Goal: Task Accomplishment & Management: Manage account settings

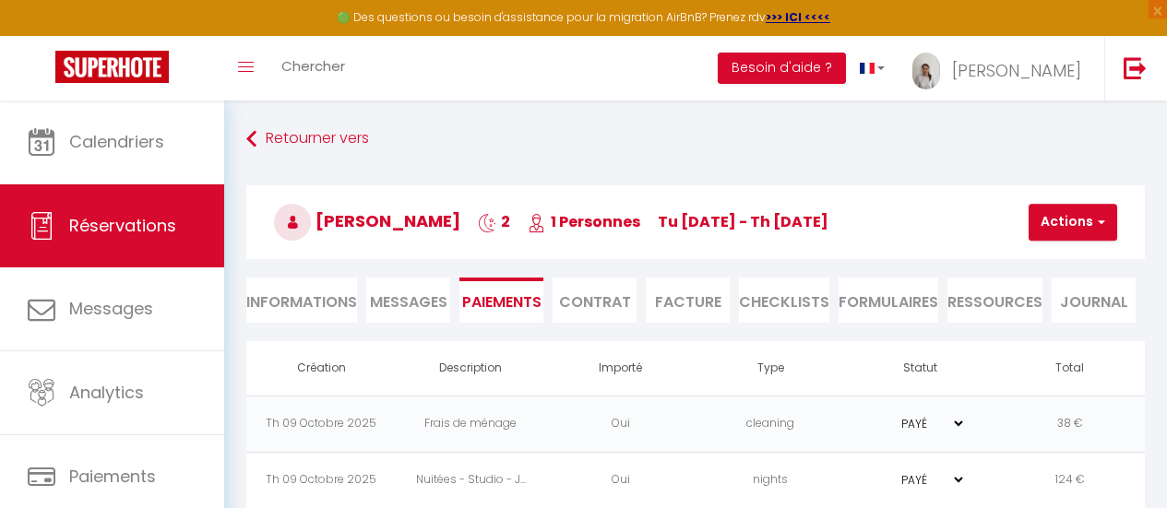
select select "0"
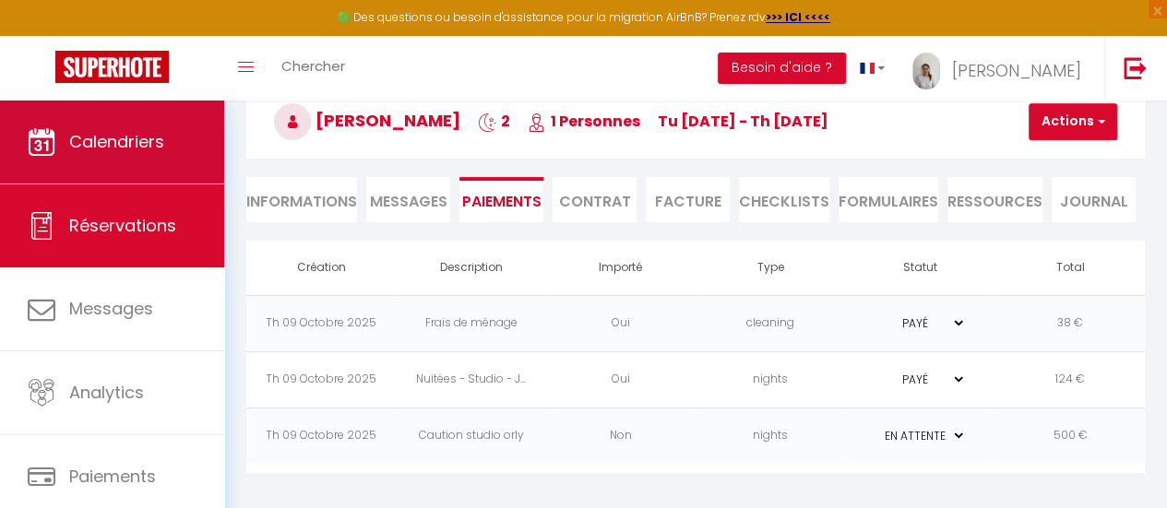
scroll to position [101, 0]
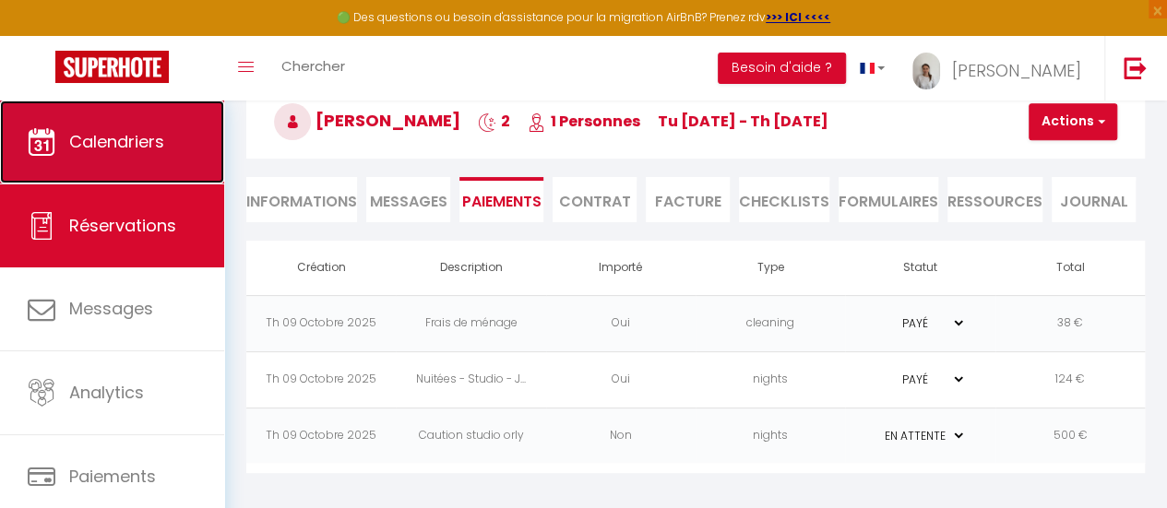
click at [110, 128] on link "Calendriers" at bounding box center [112, 142] width 224 height 83
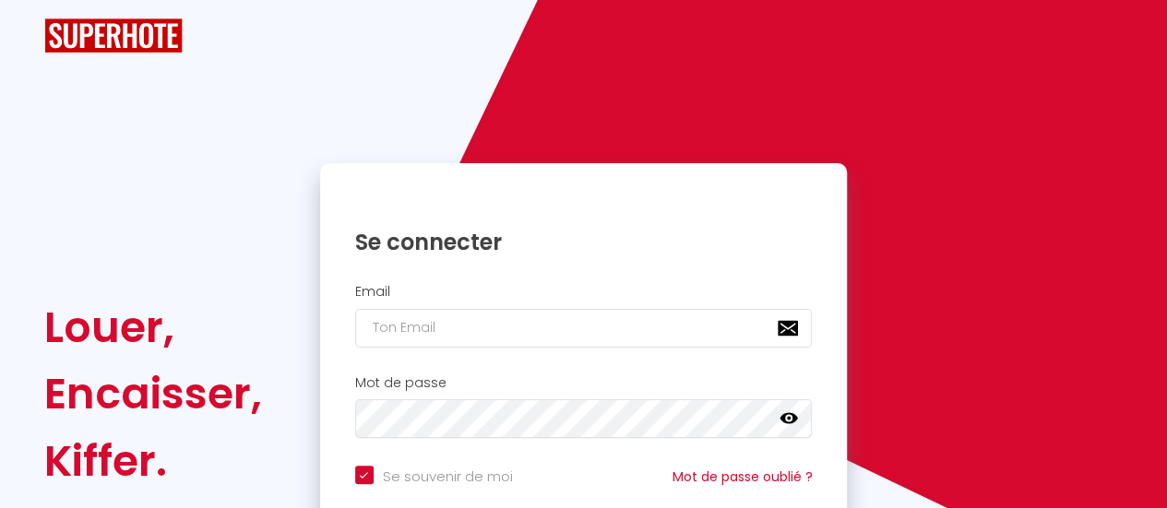
checkbox input "true"
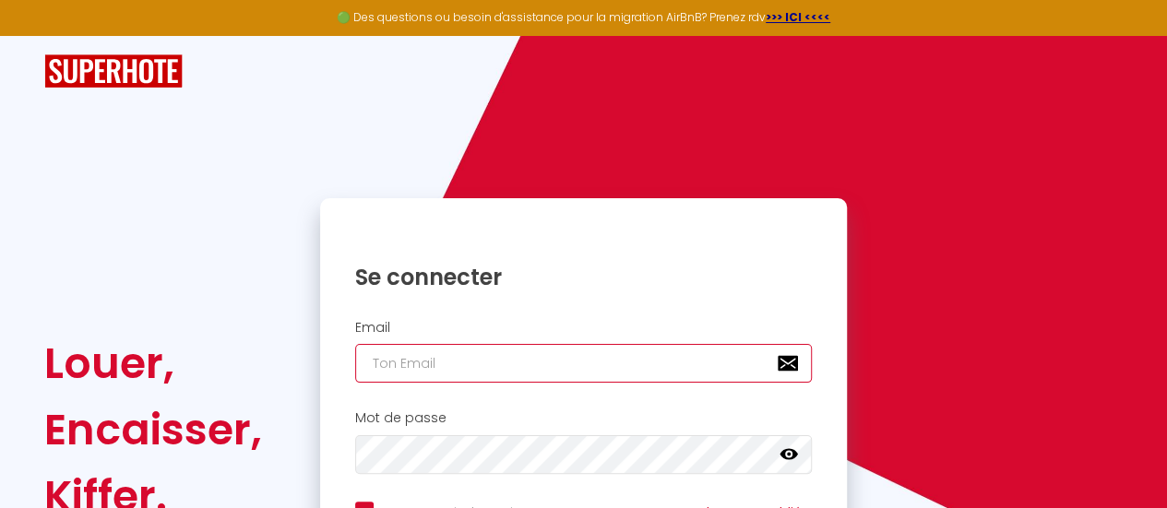
type input "verger.gingreau@gmail.com"
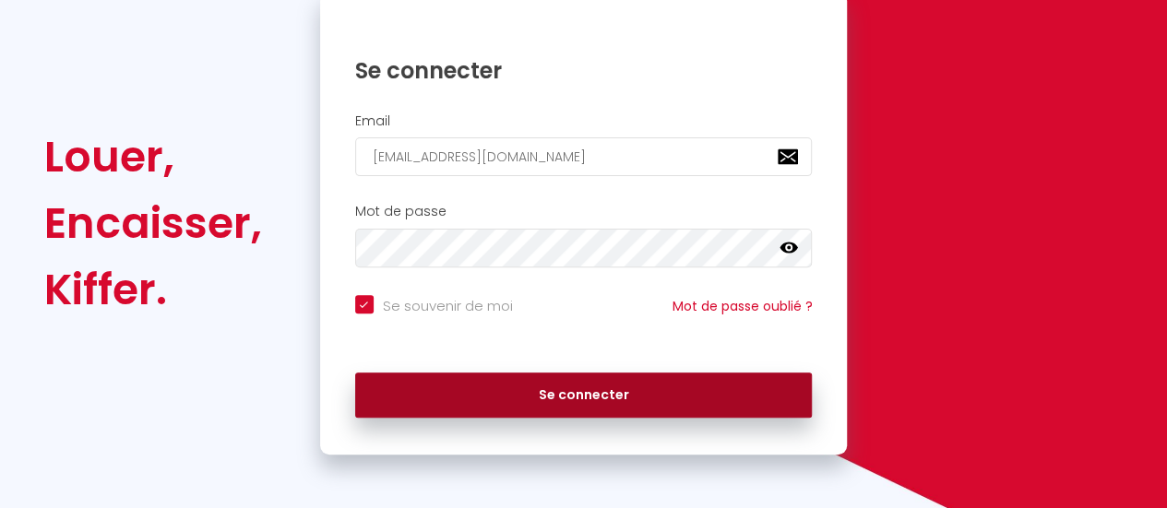
click at [550, 412] on button "Se connecter" at bounding box center [583, 396] width 457 height 46
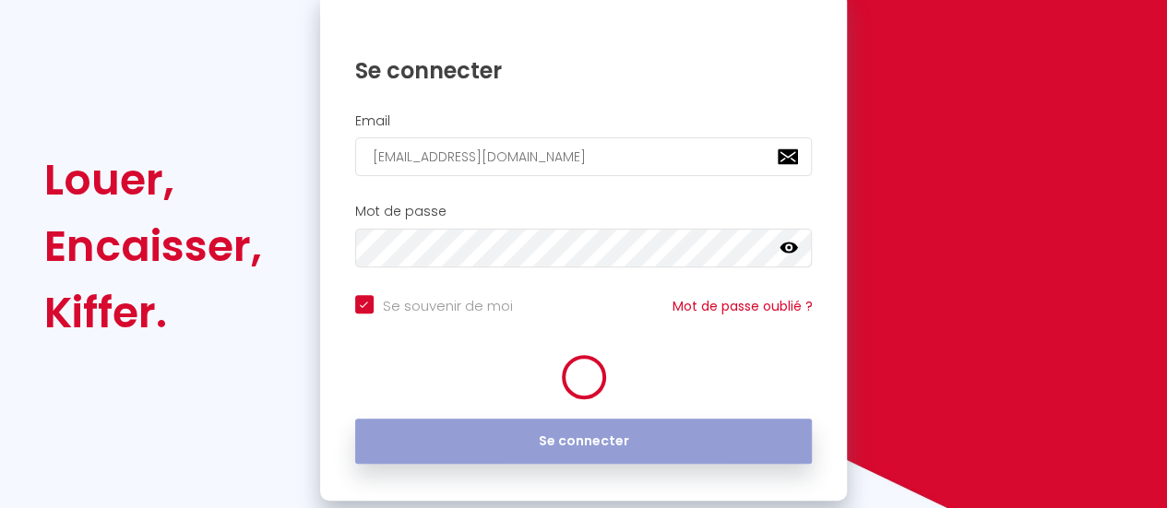
checkbox input "true"
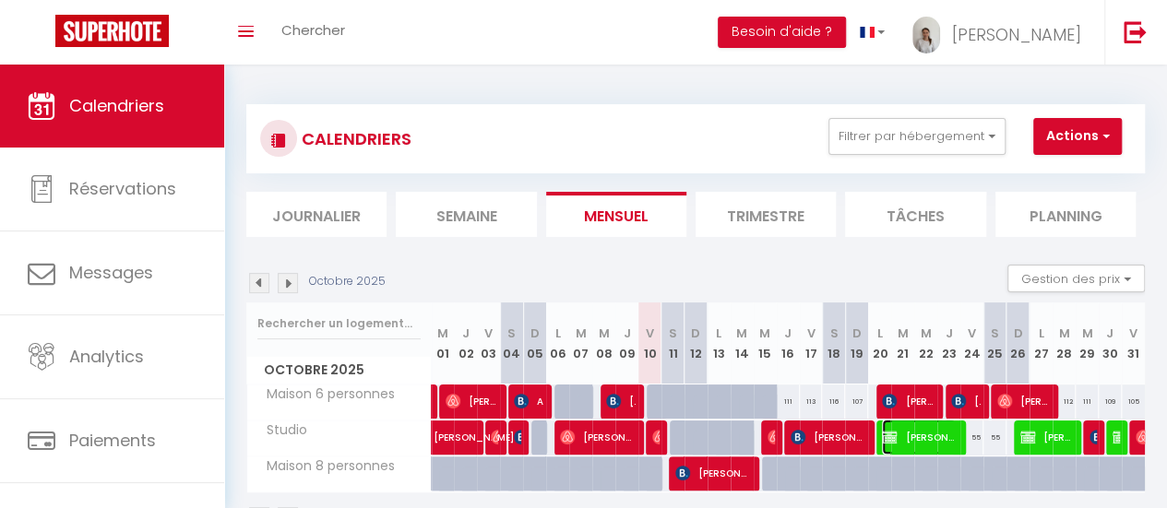
click at [908, 436] on span "Jules Feltin" at bounding box center [919, 437] width 74 height 35
select select "KO"
select select "0"
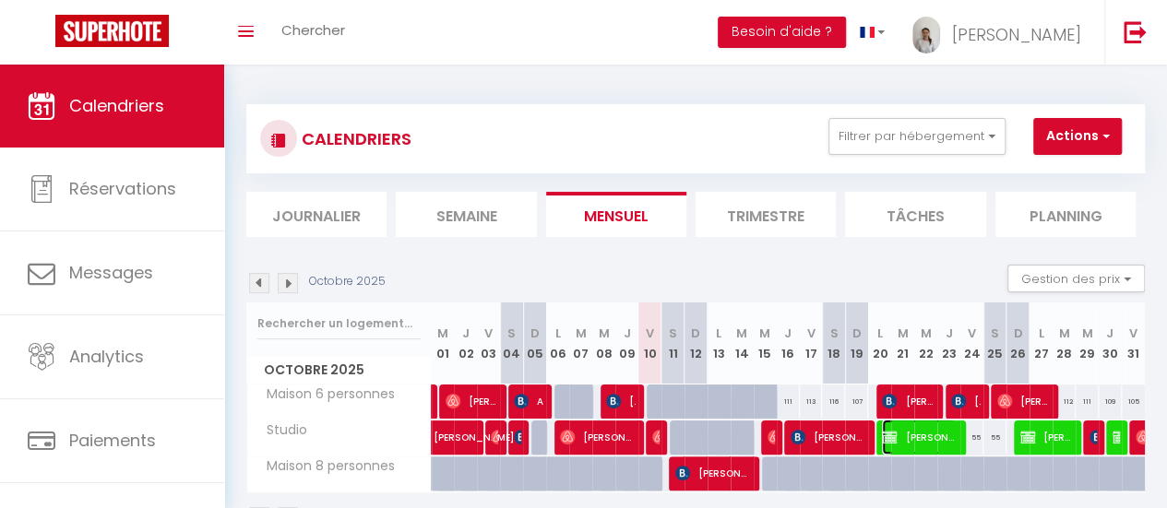
select select "1"
select select
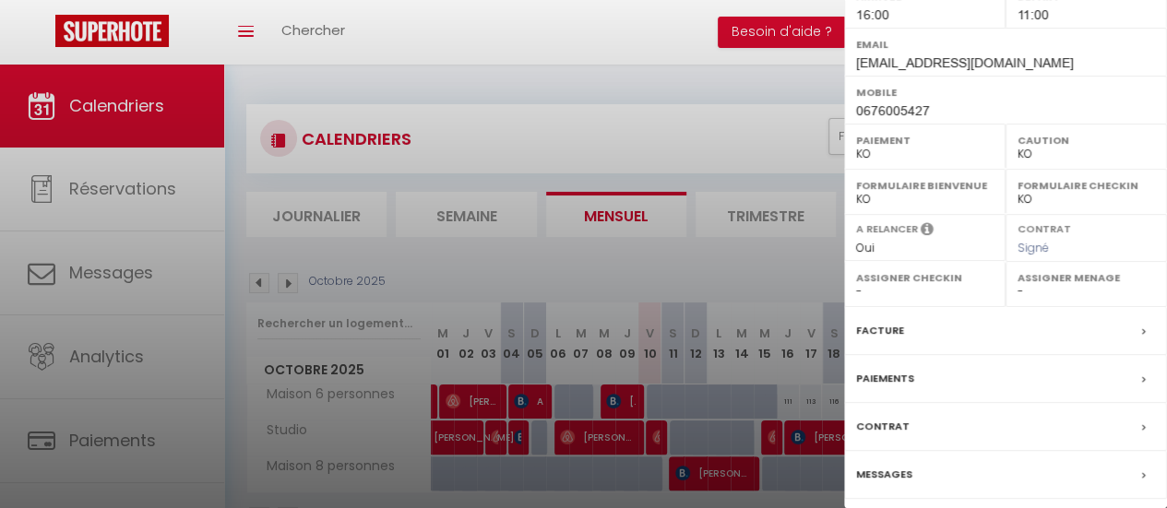
scroll to position [347, 0]
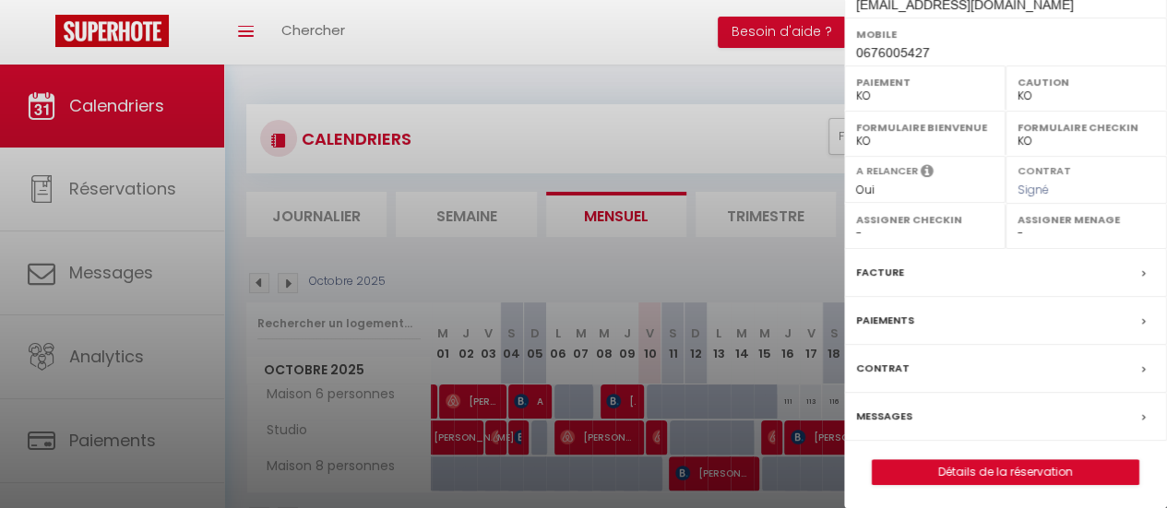
click at [876, 359] on label "Contrat" at bounding box center [882, 368] width 53 height 19
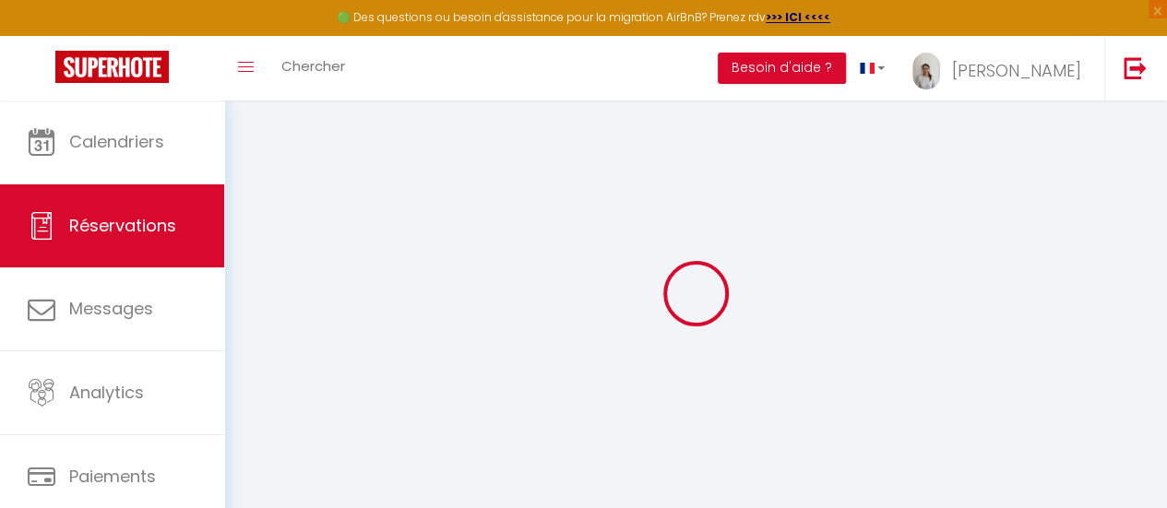
select select
checkbox input "true"
select select
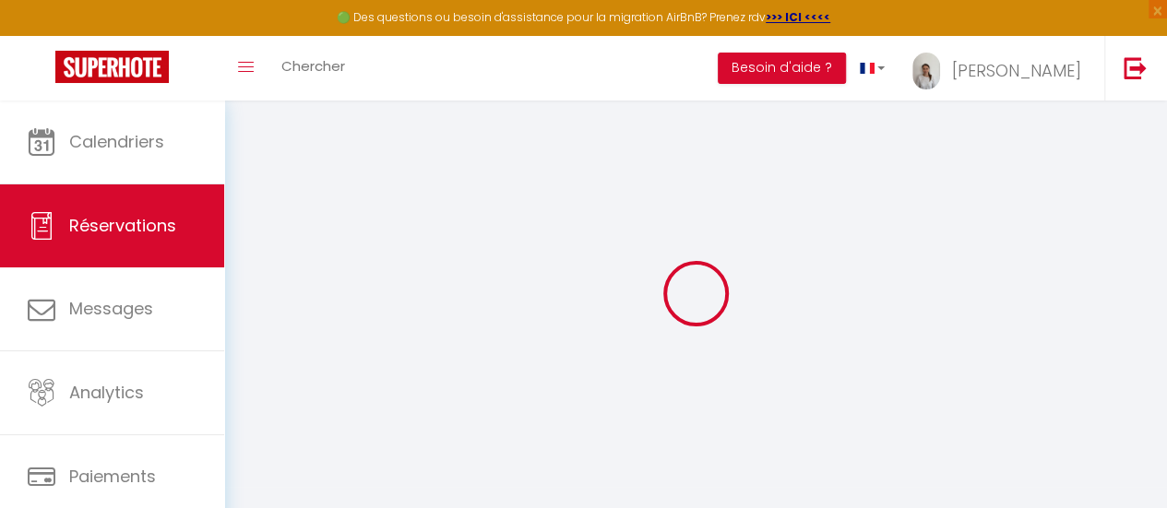
checkbox input "true"
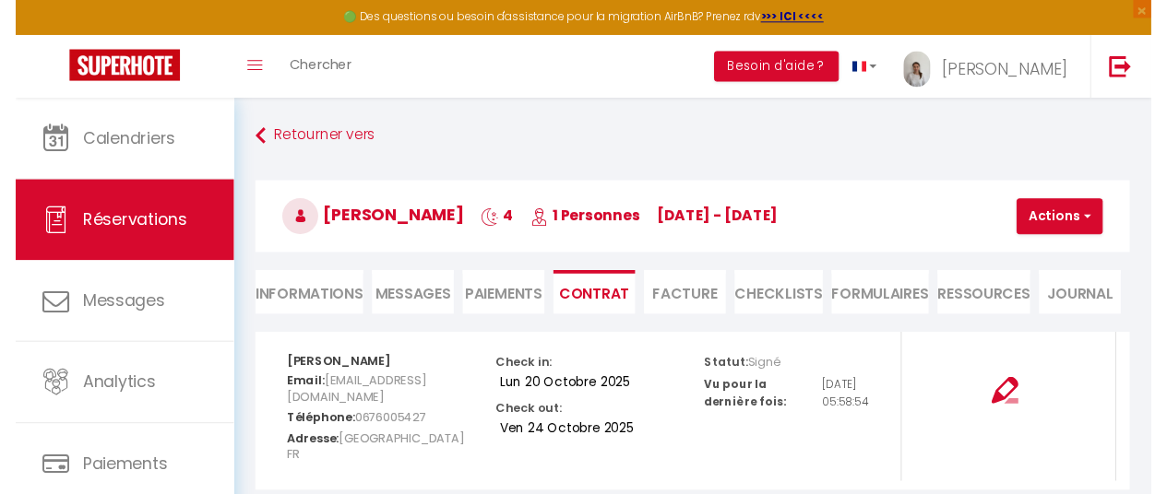
scroll to position [101, 0]
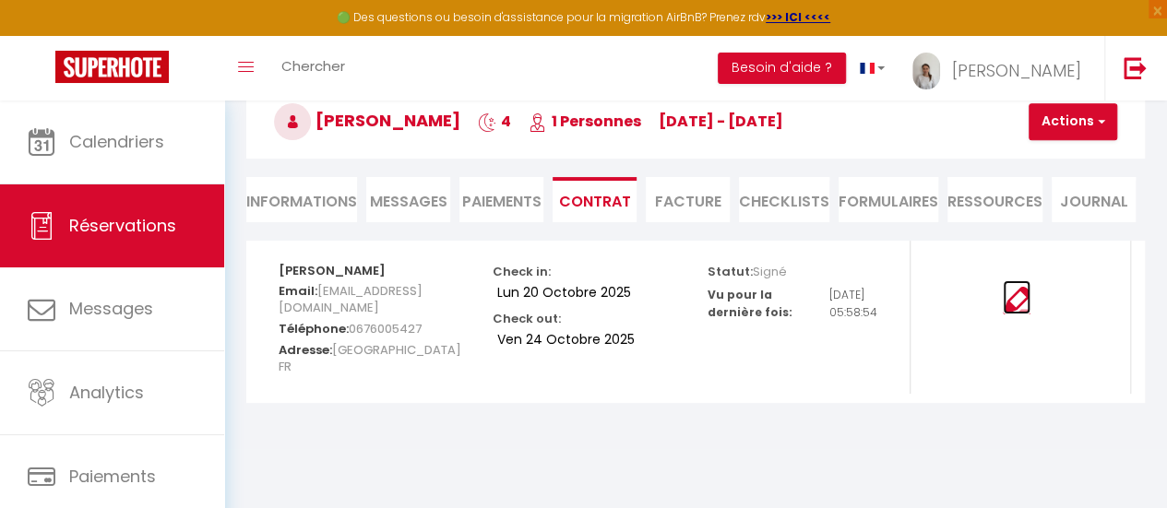
click at [1003, 297] on img at bounding box center [1017, 301] width 28 height 28
click at [505, 198] on li "Paiements" at bounding box center [501, 199] width 84 height 45
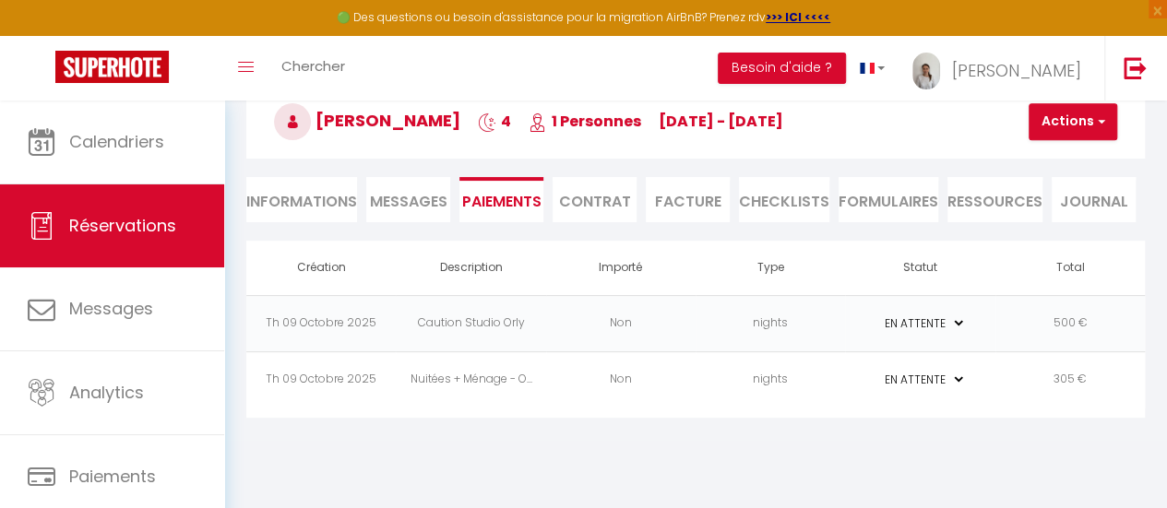
click at [955, 324] on select "PAYÉ EN ATTENTE" at bounding box center [919, 324] width 92 height 18
click at [956, 328] on select "PAYÉ EN ATTENTE" at bounding box center [919, 324] width 92 height 18
click at [1099, 123] on span "button" at bounding box center [1098, 121] width 11 height 17
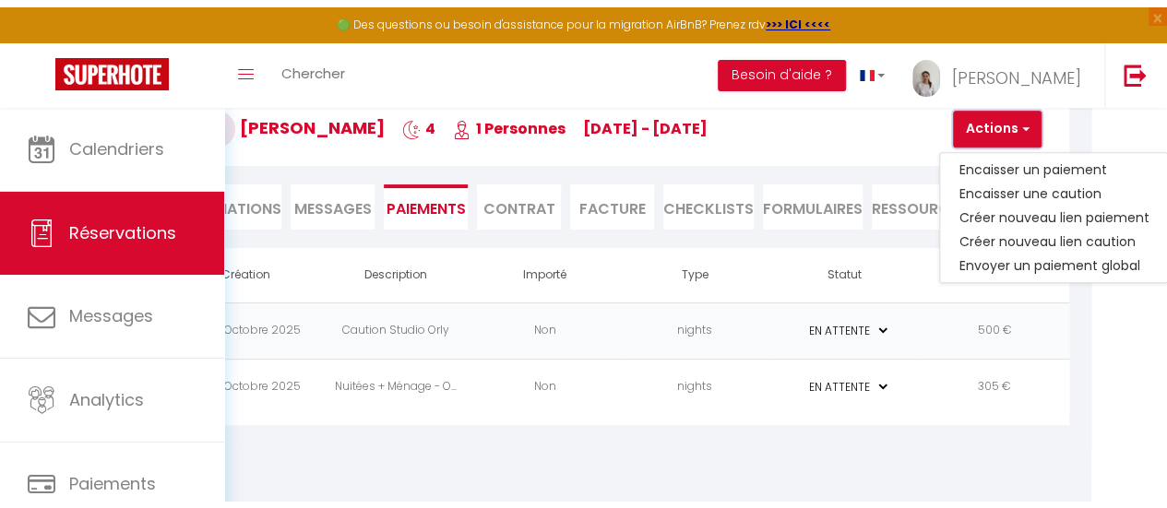
scroll to position [101, 0]
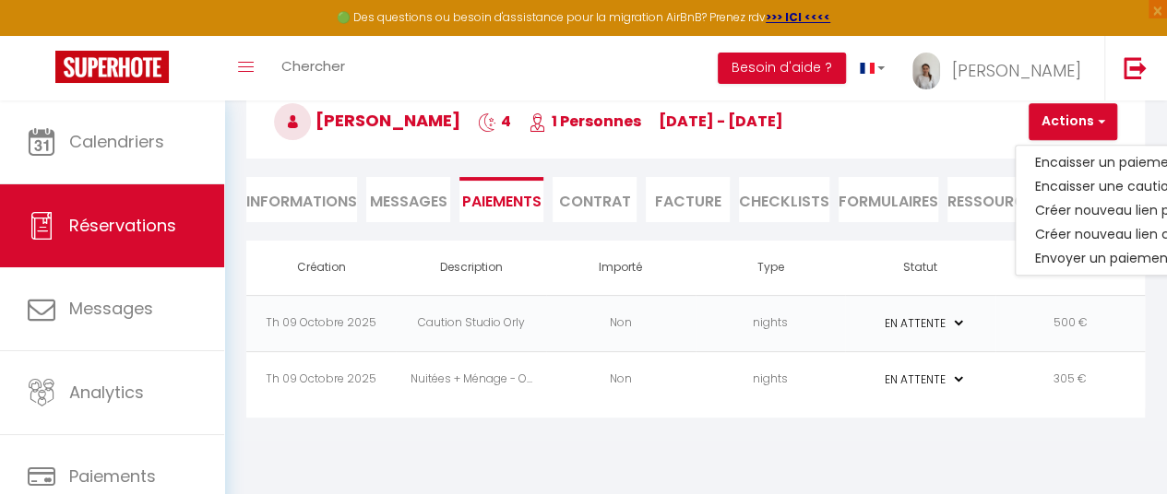
click at [314, 192] on li "Informations" at bounding box center [301, 199] width 111 height 45
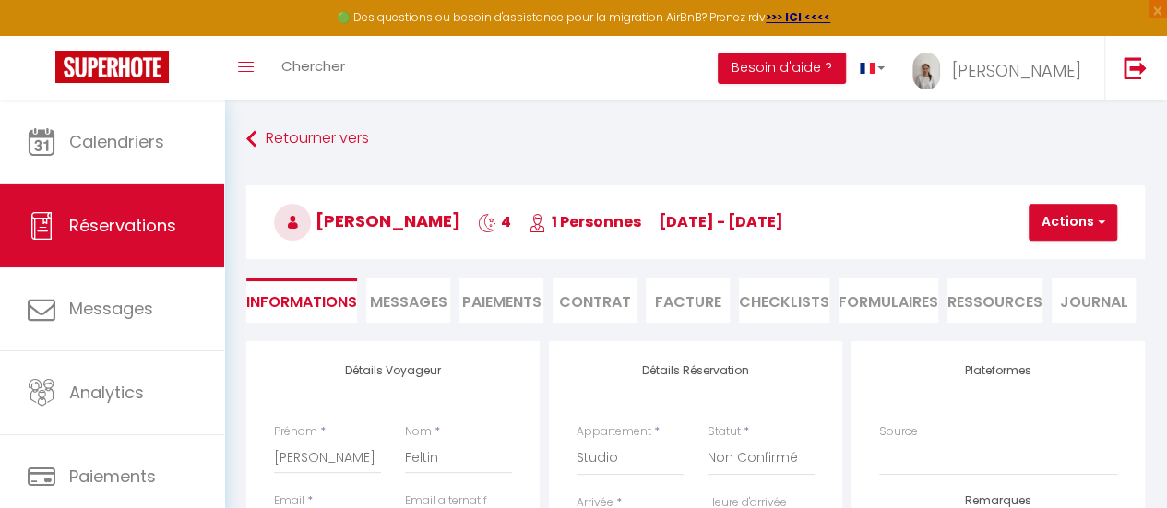
click at [415, 300] on span "Messages" at bounding box center [408, 301] width 77 height 21
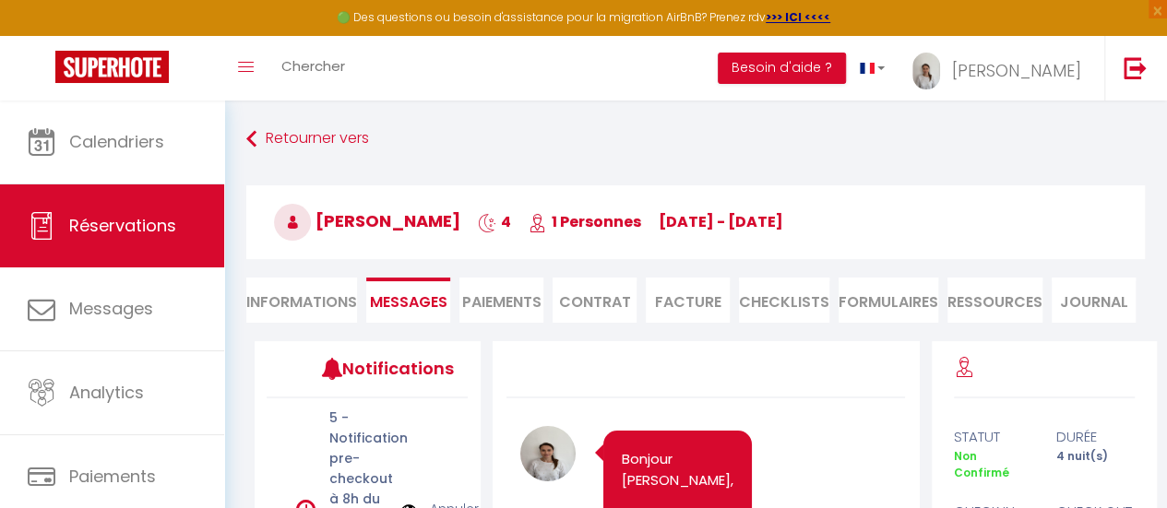
scroll to position [149, 0]
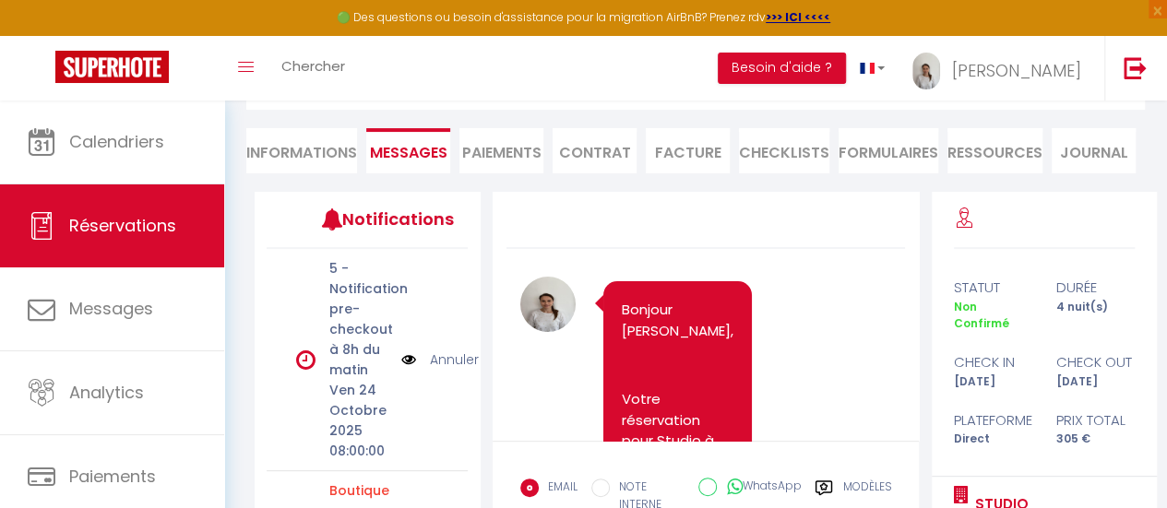
click at [514, 150] on li "Paiements" at bounding box center [501, 150] width 84 height 45
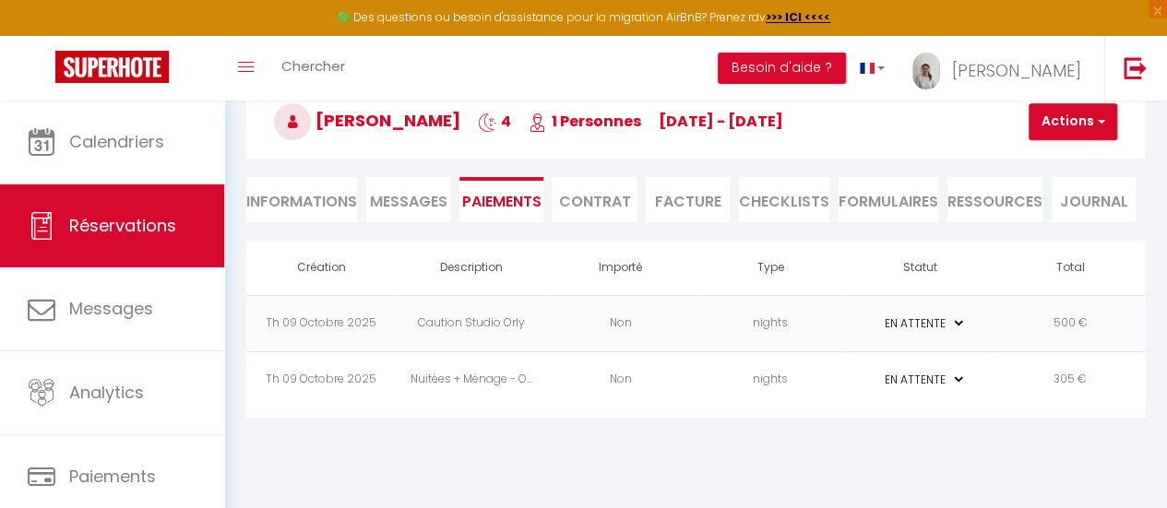
scroll to position [101, 0]
click at [595, 208] on li "Contrat" at bounding box center [594, 199] width 84 height 45
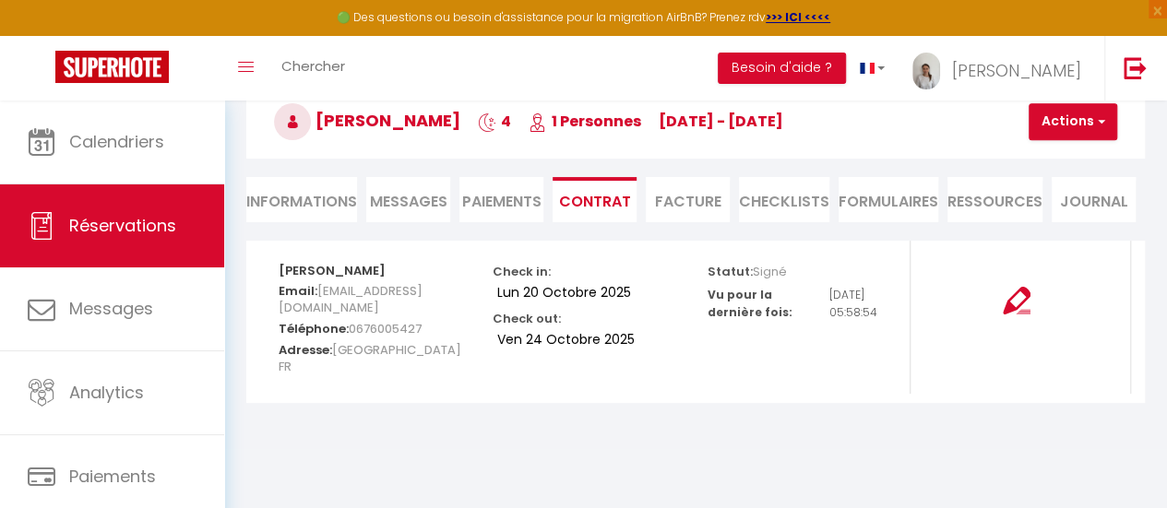
click at [693, 207] on li "Facture" at bounding box center [688, 199] width 84 height 45
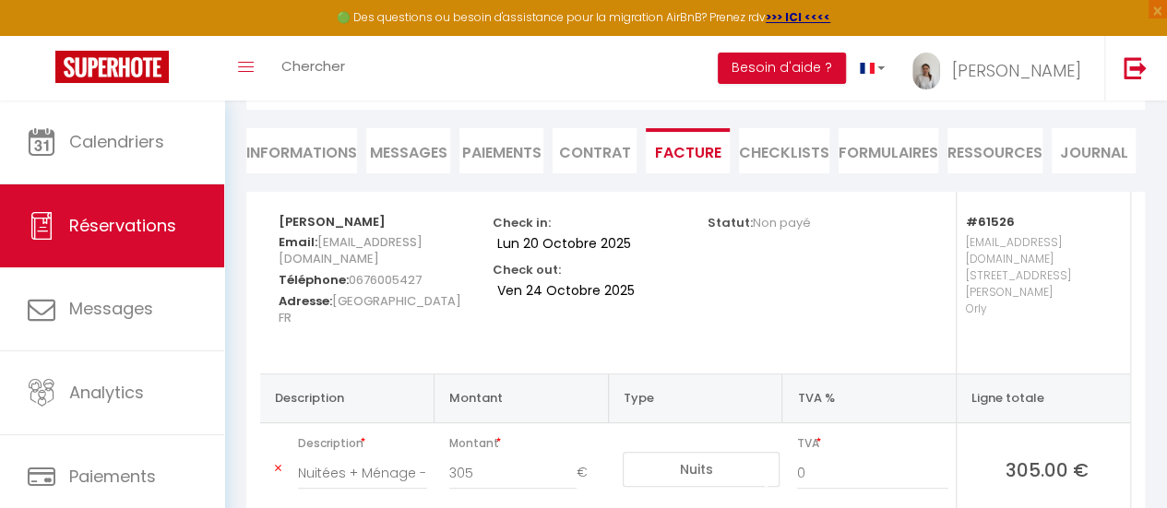
click at [1090, 154] on li "Journal" at bounding box center [1093, 150] width 84 height 45
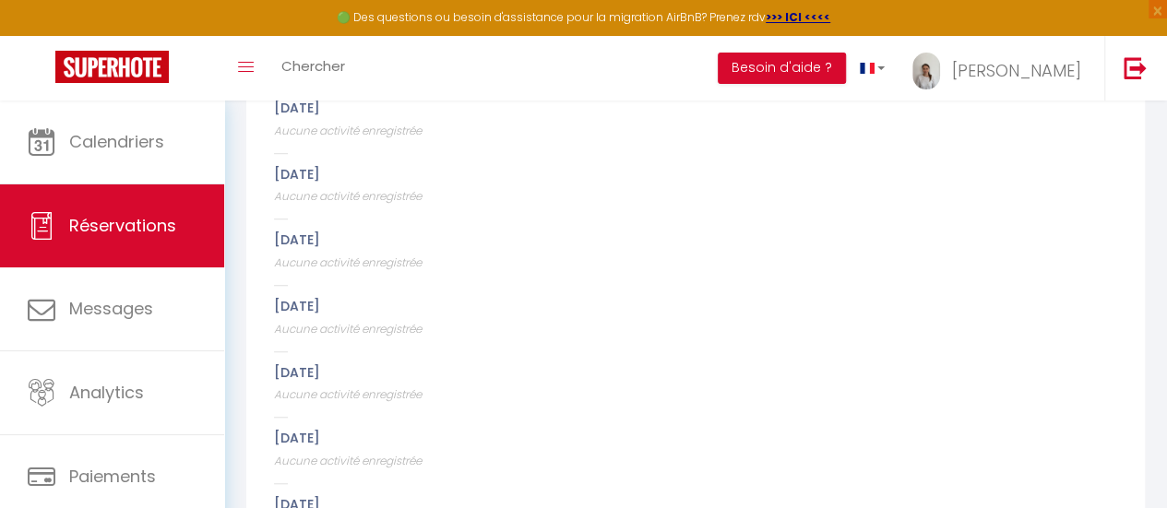
scroll to position [588, 0]
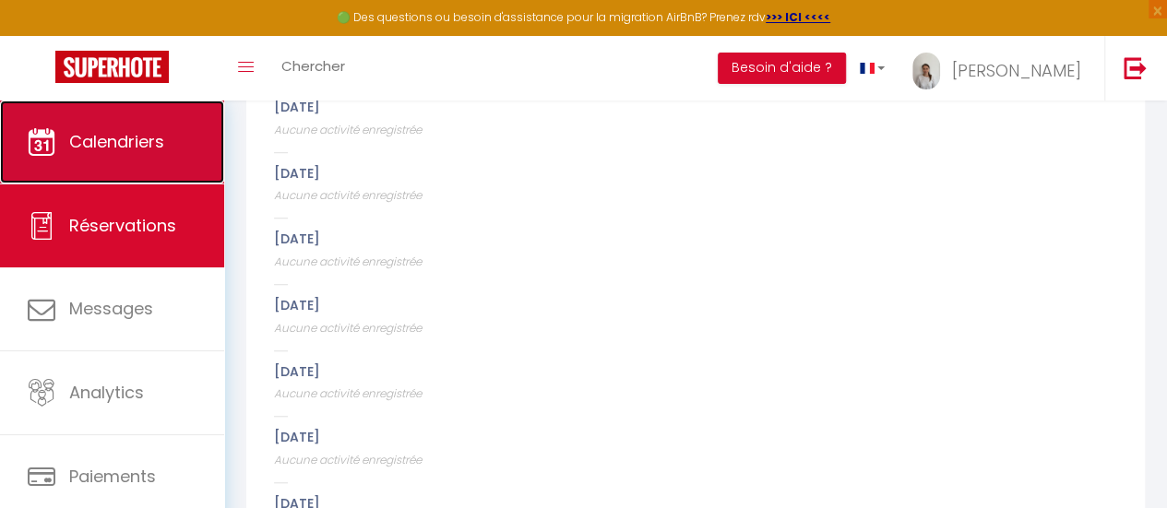
click at [150, 137] on span "Calendriers" at bounding box center [116, 141] width 95 height 23
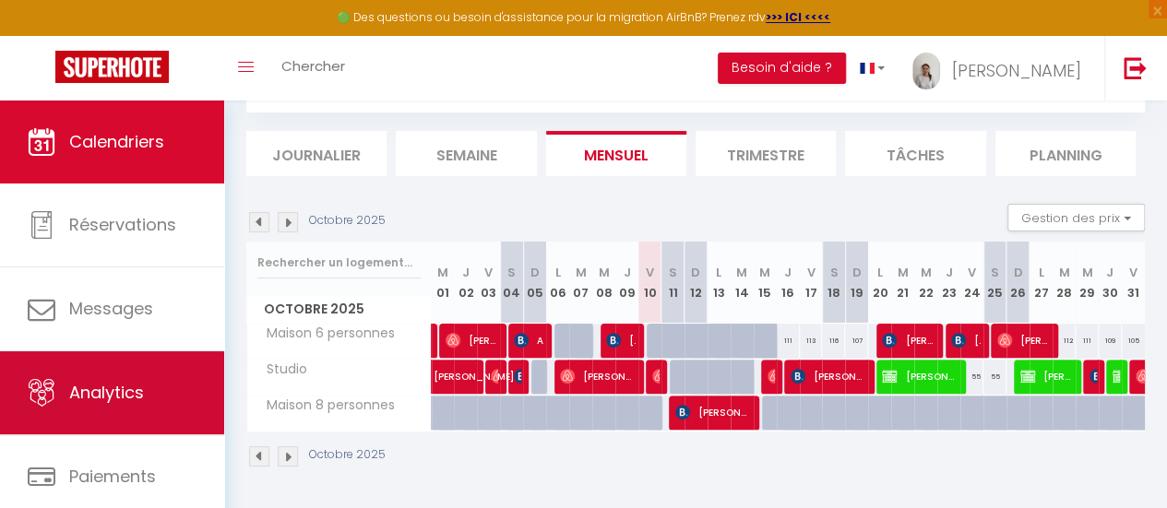
scroll to position [94, 0]
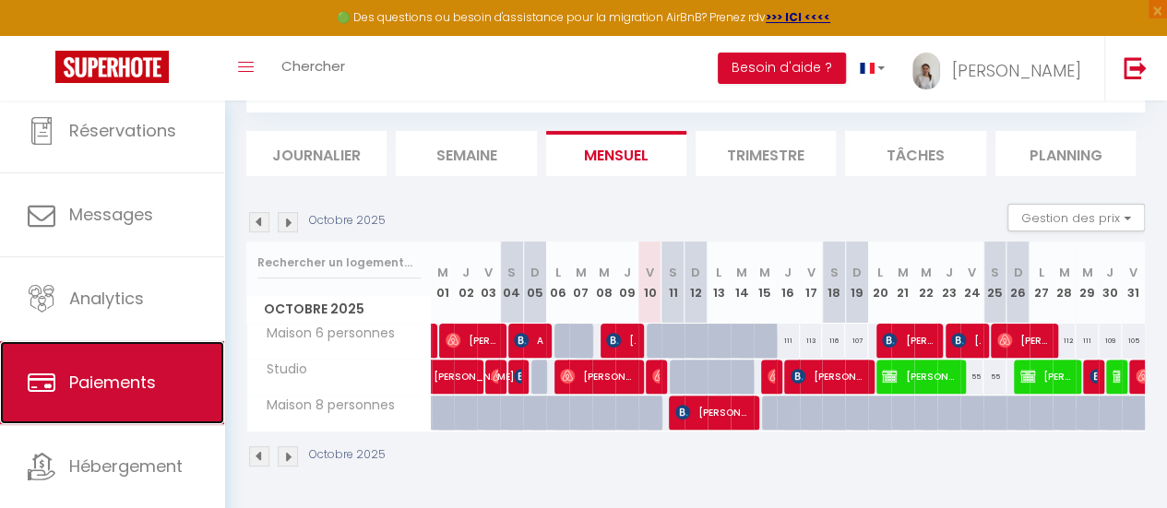
click at [138, 380] on span "Paiements" at bounding box center [112, 382] width 87 height 23
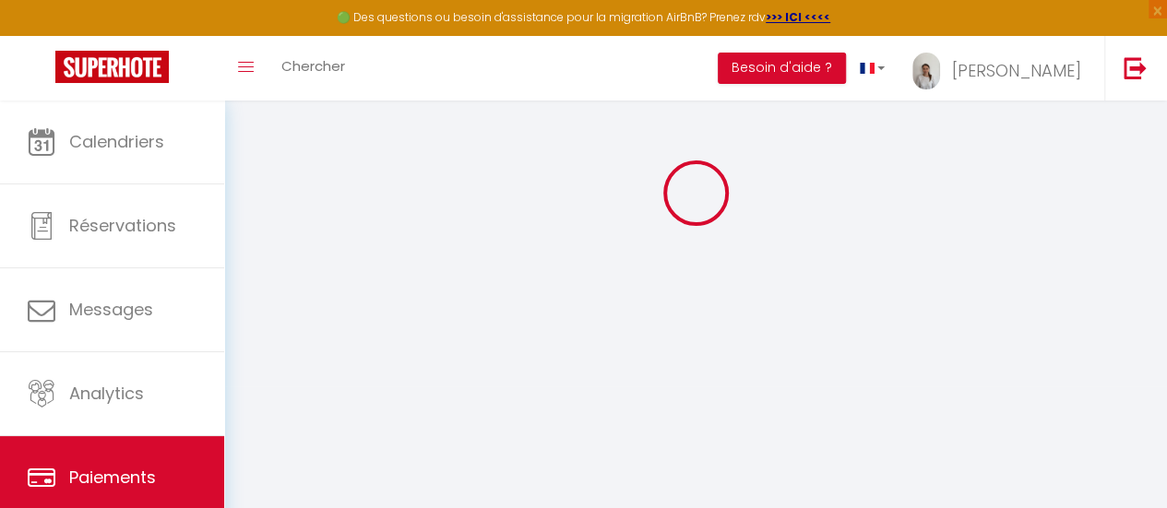
scroll to position [415, 0]
select select "2"
select select "0"
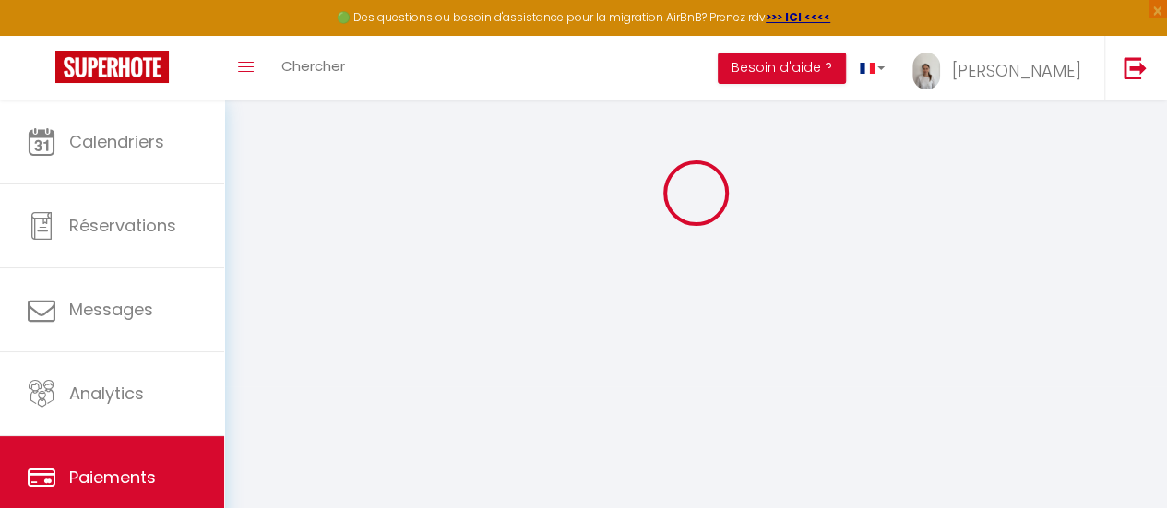
select select "0"
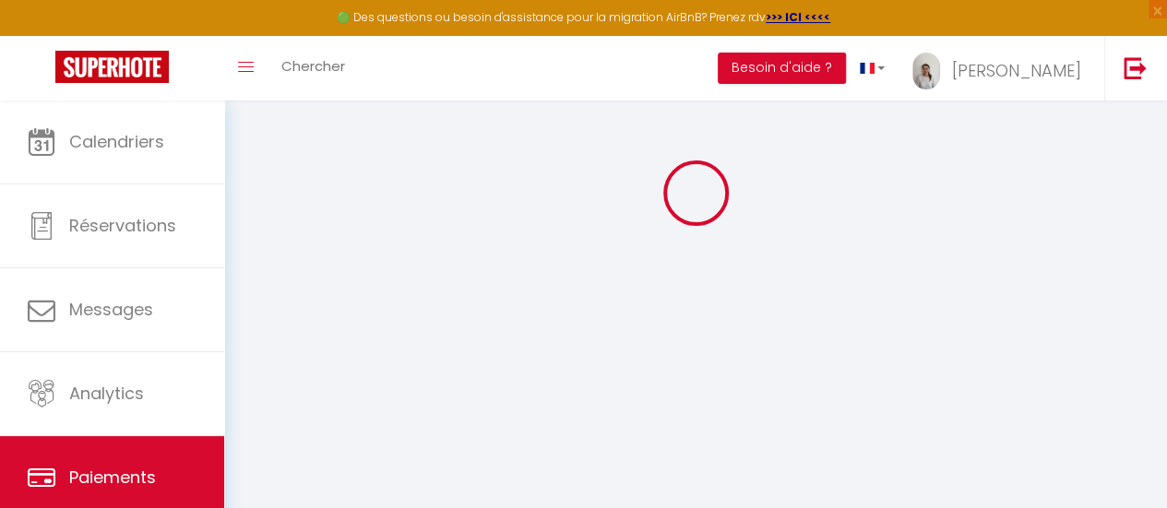
select select "0"
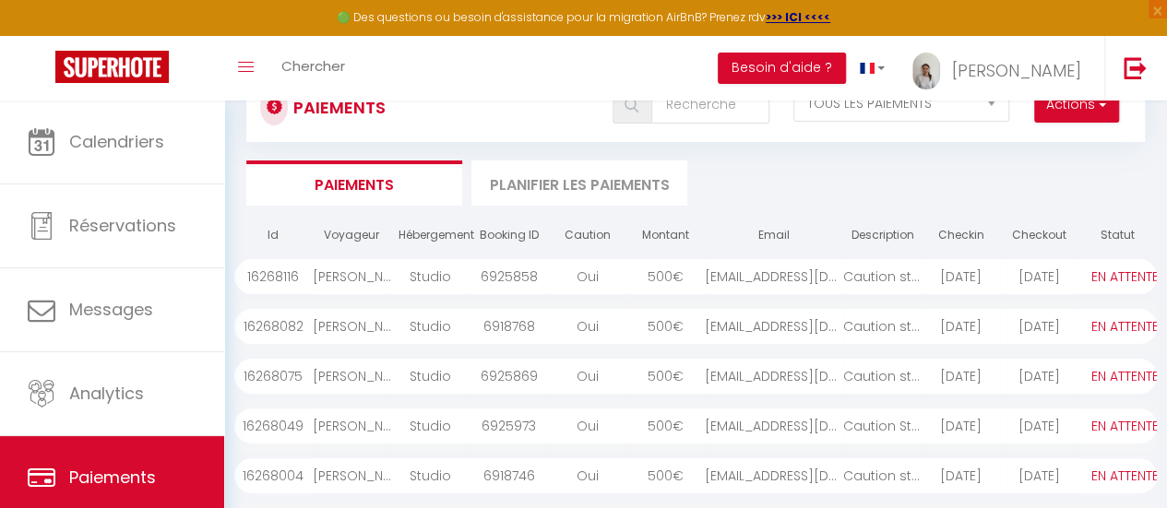
scroll to position [68, 0]
click at [841, 272] on div "julesfeltin@gmail.co..." at bounding box center [774, 275] width 138 height 35
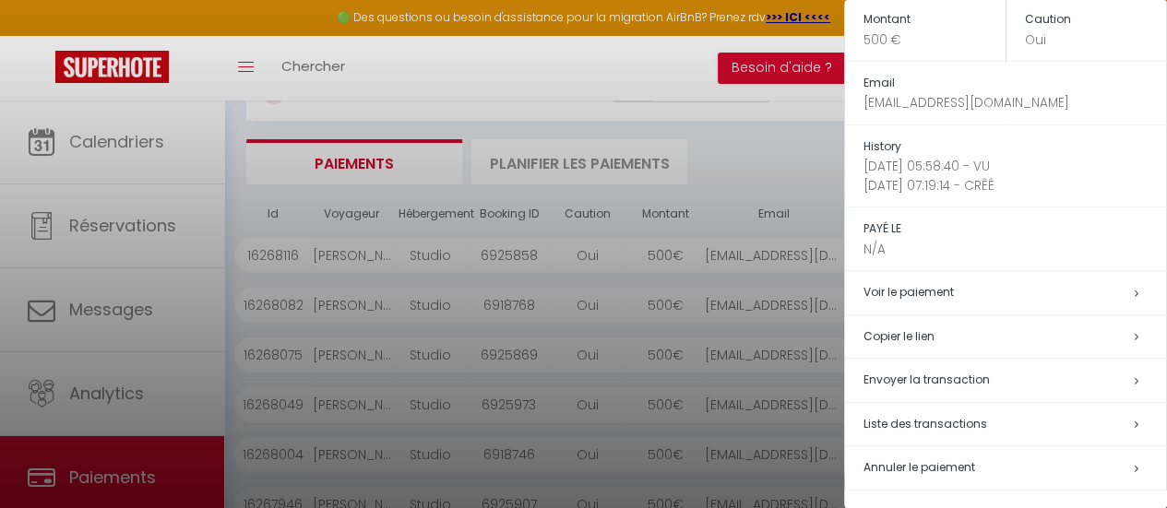
scroll to position [88, 0]
click at [943, 291] on link "Voir le paiement" at bounding box center [908, 292] width 90 height 16
click at [908, 425] on span "Liste des transactions" at bounding box center [925, 424] width 124 height 16
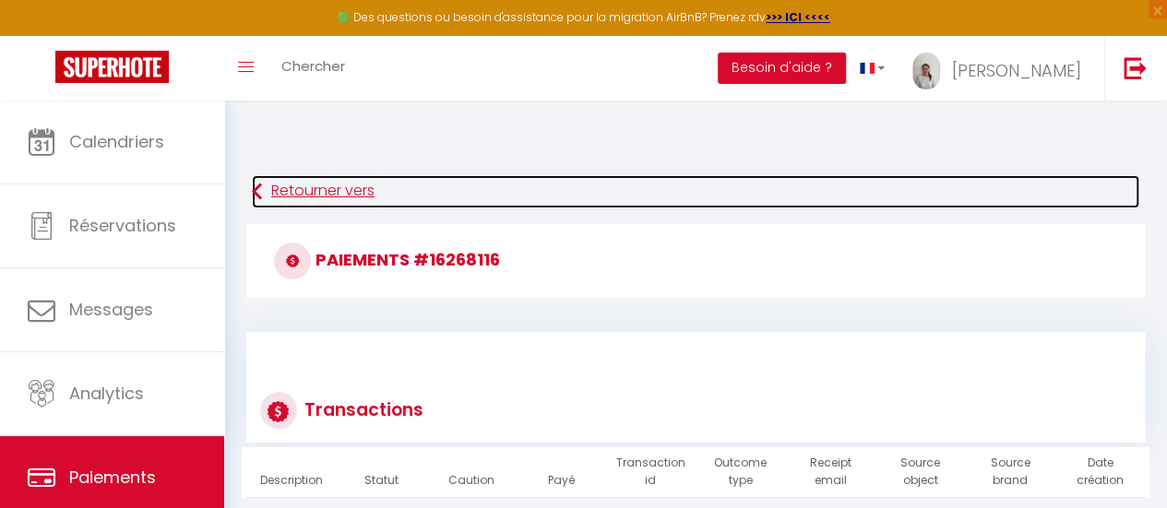
click at [284, 198] on link "Retourner vers" at bounding box center [695, 191] width 887 height 33
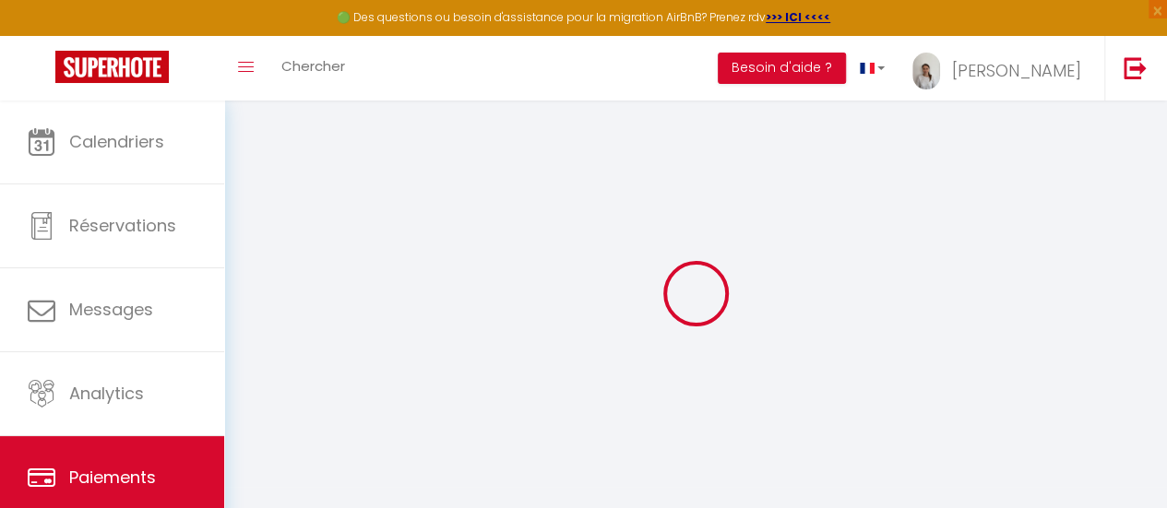
select select "2"
select select "0"
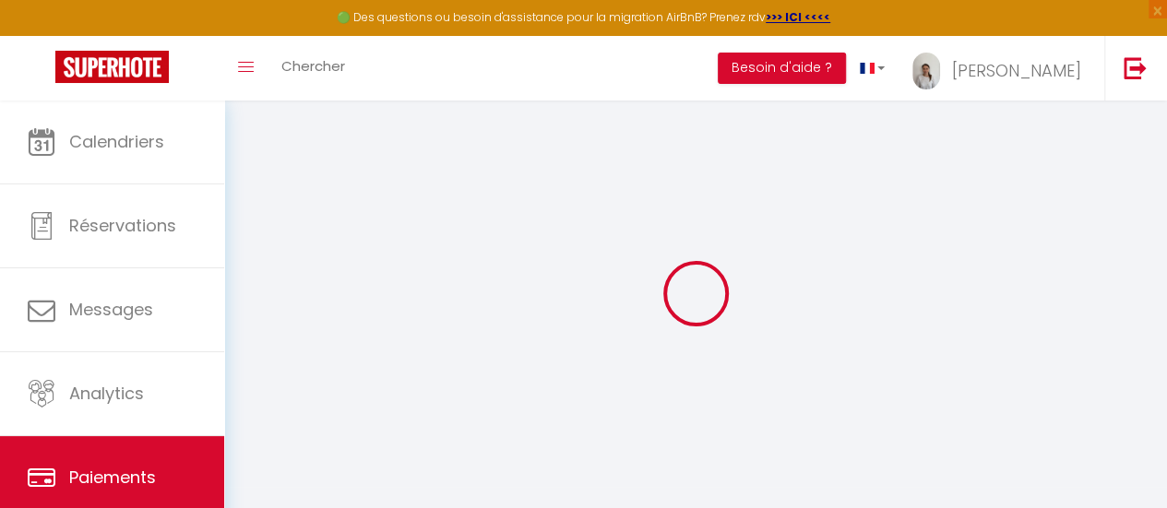
select select "0"
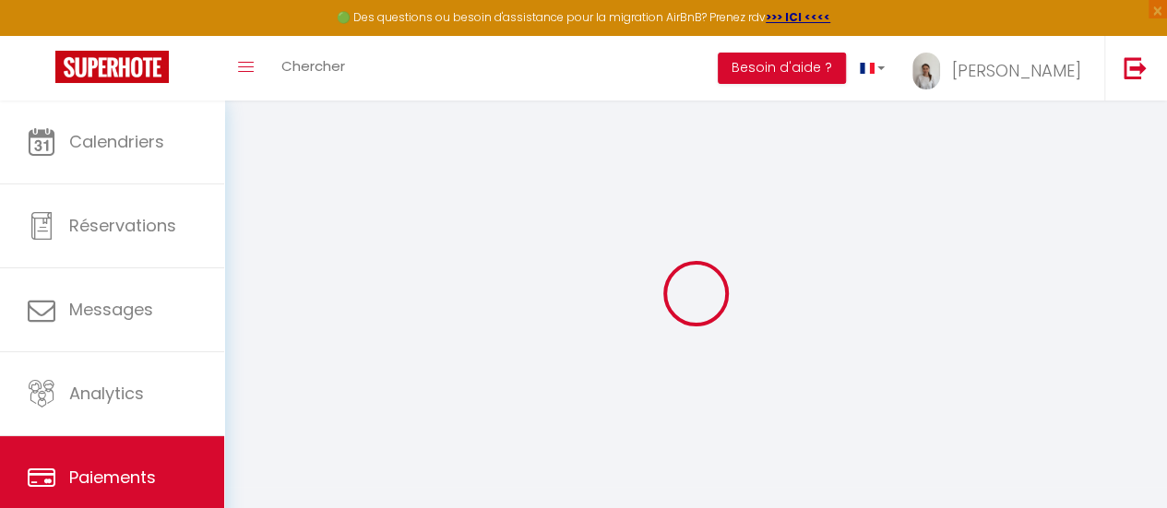
select select "0"
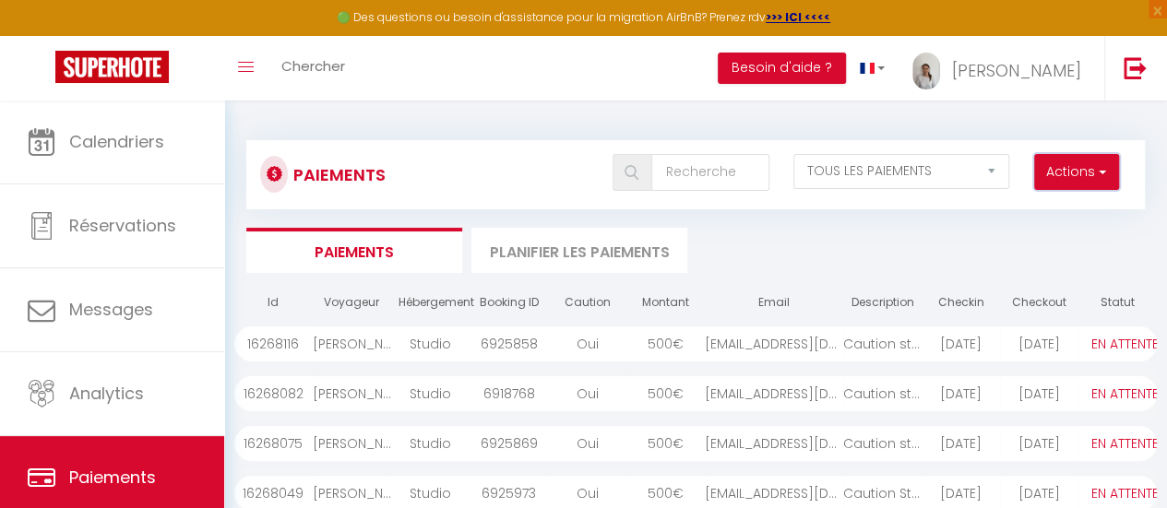
click at [1105, 180] on span "button" at bounding box center [1100, 171] width 11 height 18
click at [1130, 255] on ul "Paiements Planifier les paiements" at bounding box center [695, 250] width 898 height 45
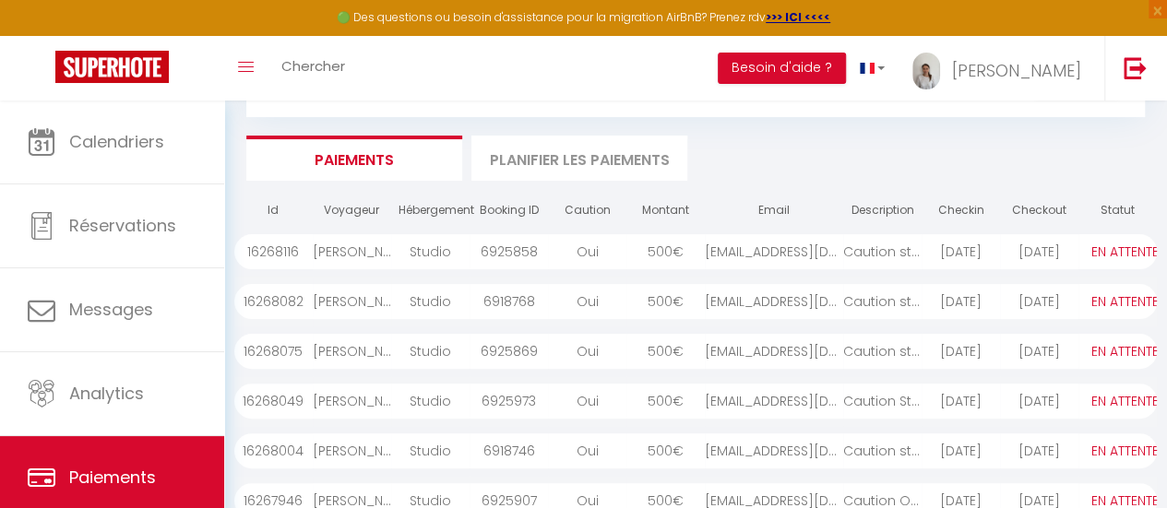
scroll to position [95, 0]
click at [585, 158] on li "Planifier les paiements" at bounding box center [579, 155] width 216 height 45
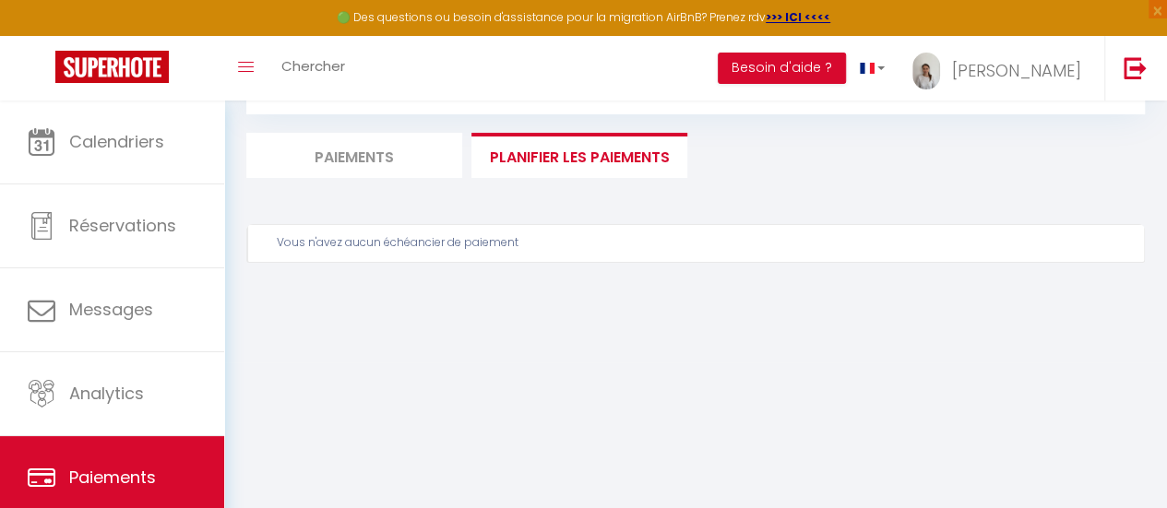
click at [356, 174] on li "Paiements" at bounding box center [354, 155] width 216 height 45
select select "0"
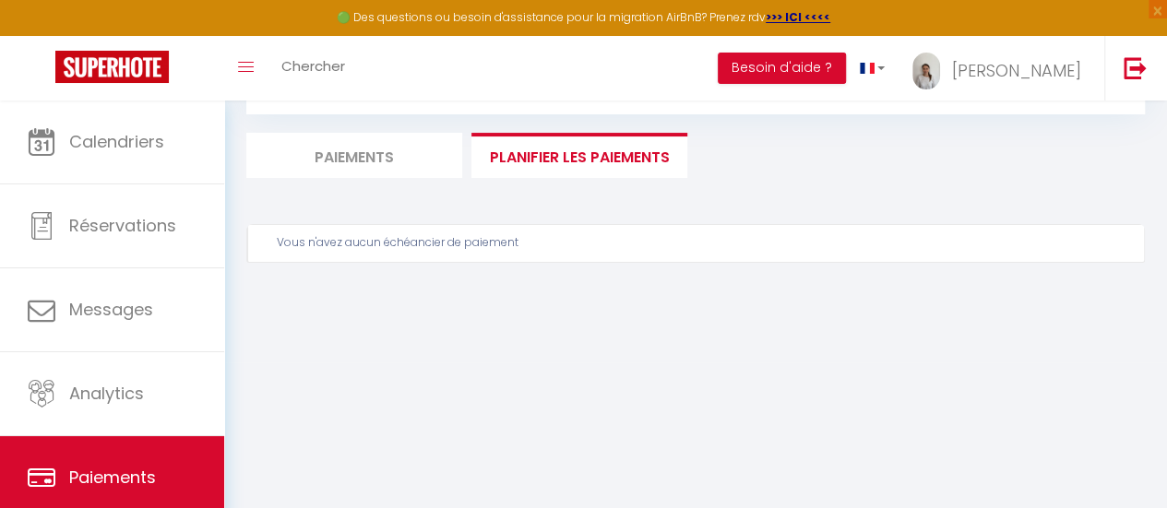
select select "0"
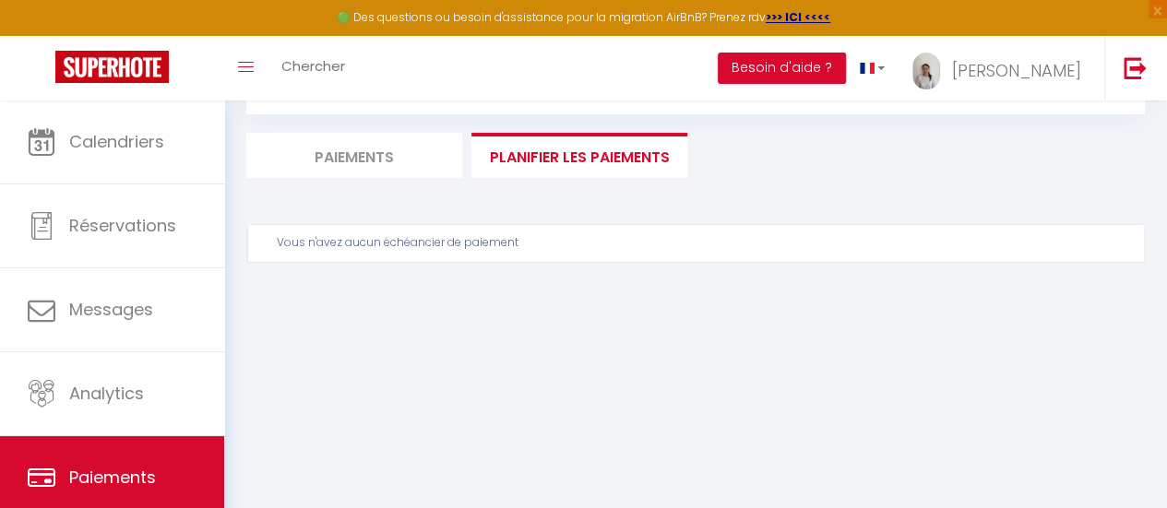
select select "0"
select select "2"
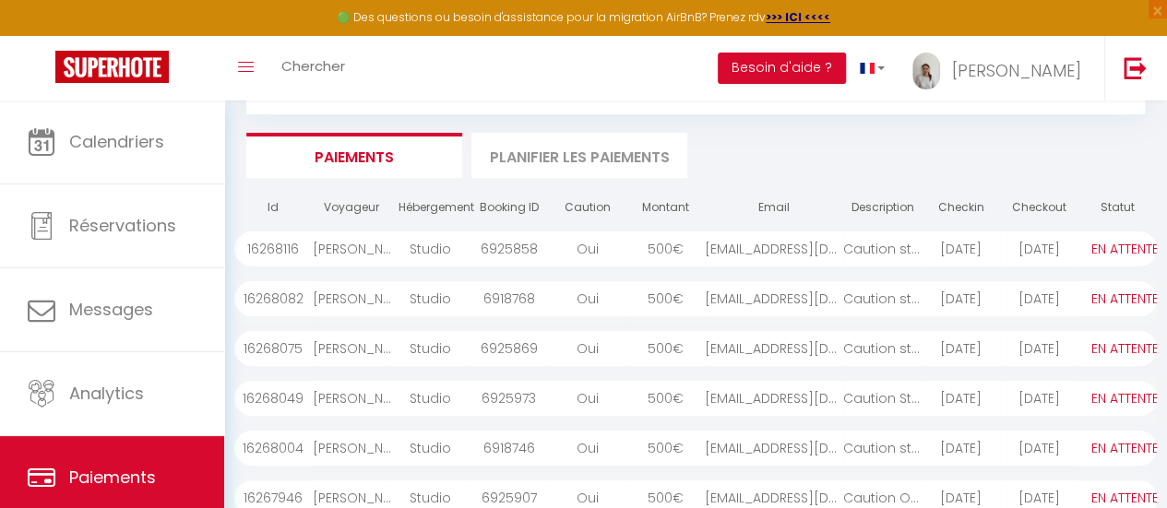
click at [889, 252] on div "Caution studio orly" at bounding box center [882, 249] width 78 height 35
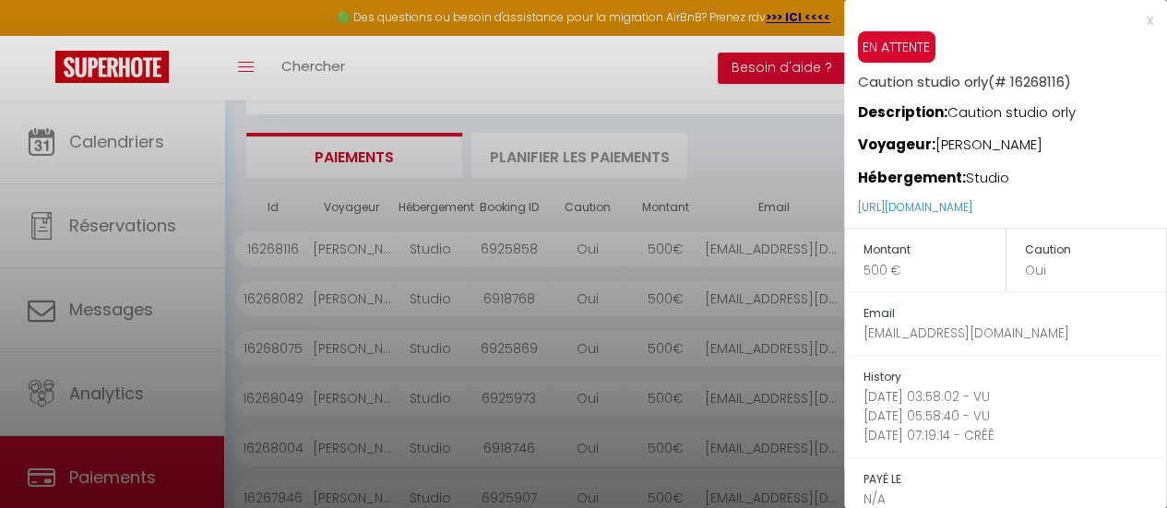
click at [767, 144] on div at bounding box center [583, 254] width 1167 height 508
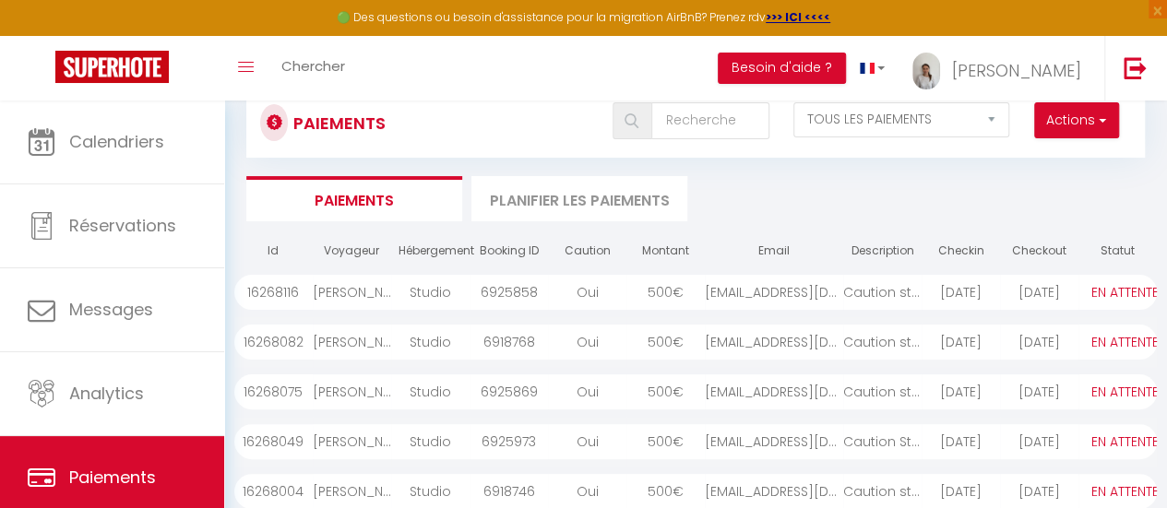
scroll to position [42, 0]
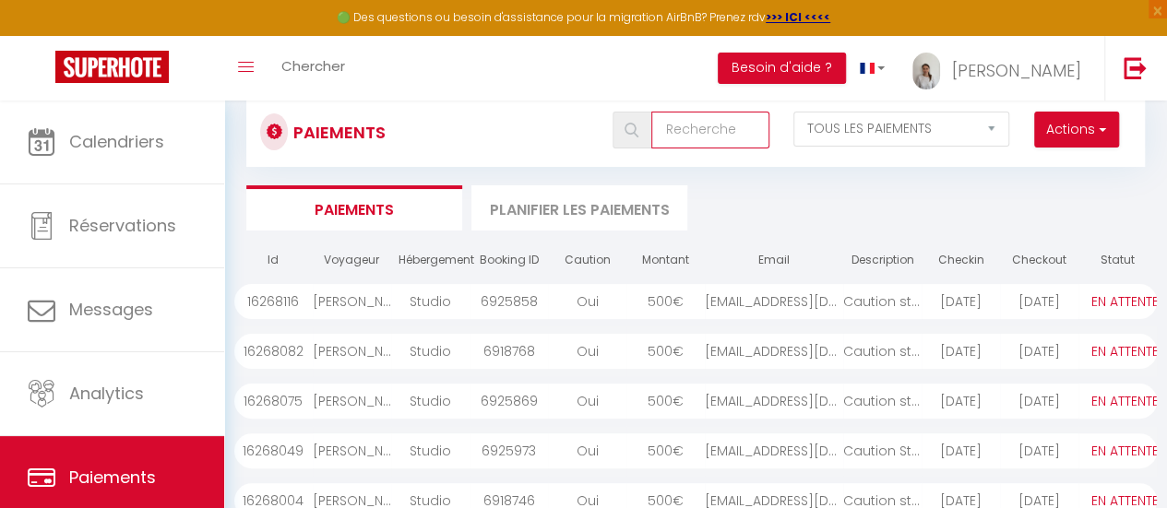
click at [708, 125] on input "text" at bounding box center [709, 130] width 117 height 37
type input "jules"
click at [1096, 127] on span "button" at bounding box center [1100, 129] width 11 height 18
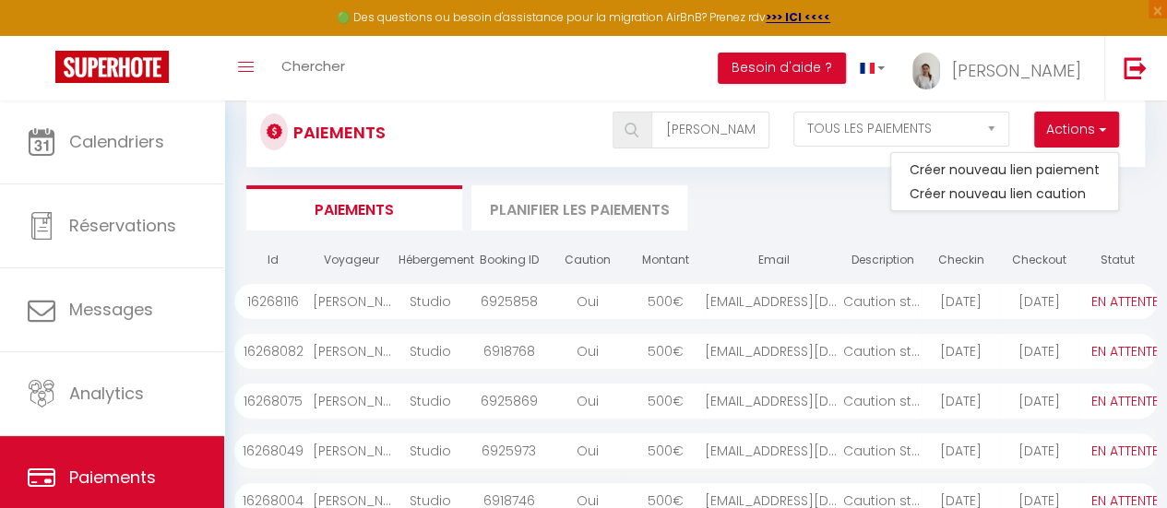
click at [854, 185] on ul "Paiements Planifier les paiements" at bounding box center [695, 207] width 898 height 45
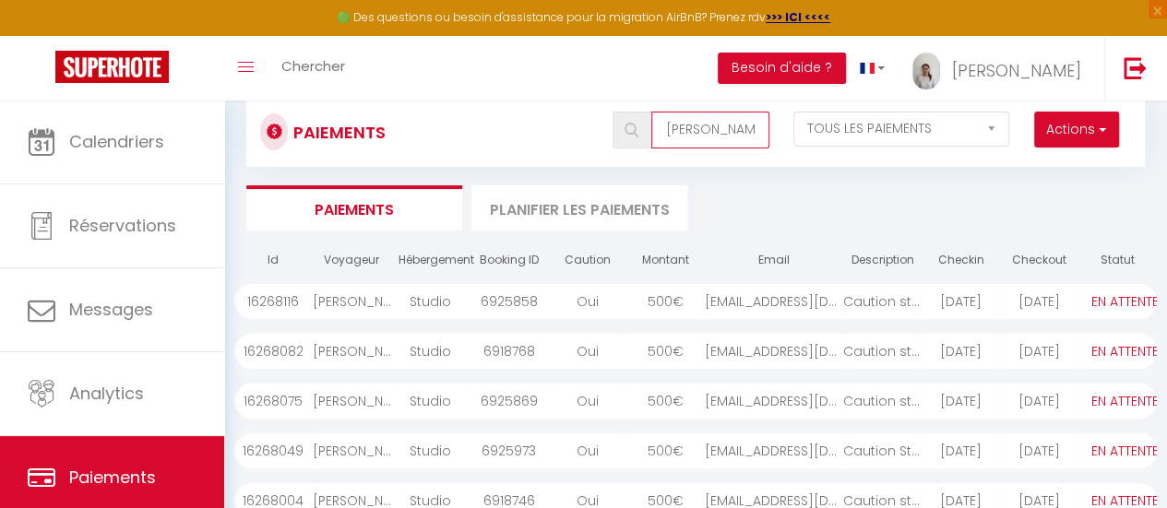
click at [732, 125] on input "jules" at bounding box center [709, 130] width 117 height 37
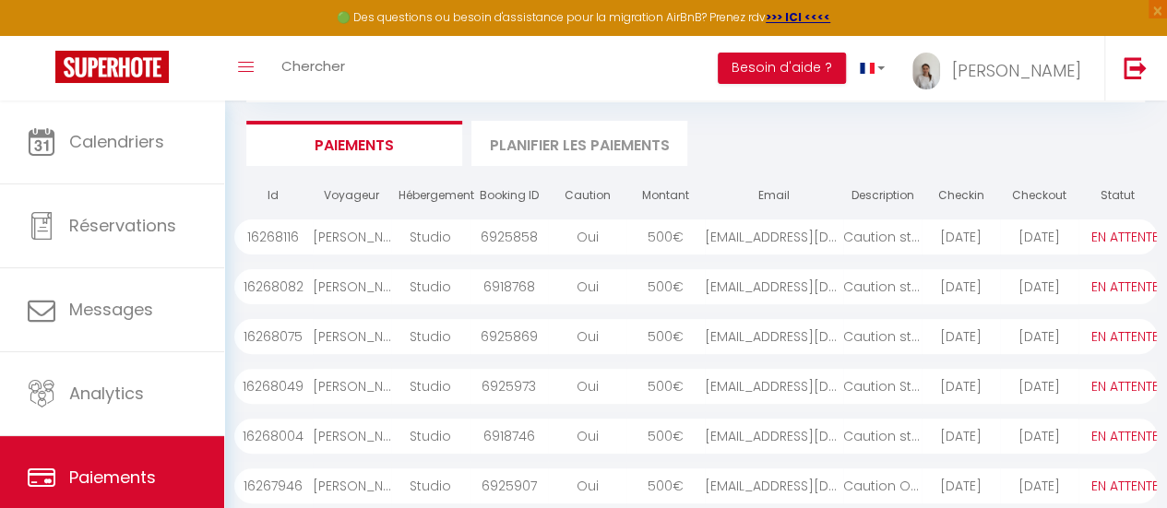
scroll to position [0, 0]
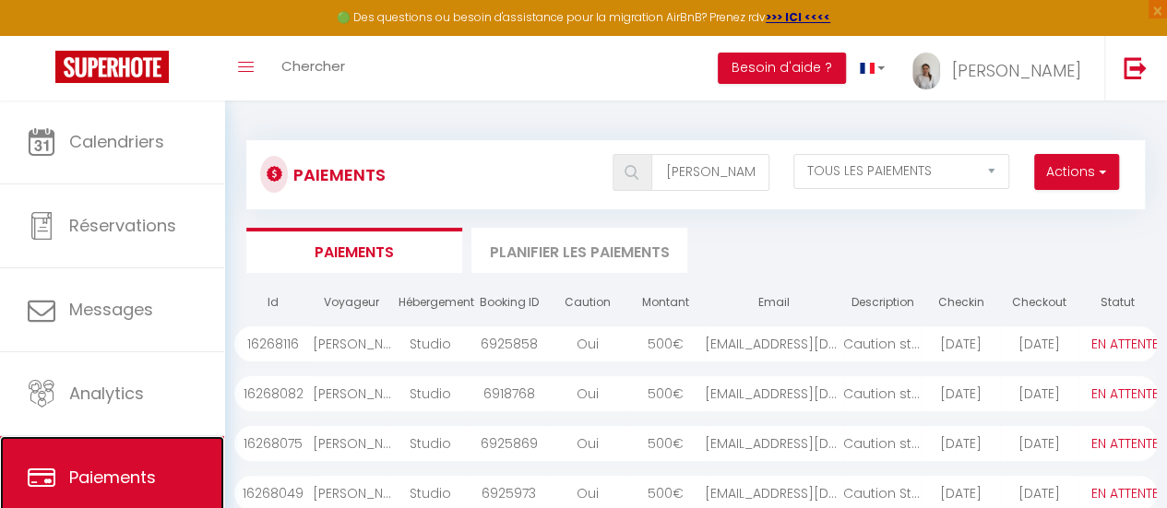
click at [83, 463] on link "Paiements" at bounding box center [112, 477] width 224 height 83
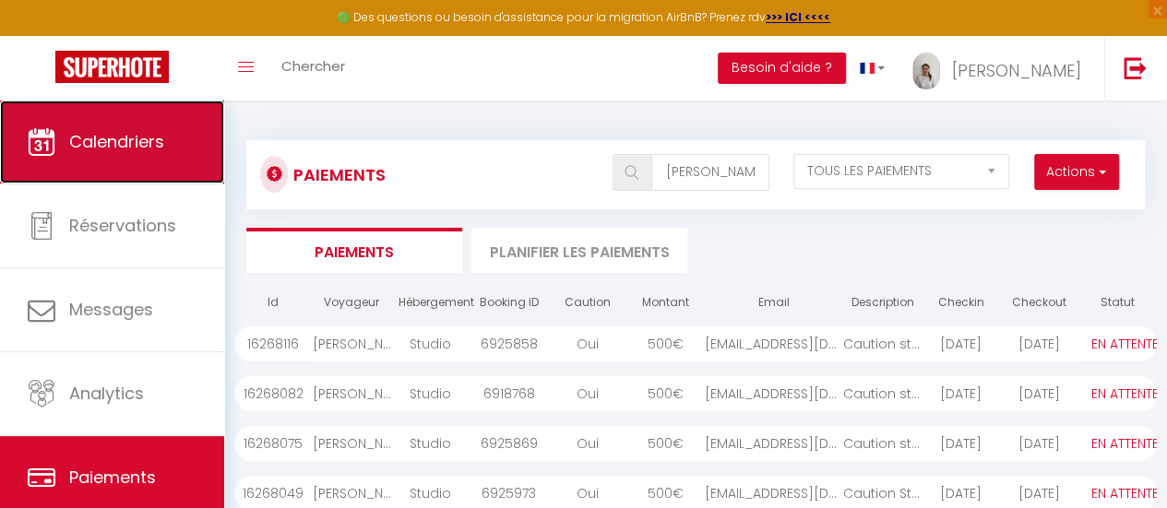
click at [113, 151] on span "Calendriers" at bounding box center [116, 141] width 95 height 23
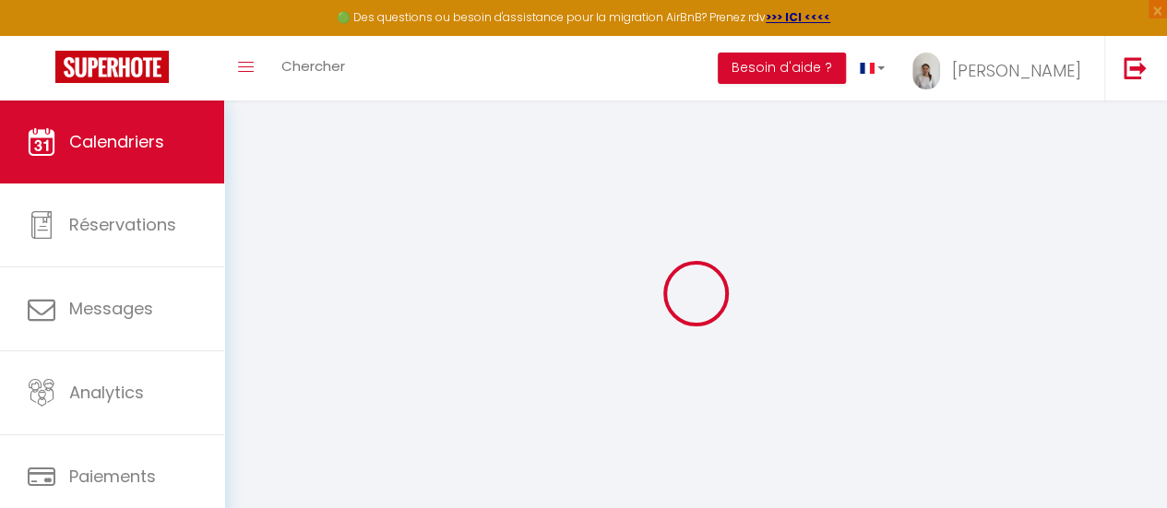
select select
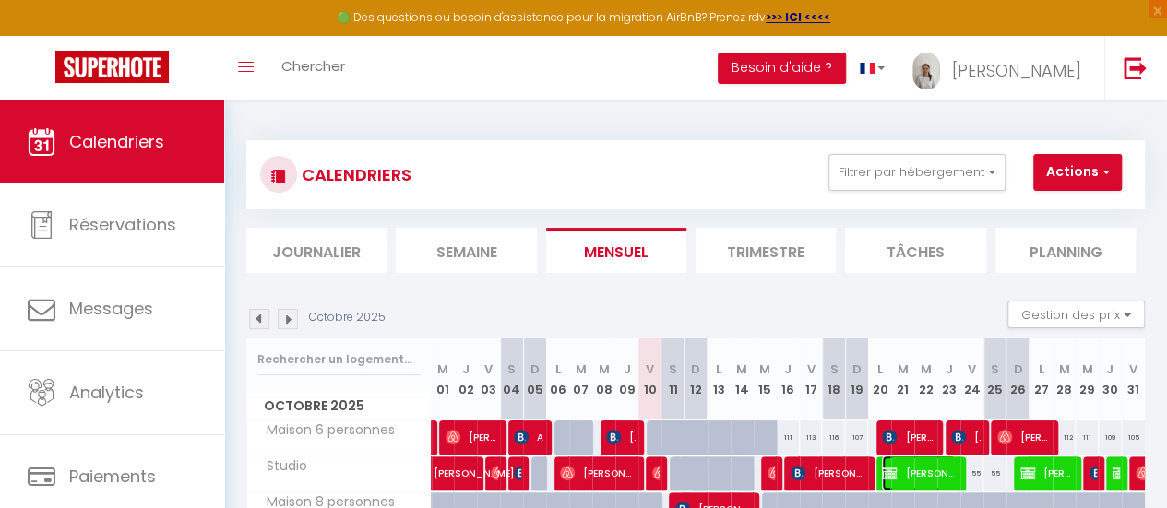
click at [902, 456] on span "Jules Feltin" at bounding box center [919, 473] width 74 height 35
select select "KO"
select select "0"
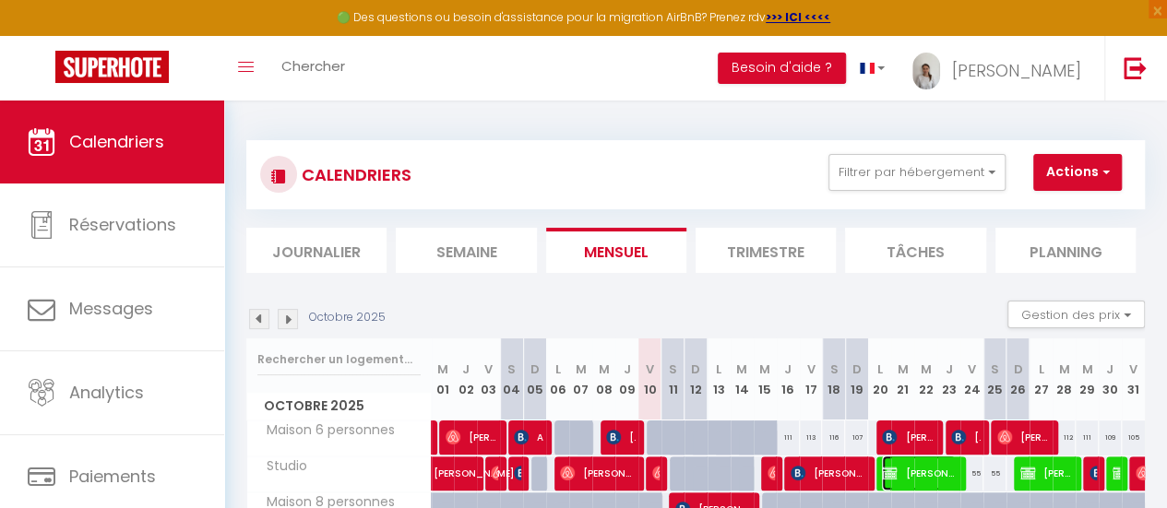
select select "1"
select select
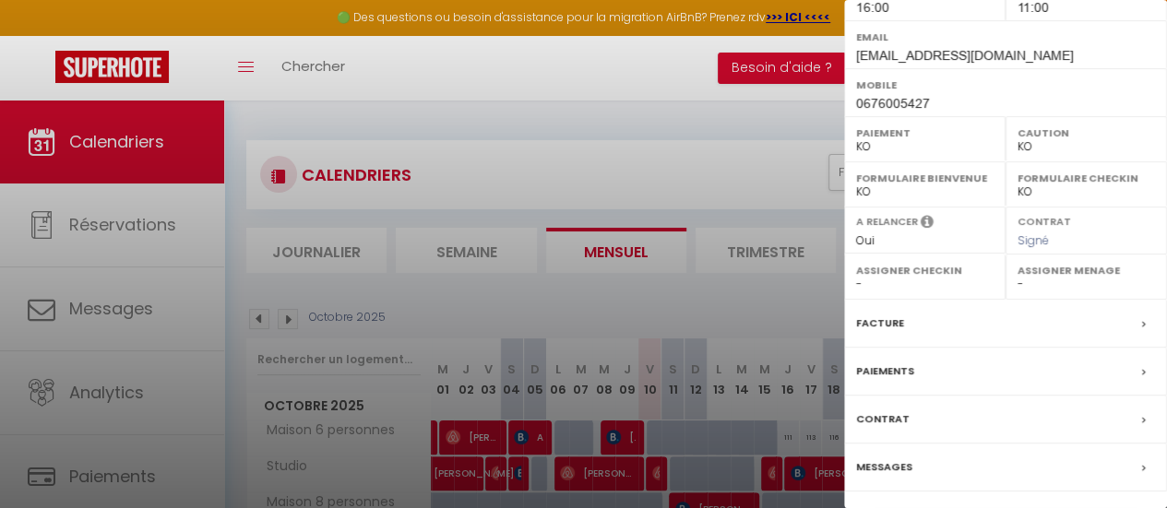
scroll to position [347, 0]
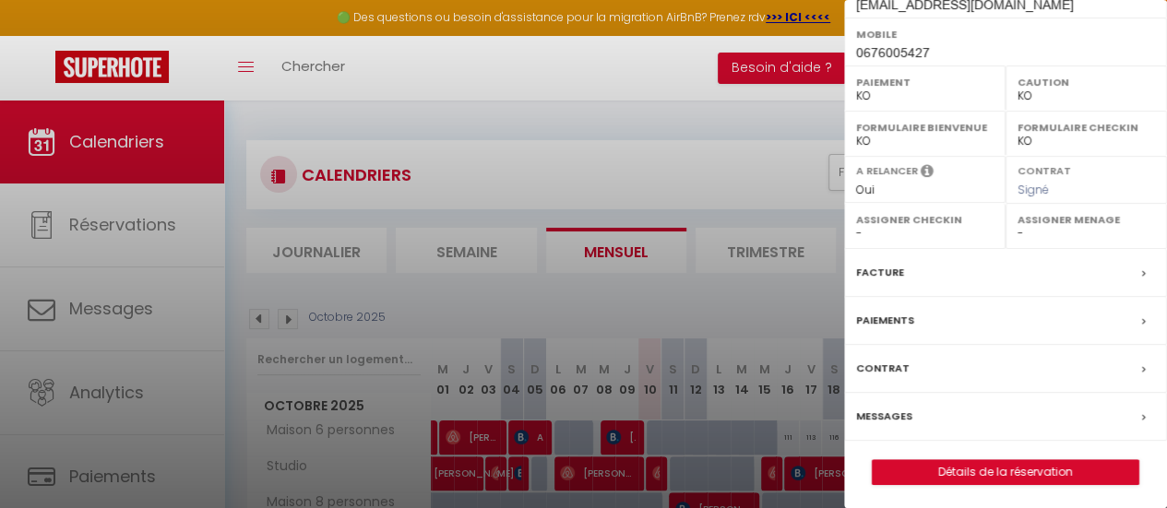
click at [886, 320] on label "Paiements" at bounding box center [885, 320] width 58 height 19
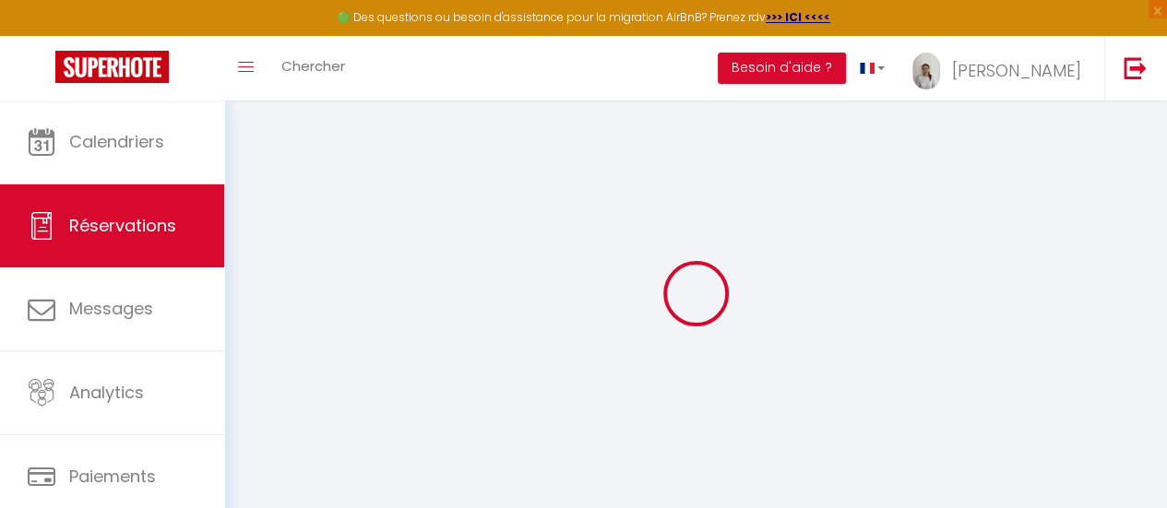
select select "0"
select select
checkbox input "true"
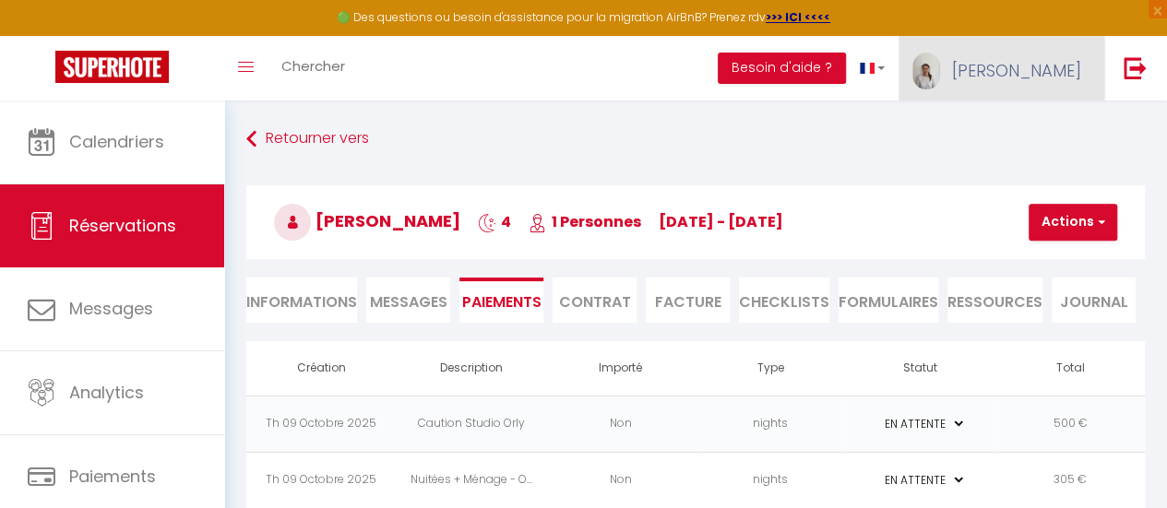
click at [1036, 65] on span "Mylène" at bounding box center [1016, 70] width 129 height 23
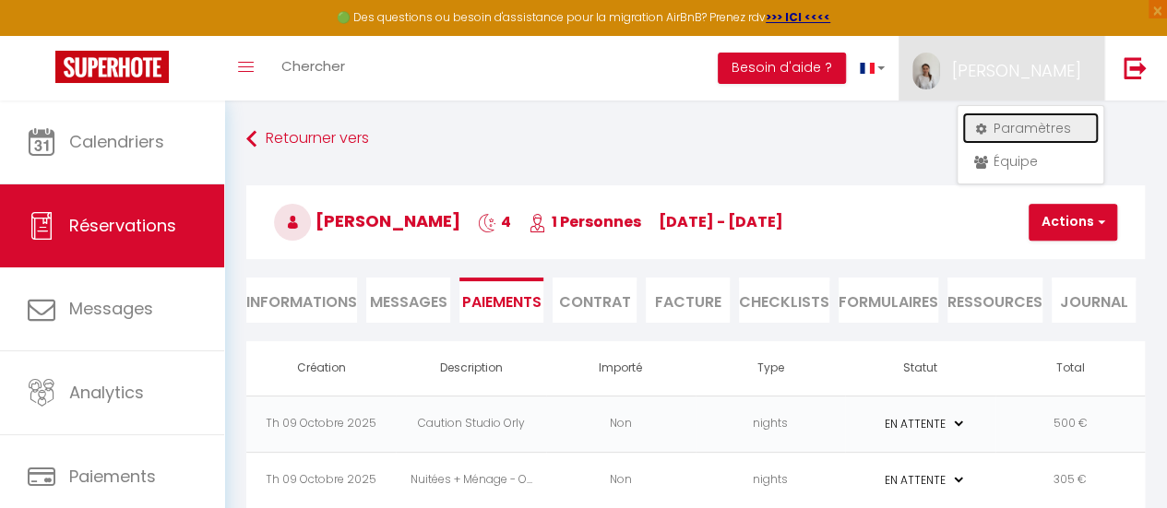
click at [996, 130] on link "Paramètres" at bounding box center [1030, 128] width 137 height 31
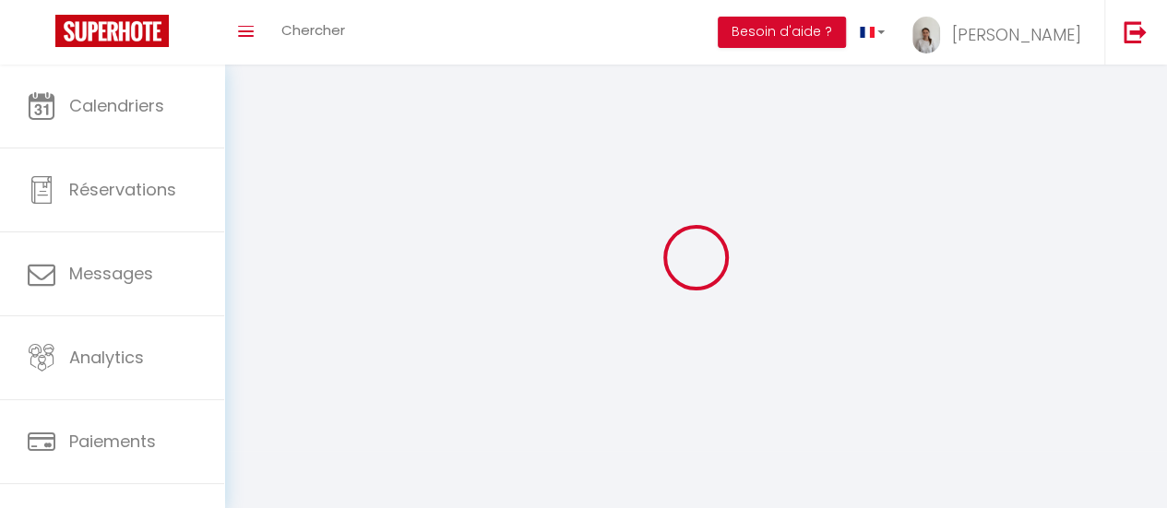
type input "Mylène"
type input "Gingréau"
type input "0688628050"
type input "14 rue Anne Georges Leygues"
type input "94310"
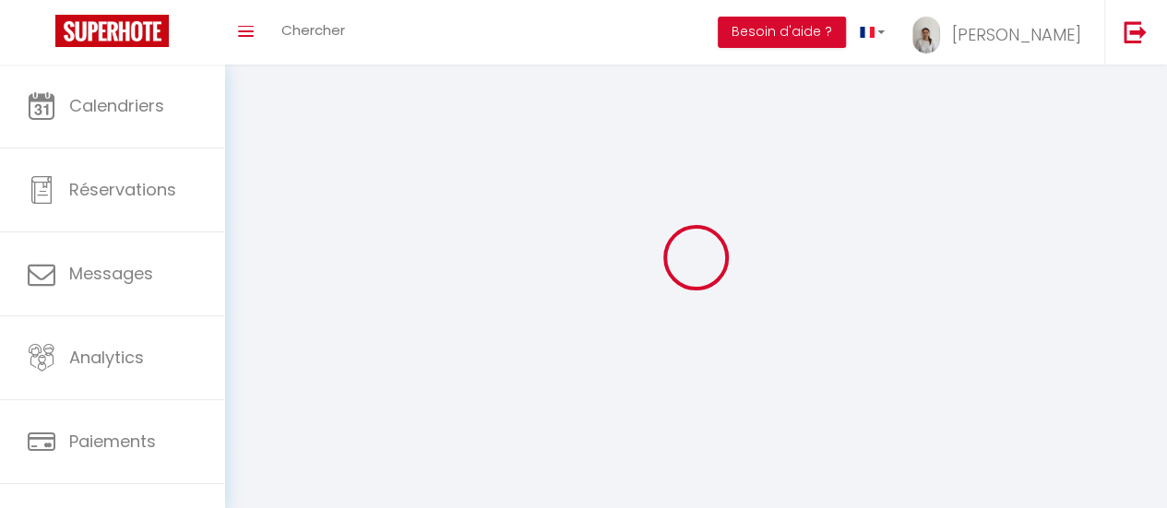
type input "orly"
type input "ZAlLucnXuYYnb4okkZlZtSdUQ"
type input "IvpgvyO8ejXbw5KB4GBm5ZXCY"
select select "28"
type input "ZAlLucnXuYYnb4okkZlZtSdUQ"
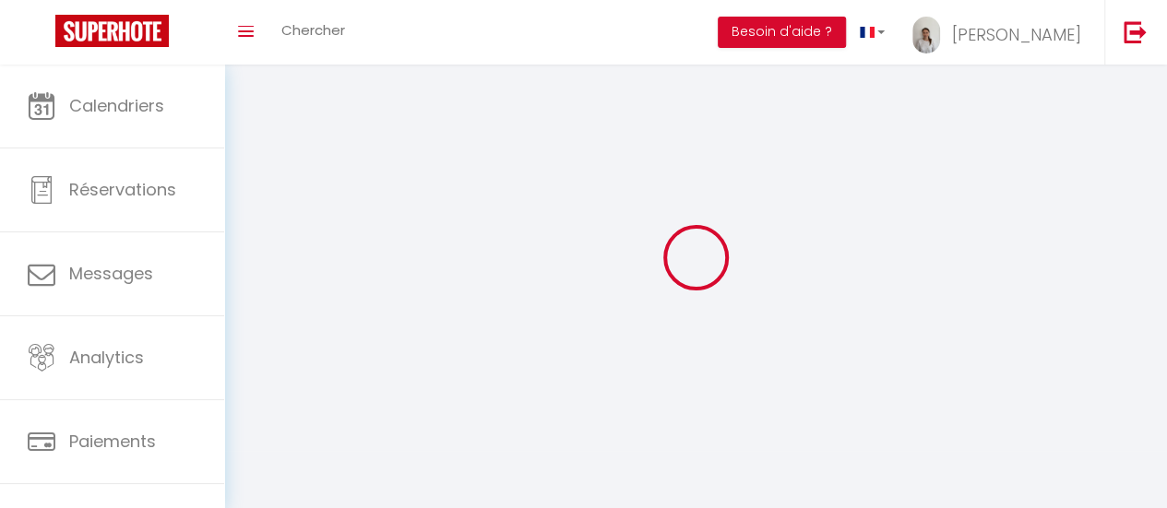
type input "IvpgvyO8ejXbw5KB4GBm5ZXCY"
type input "https://app.superhote.com/#/get-available-rentals/IvpgvyO8ejXbw5KB4GBm5ZXCY"
select select "fr"
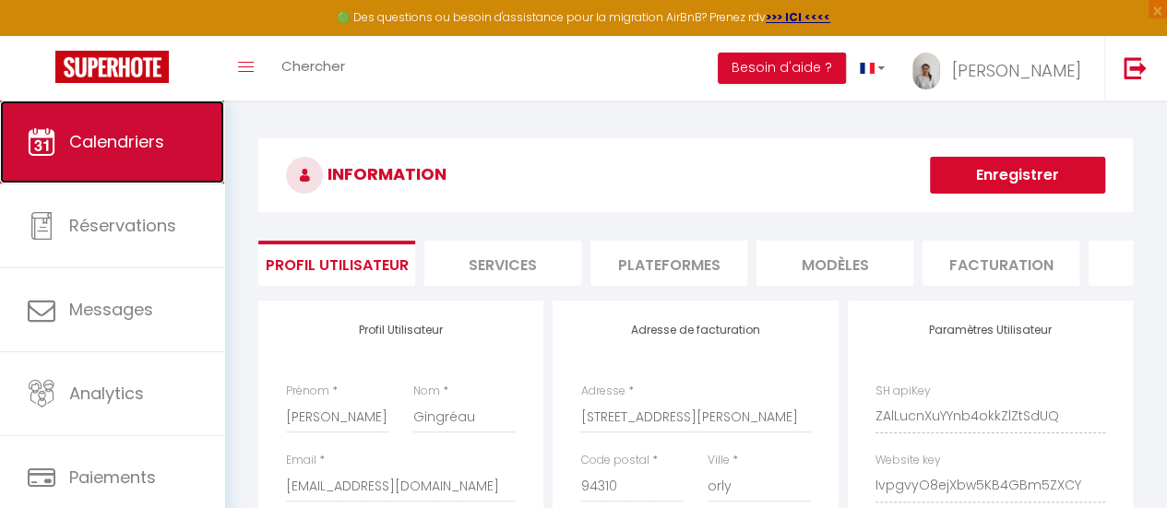
click at [114, 143] on span "Calendriers" at bounding box center [116, 141] width 95 height 23
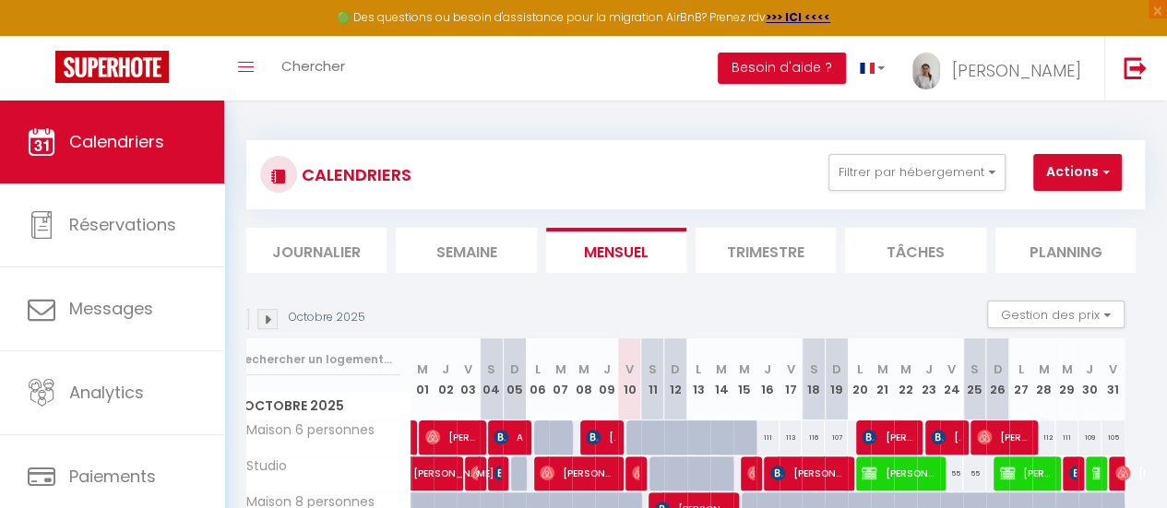
scroll to position [108, 0]
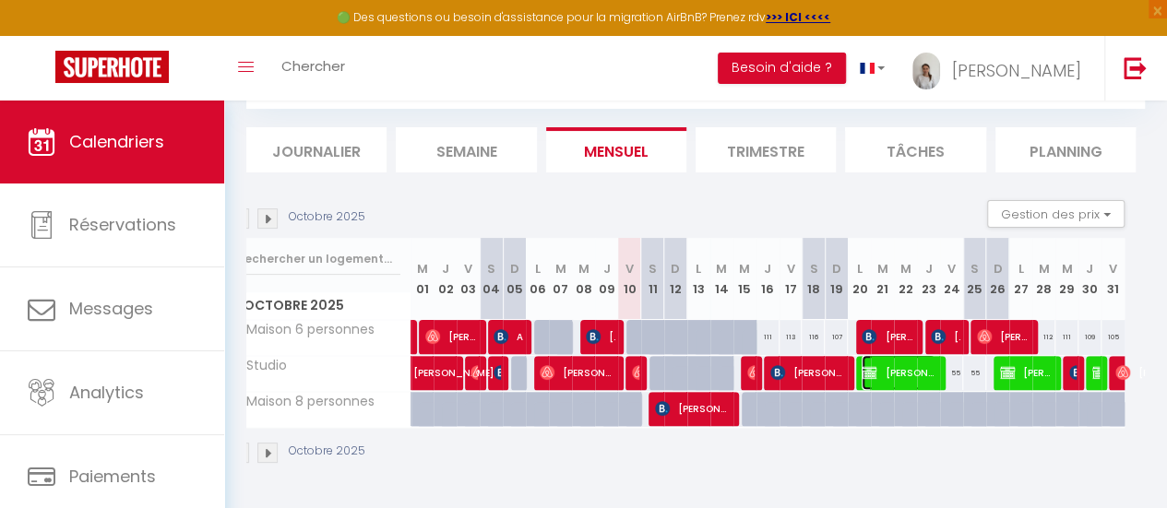
click at [882, 364] on span "Jules Feltin" at bounding box center [898, 372] width 74 height 35
select select "KO"
select select "0"
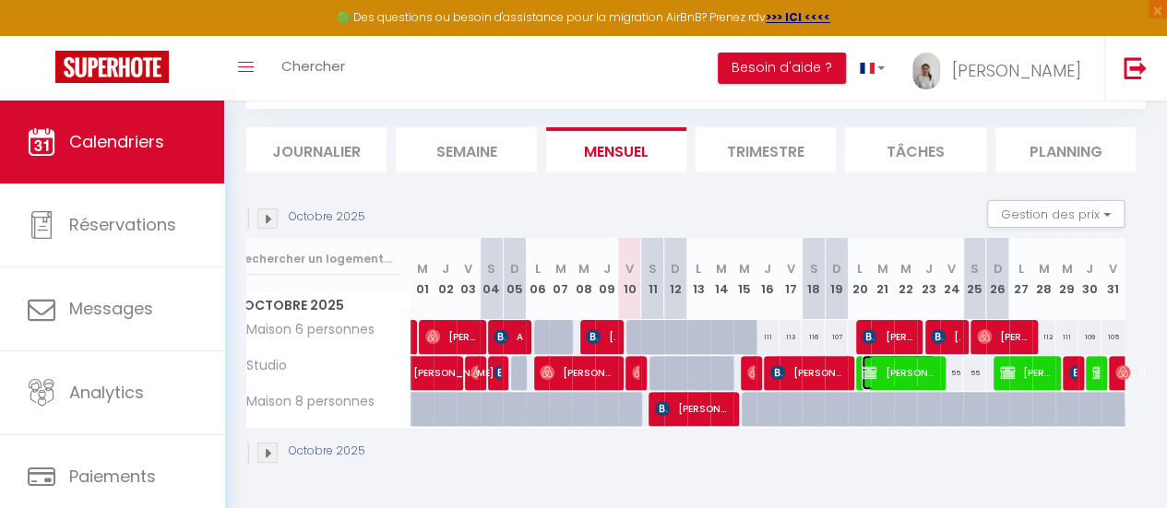
select select "1"
select select
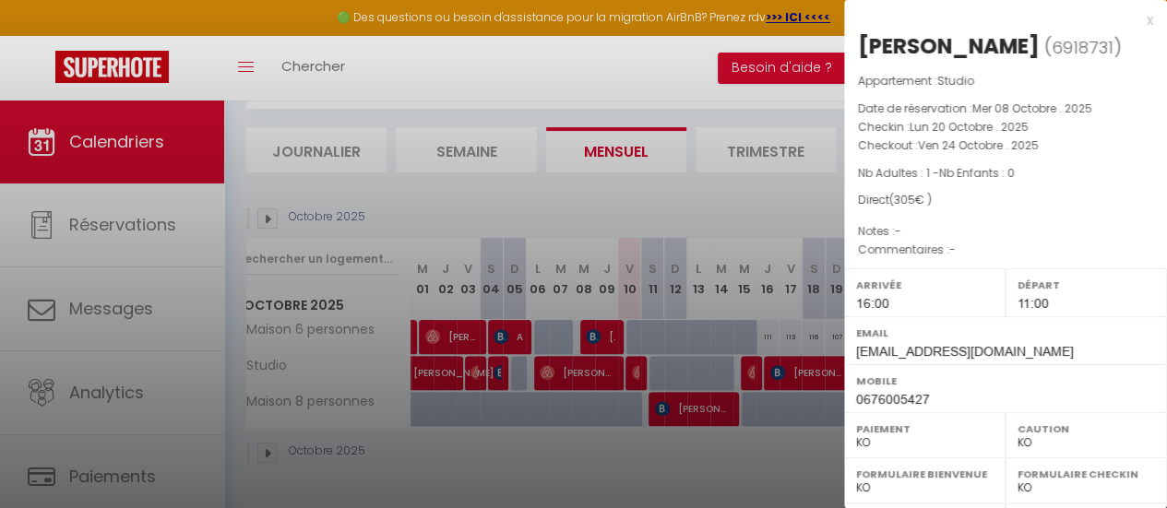
scroll to position [347, 0]
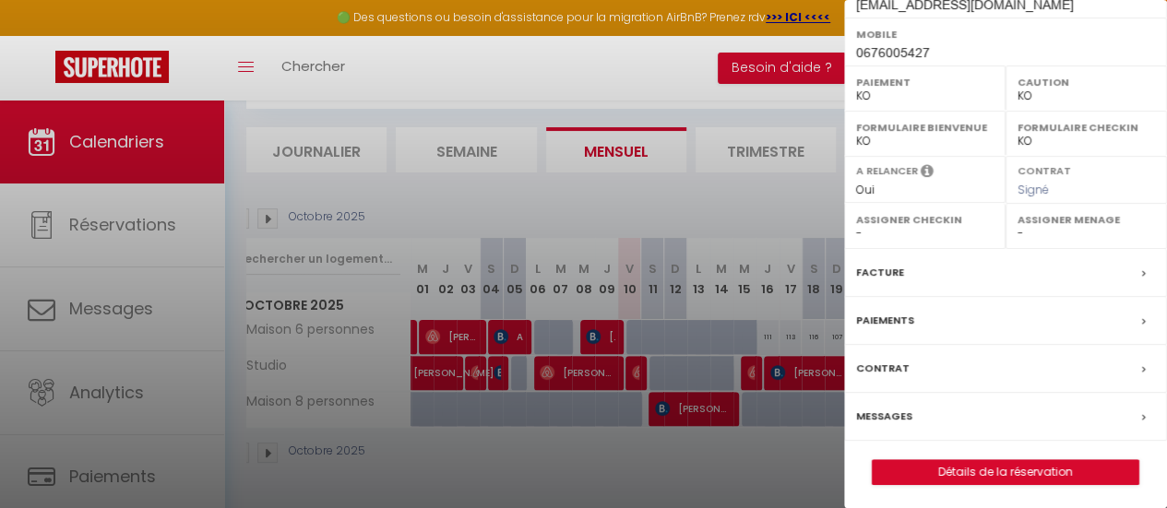
click at [885, 323] on label "Paiements" at bounding box center [885, 320] width 58 height 19
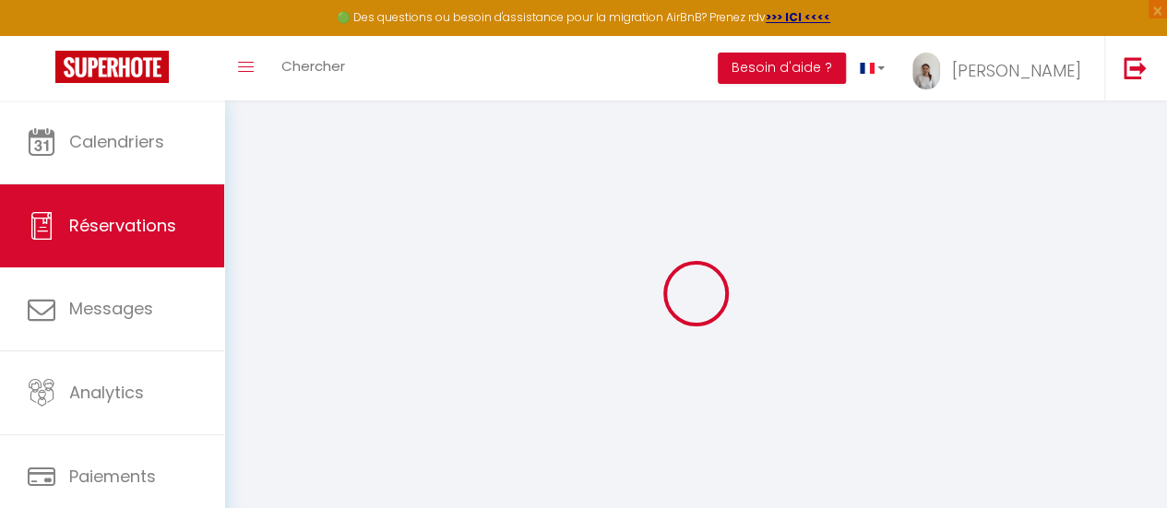
select select
checkbox input "true"
select select
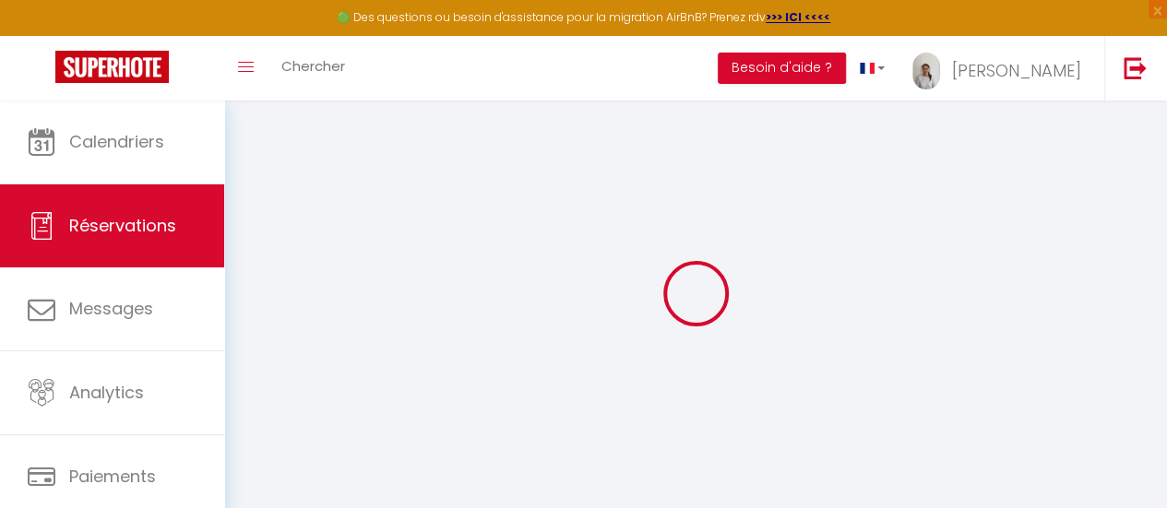
checkbox input "true"
select select
checkbox input "true"
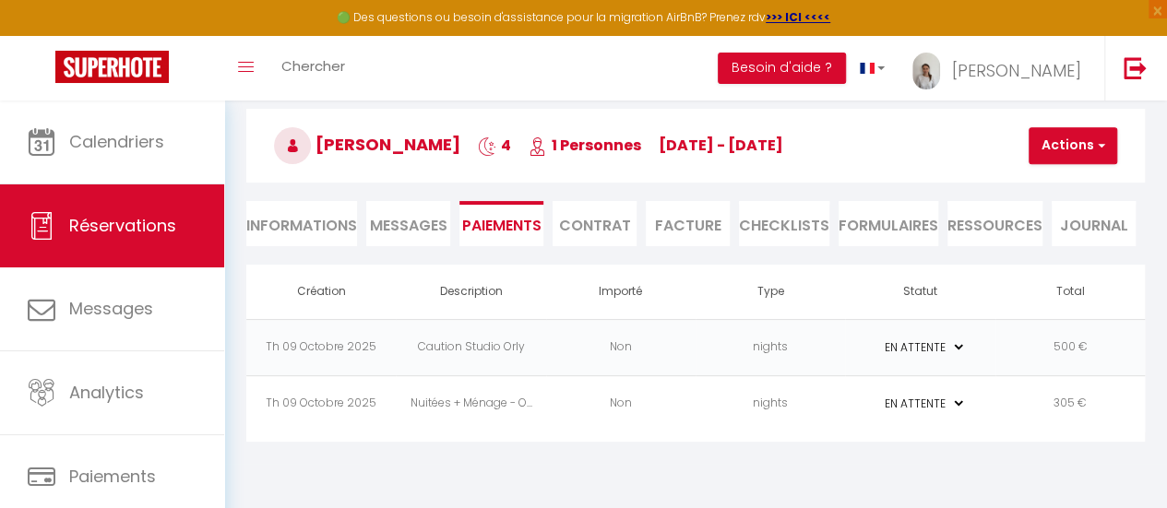
scroll to position [101, 0]
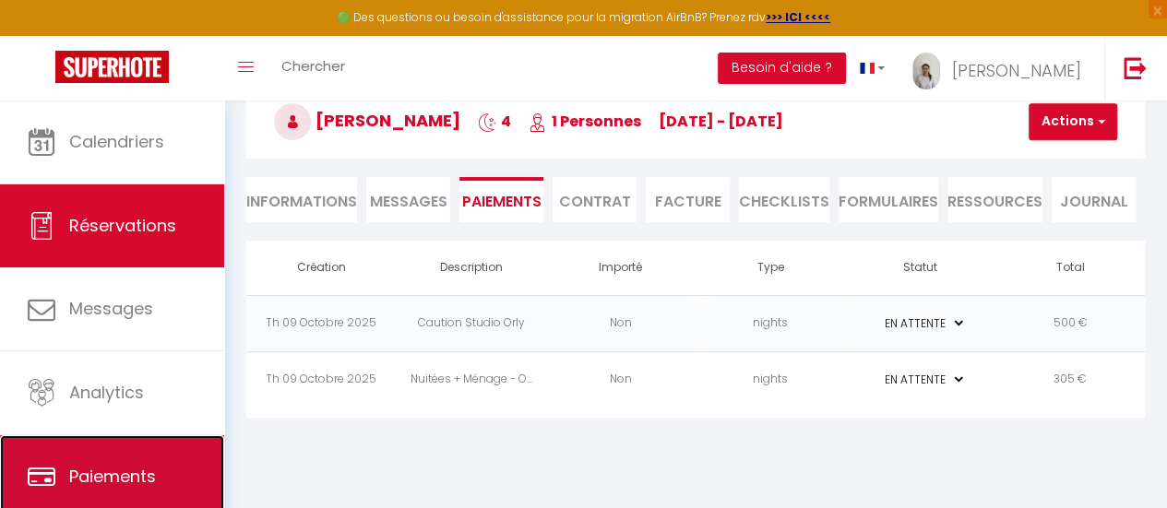
click at [137, 465] on span "Paiements" at bounding box center [112, 476] width 87 height 23
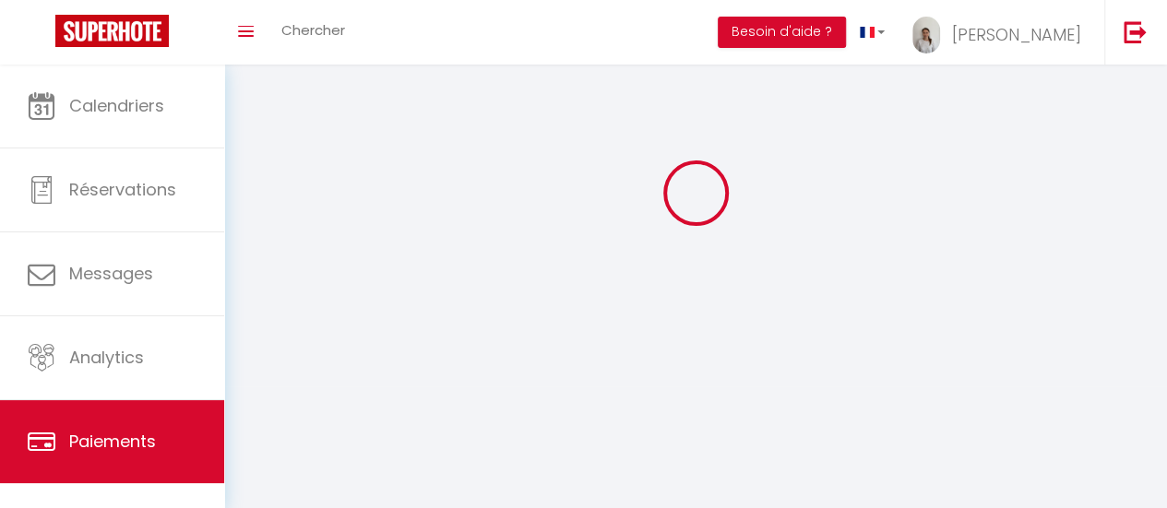
scroll to position [415, 0]
select select "2"
select select "0"
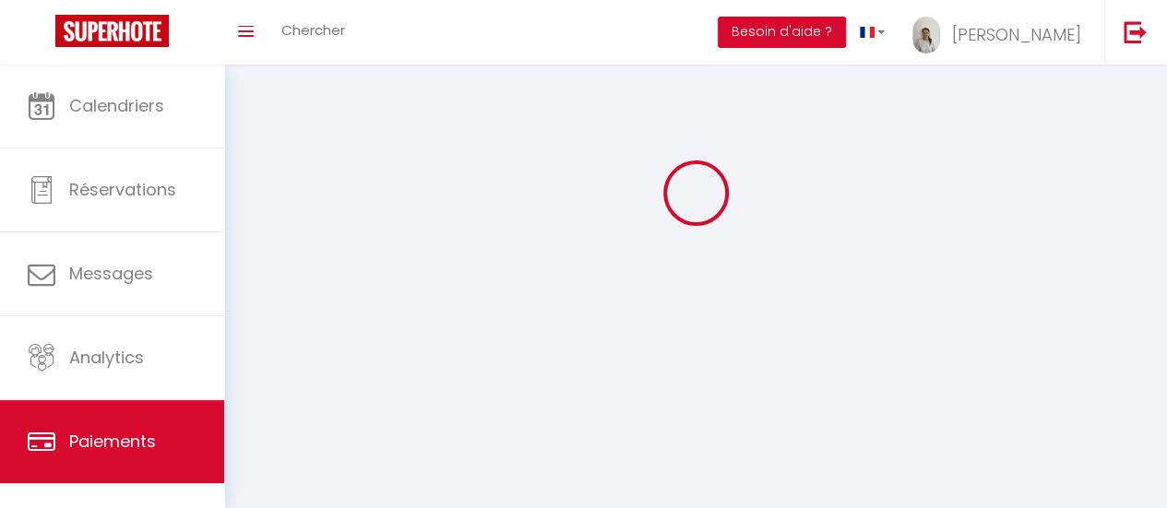
select select "0"
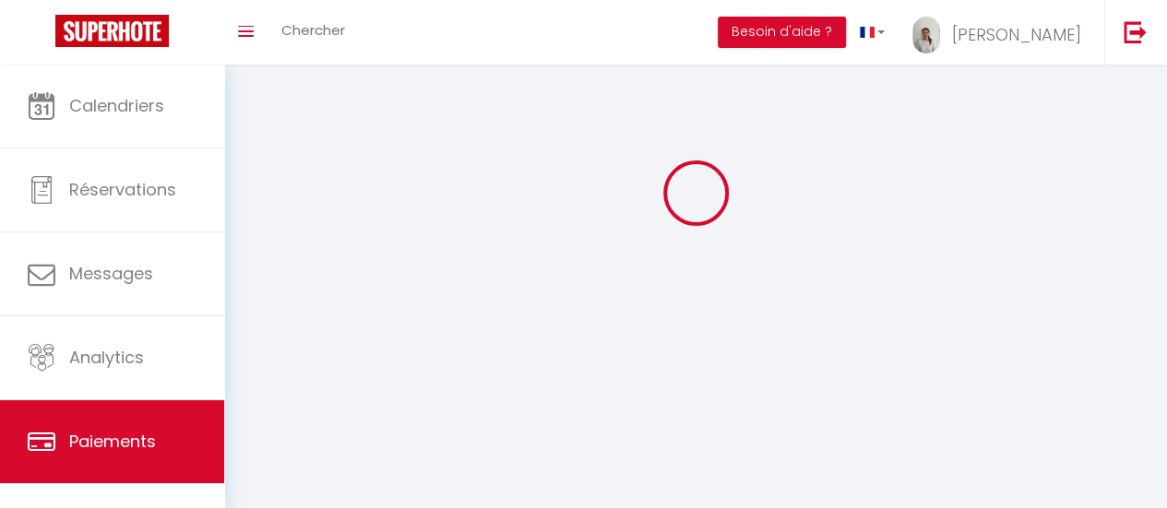
select select "0"
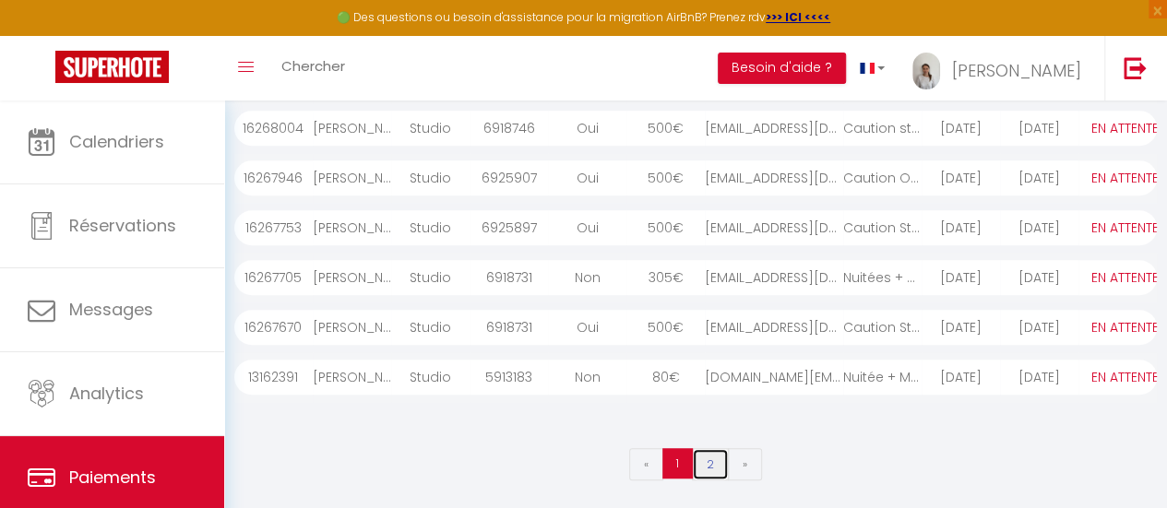
click at [710, 458] on link "2" at bounding box center [710, 464] width 37 height 32
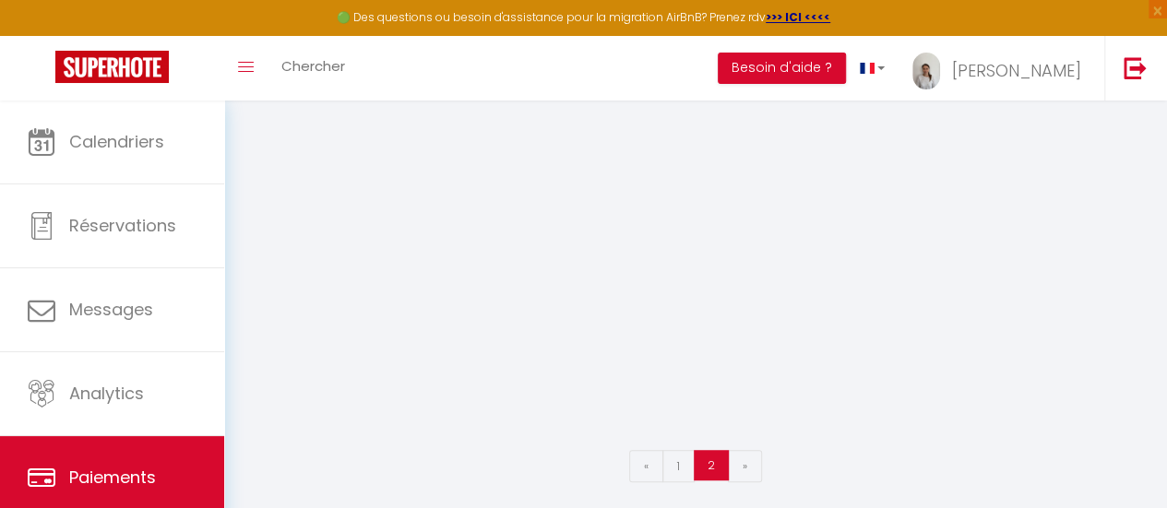
scroll to position [0, 0]
click at [665, 455] on link "1" at bounding box center [678, 464] width 32 height 32
select select "0"
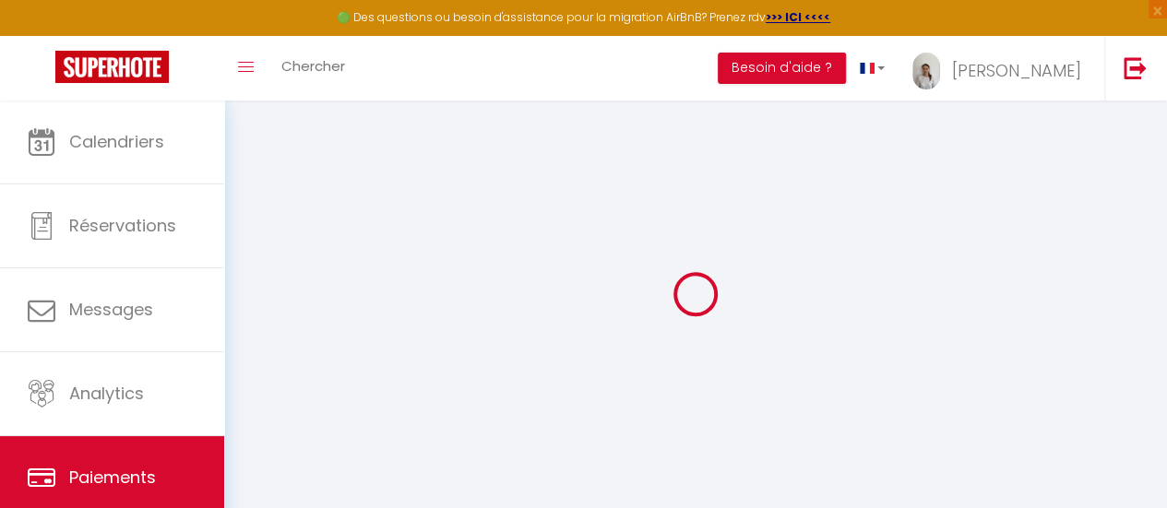
select select "0"
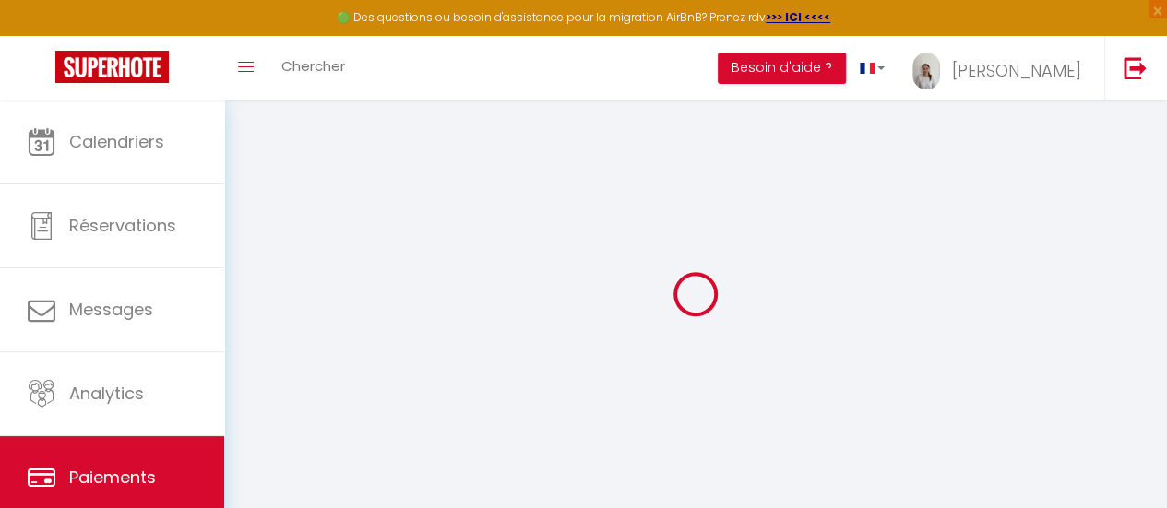
select select "0"
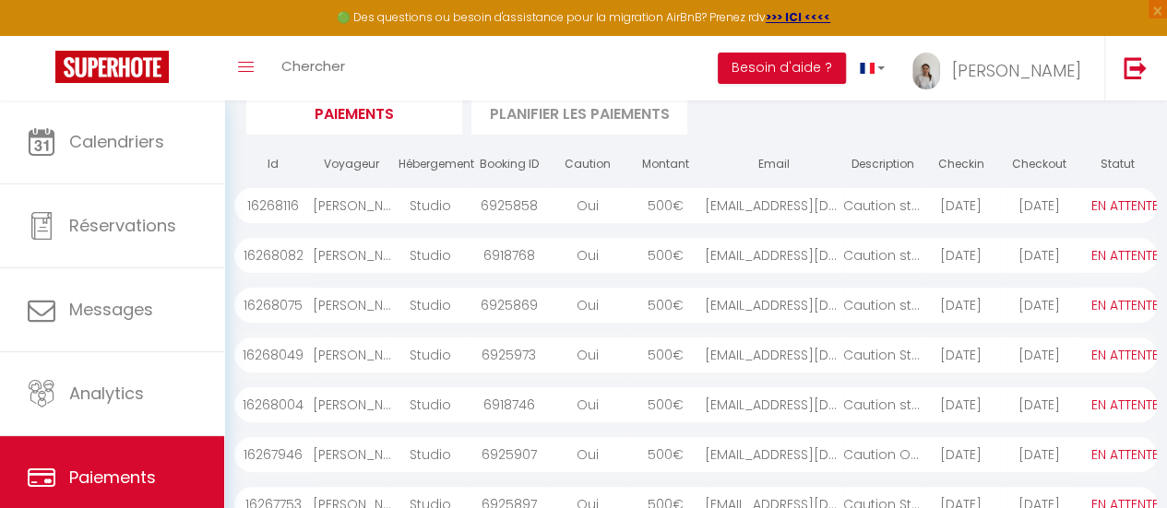
scroll to position [0, 0]
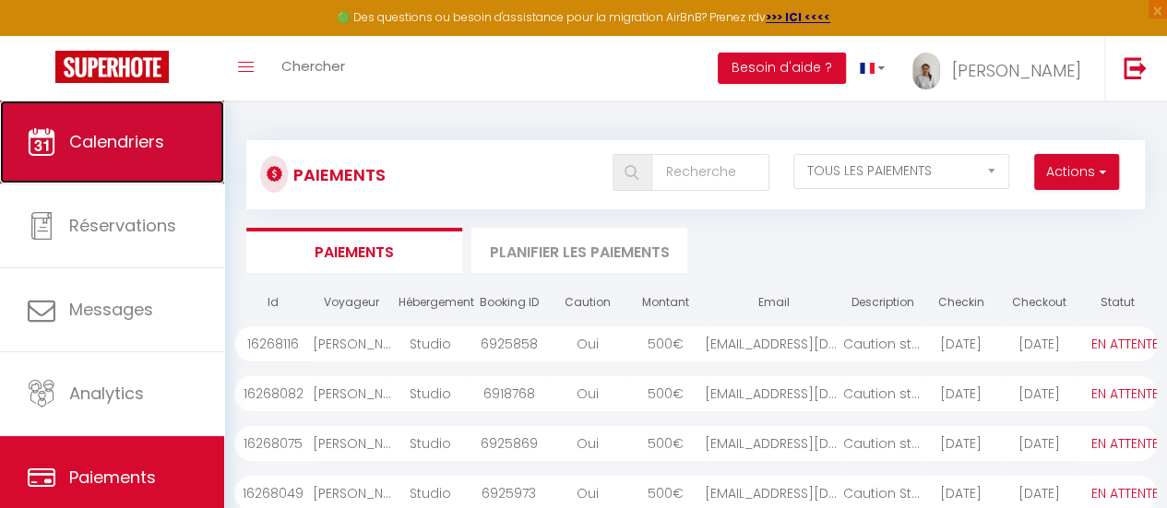
click at [127, 139] on span "Calendriers" at bounding box center [116, 141] width 95 height 23
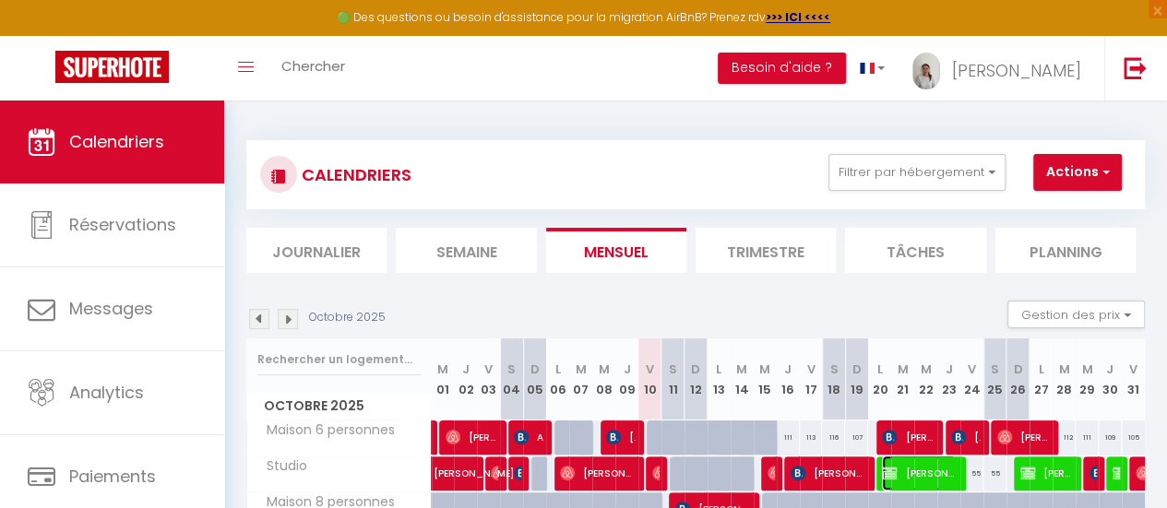
click at [899, 469] on span "Jules Feltin" at bounding box center [919, 473] width 74 height 35
select select "KO"
select select "0"
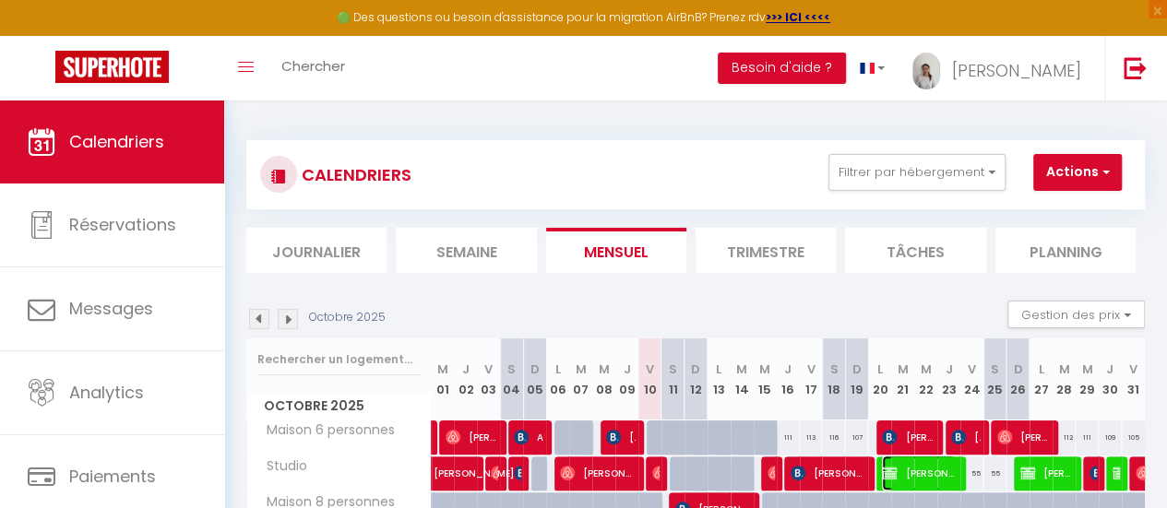
select select "1"
select select
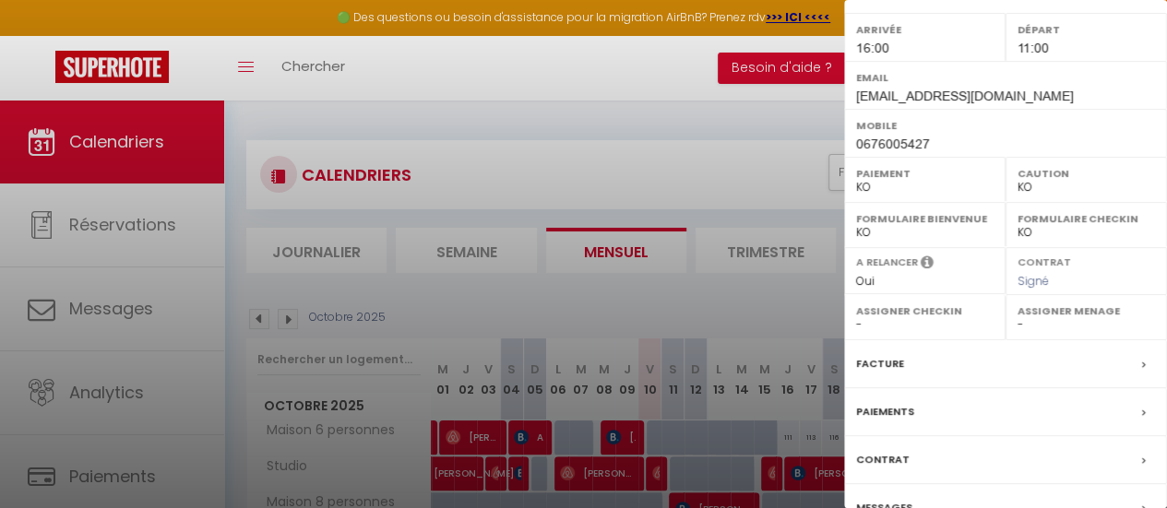
scroll to position [347, 0]
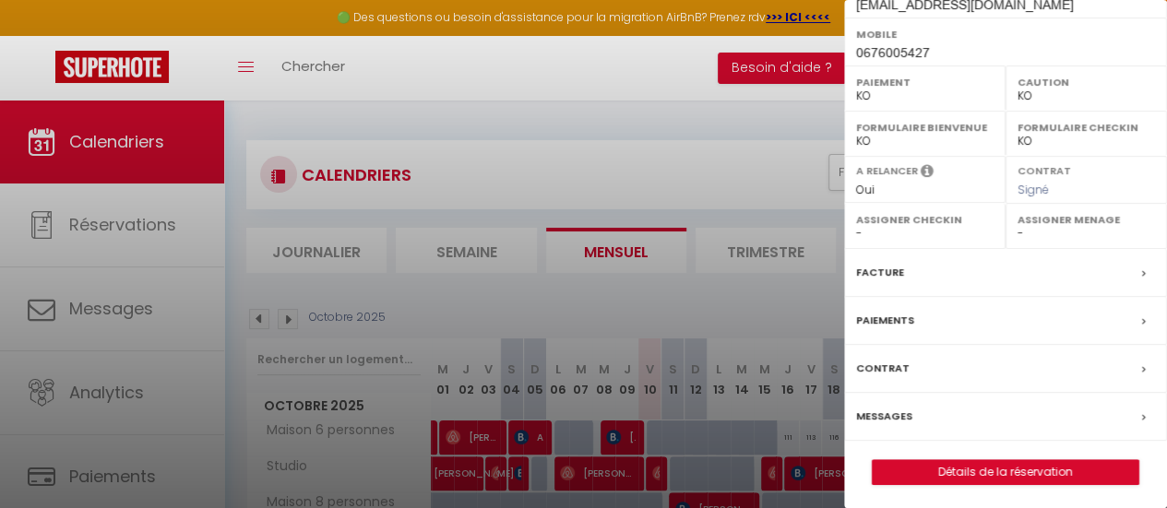
click at [900, 312] on label "Paiements" at bounding box center [885, 320] width 58 height 19
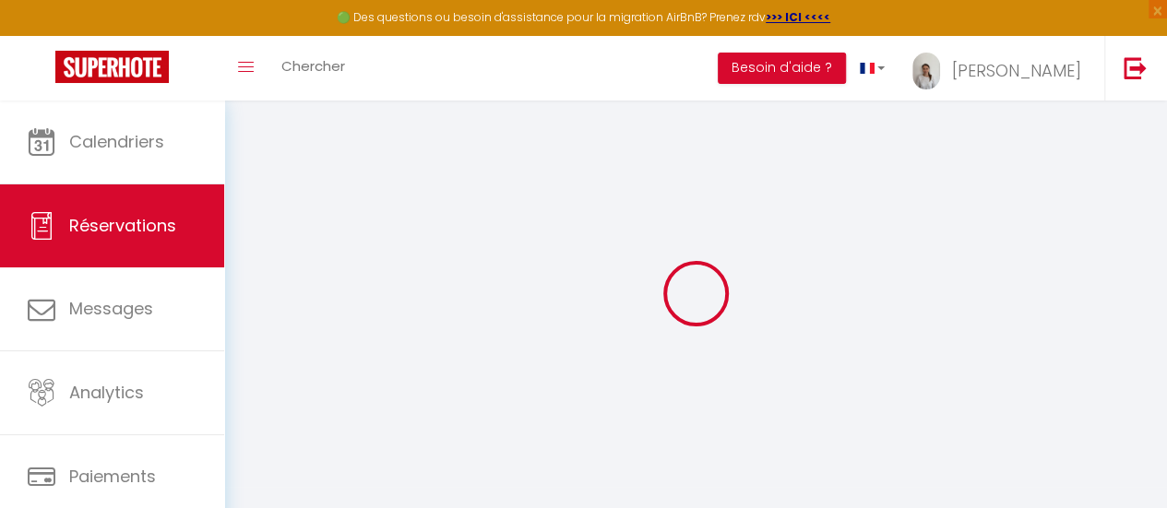
select select
checkbox input "true"
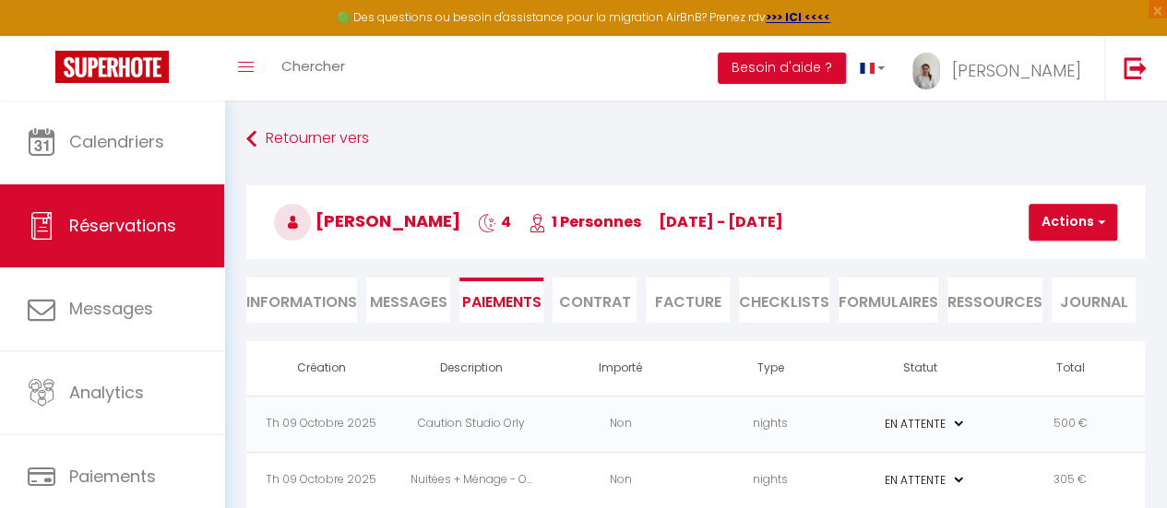
scroll to position [101, 0]
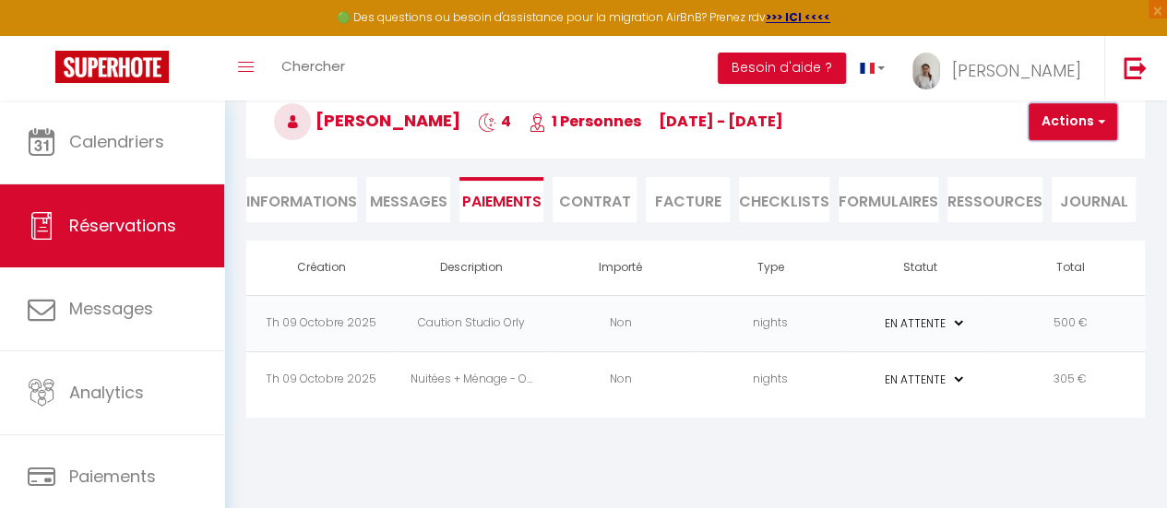
click at [1099, 112] on button "Actions" at bounding box center [1072, 121] width 89 height 37
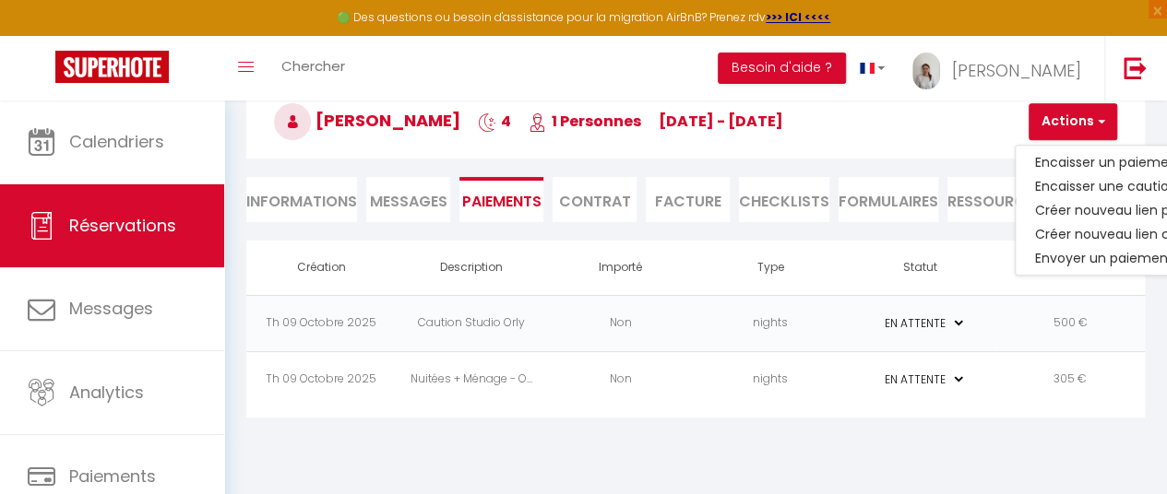
click at [563, 161] on div "Jules Feltin 4 1 Personnes Mo 20 Oct - Fr 24 Oct Actions Enregistrer Dupliquer …" at bounding box center [695, 118] width 922 height 99
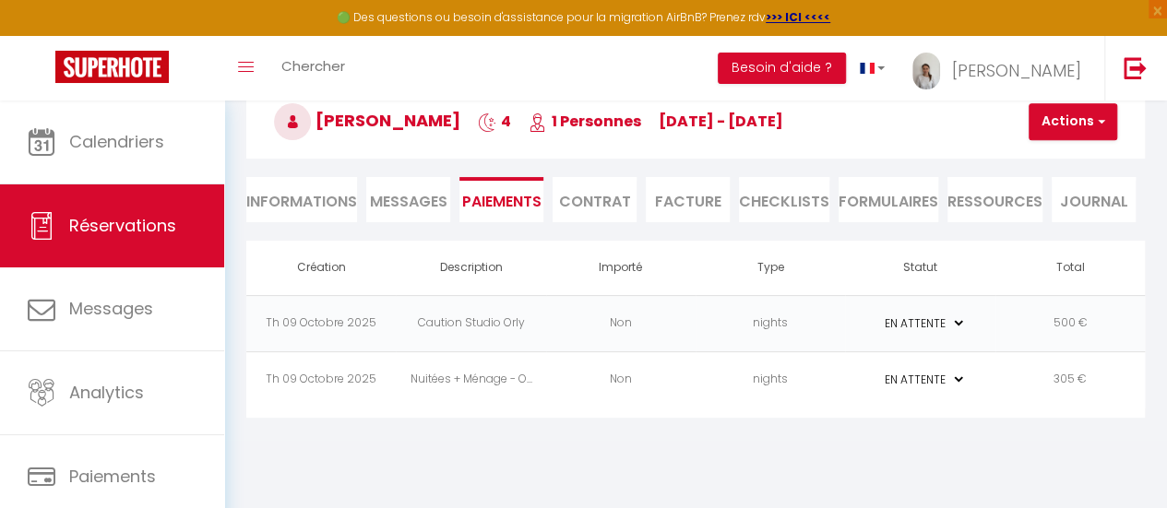
click at [319, 198] on li "Informations" at bounding box center [301, 199] width 111 height 45
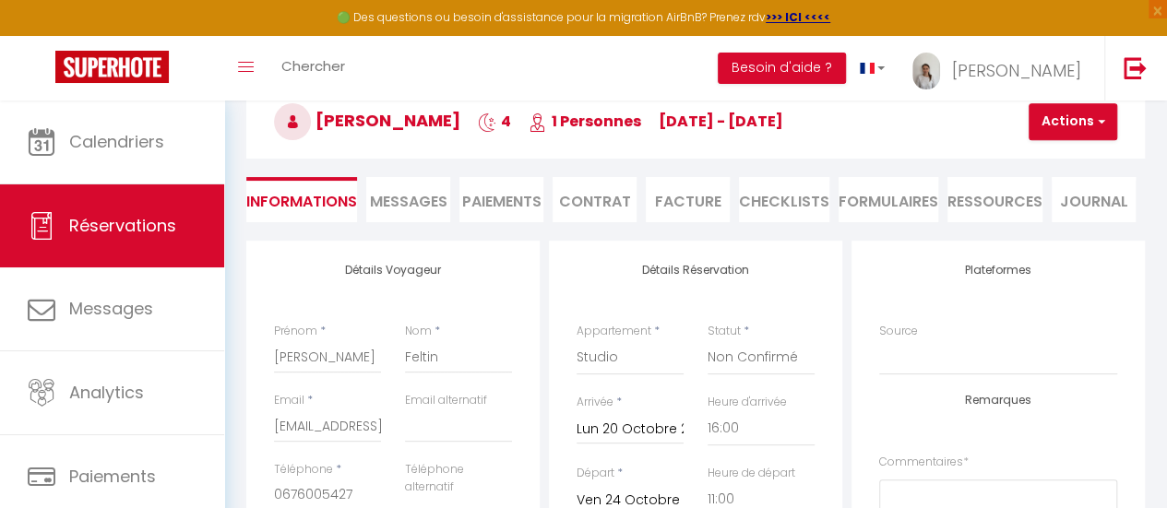
click at [515, 198] on li "Paiements" at bounding box center [501, 199] width 84 height 45
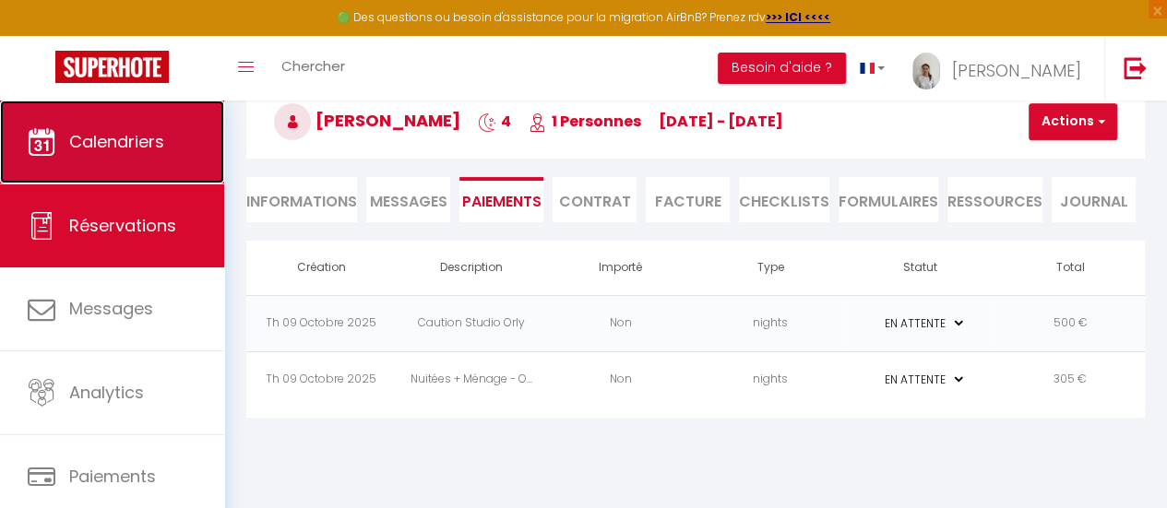
click at [157, 143] on span "Calendriers" at bounding box center [116, 141] width 95 height 23
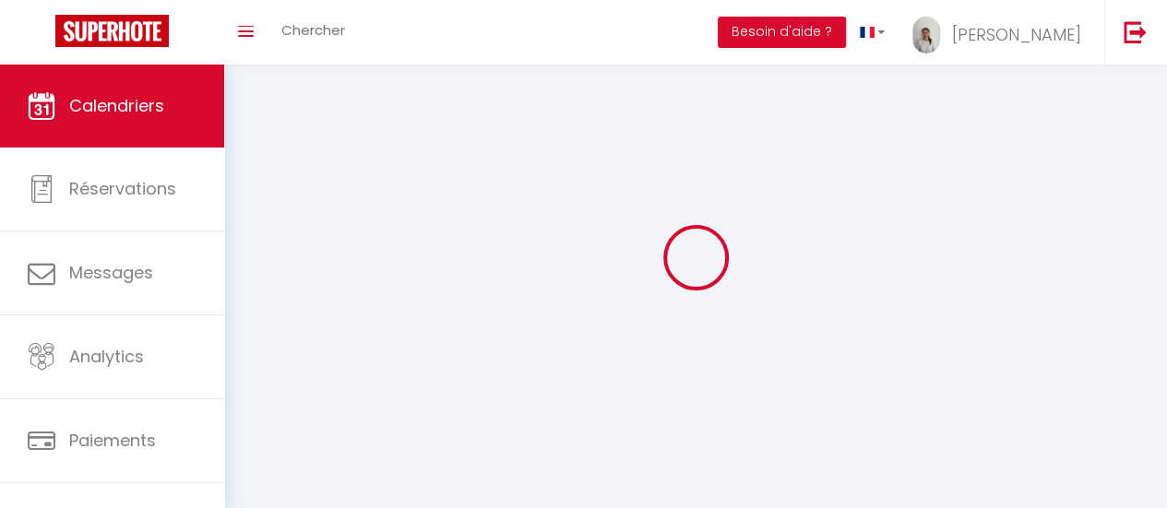
select select
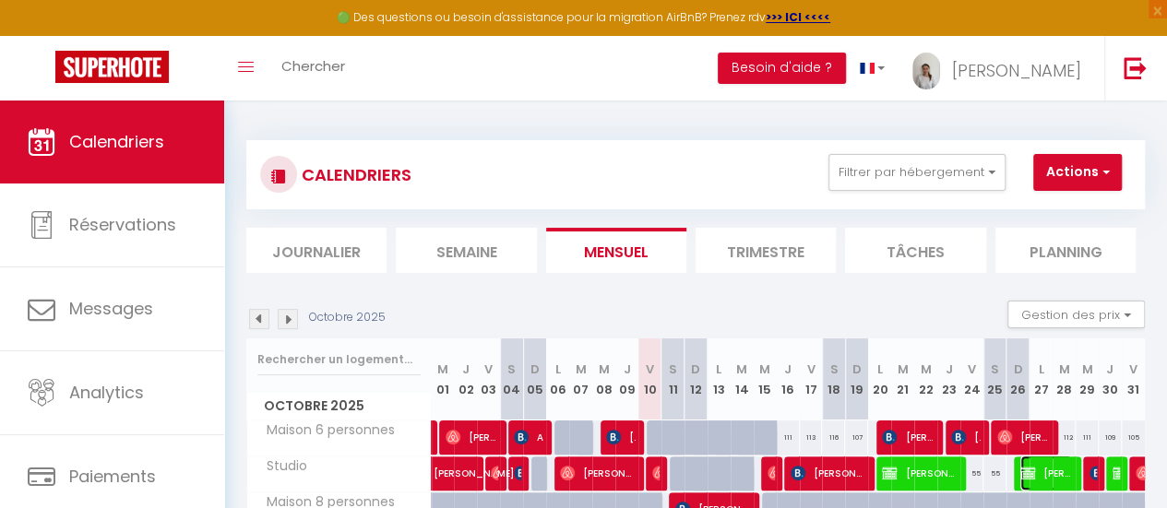
click at [1045, 477] on span "Jules Feltin" at bounding box center [1046, 473] width 52 height 35
select select "OK"
select select "KO"
select select "0"
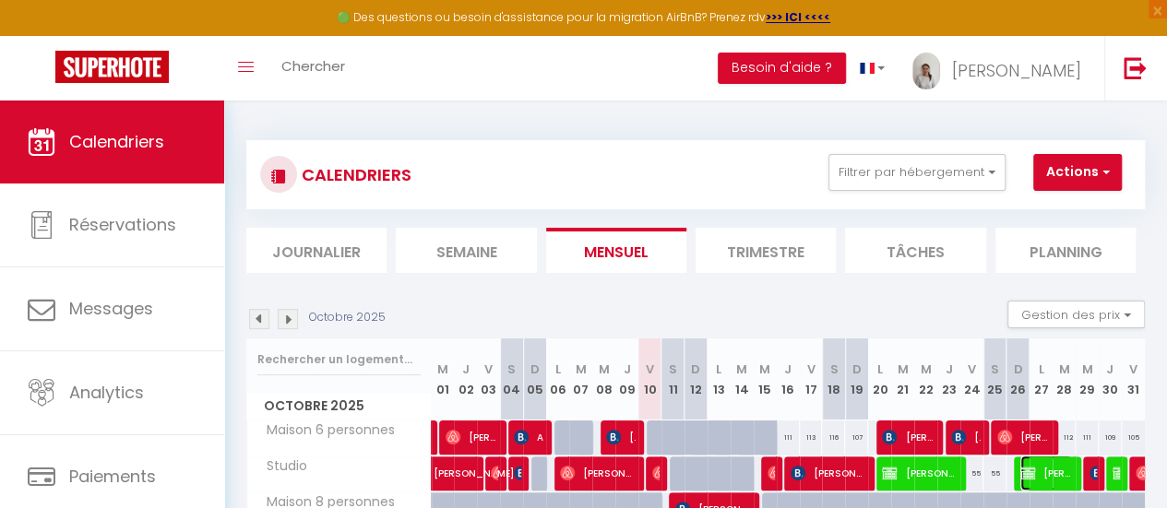
select select "1"
select select
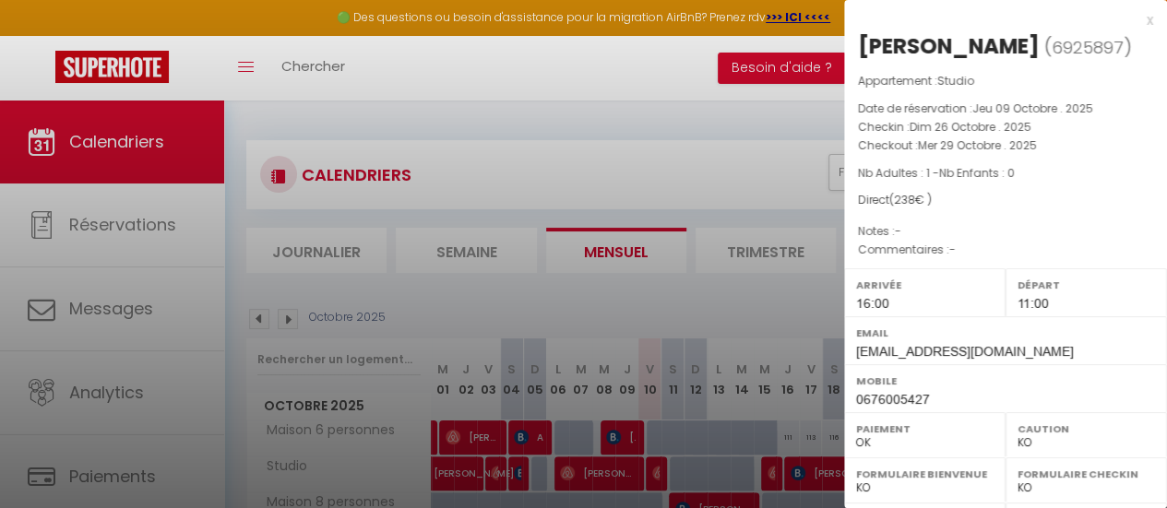
scroll to position [347, 0]
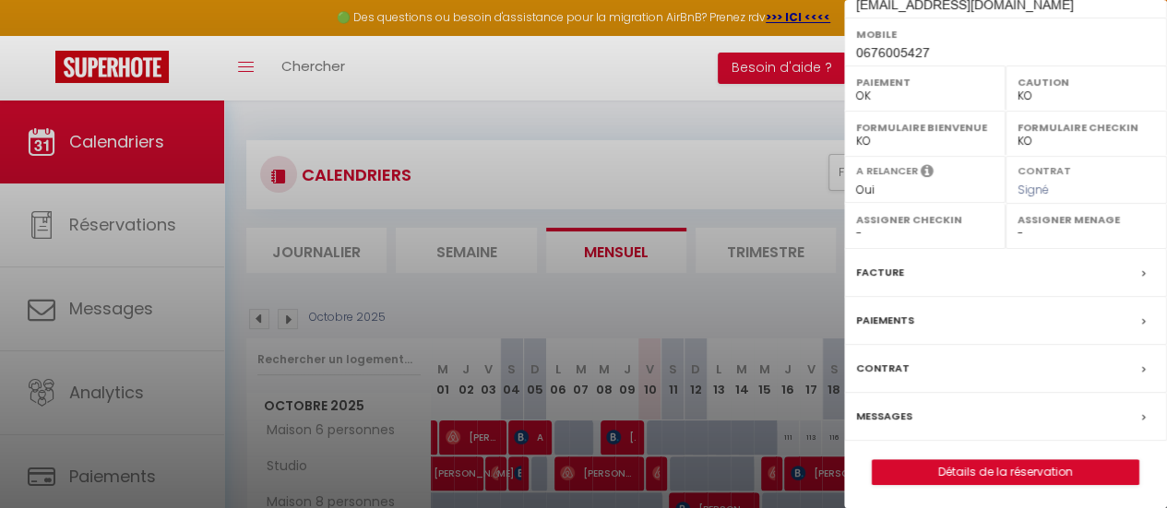
click at [884, 322] on label "Paiements" at bounding box center [885, 320] width 58 height 19
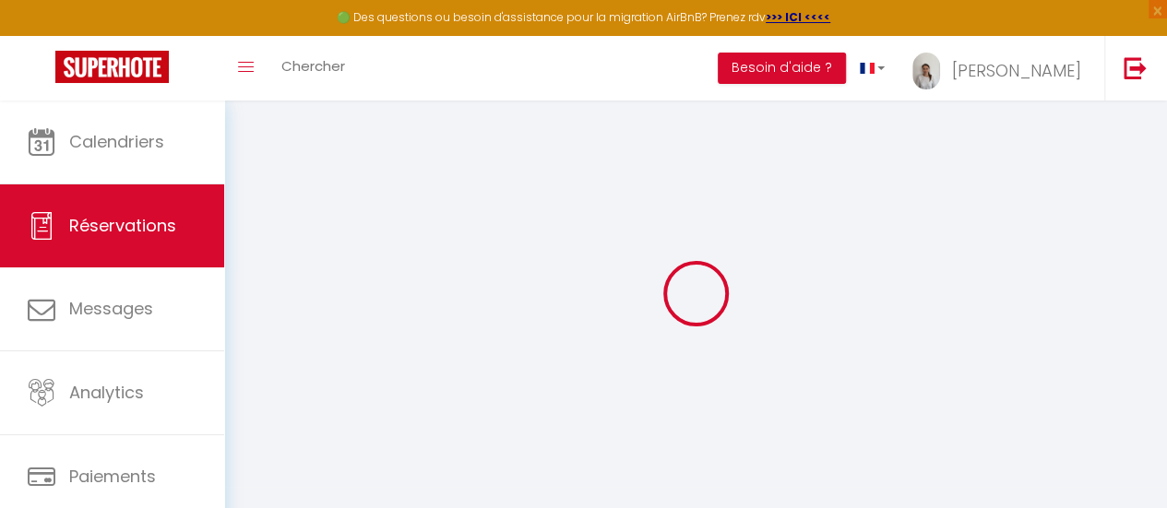
select select "0"
select select
checkbox input "true"
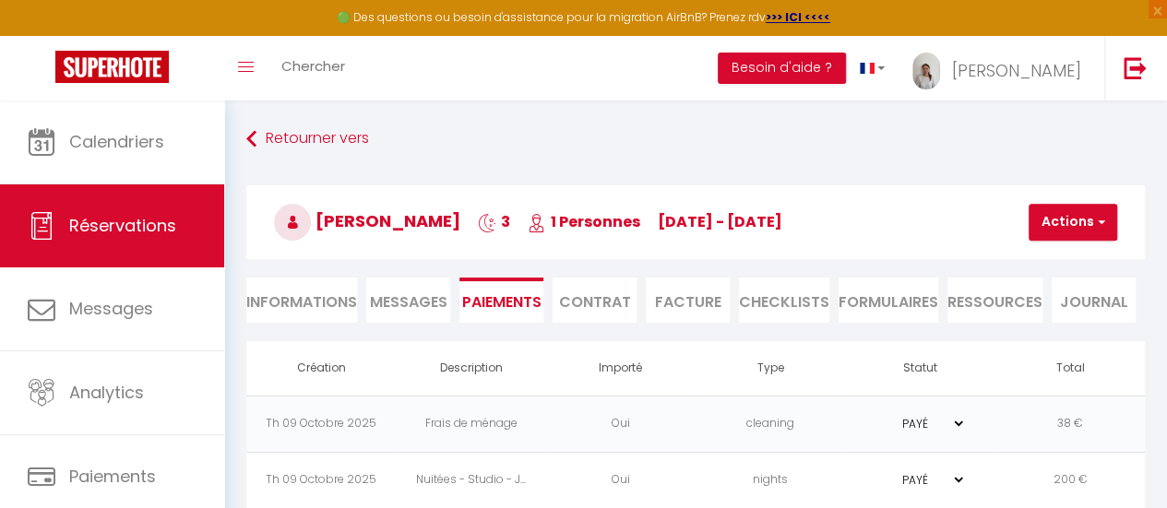
scroll to position [101, 0]
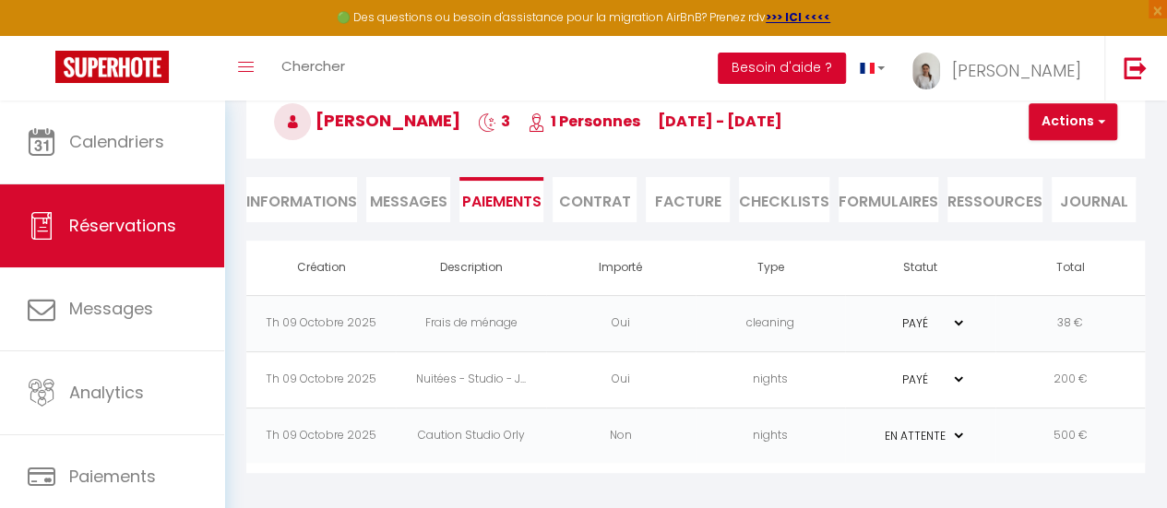
click at [846, 72] on button "Besoin d'aide ?" at bounding box center [782, 68] width 128 height 31
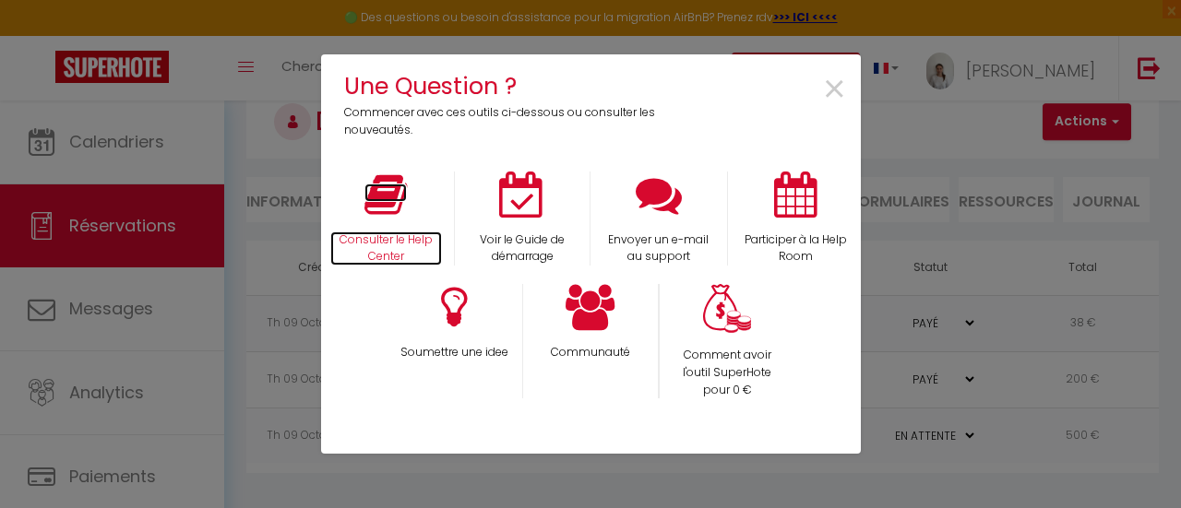
click at [384, 196] on icon at bounding box center [385, 195] width 42 height 46
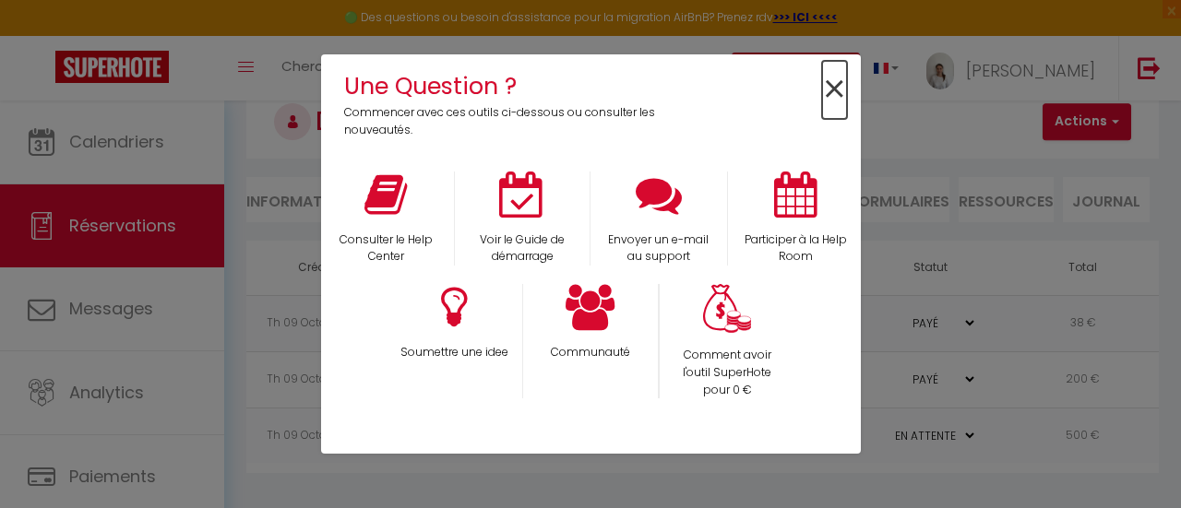
click at [827, 86] on span "×" at bounding box center [834, 90] width 25 height 58
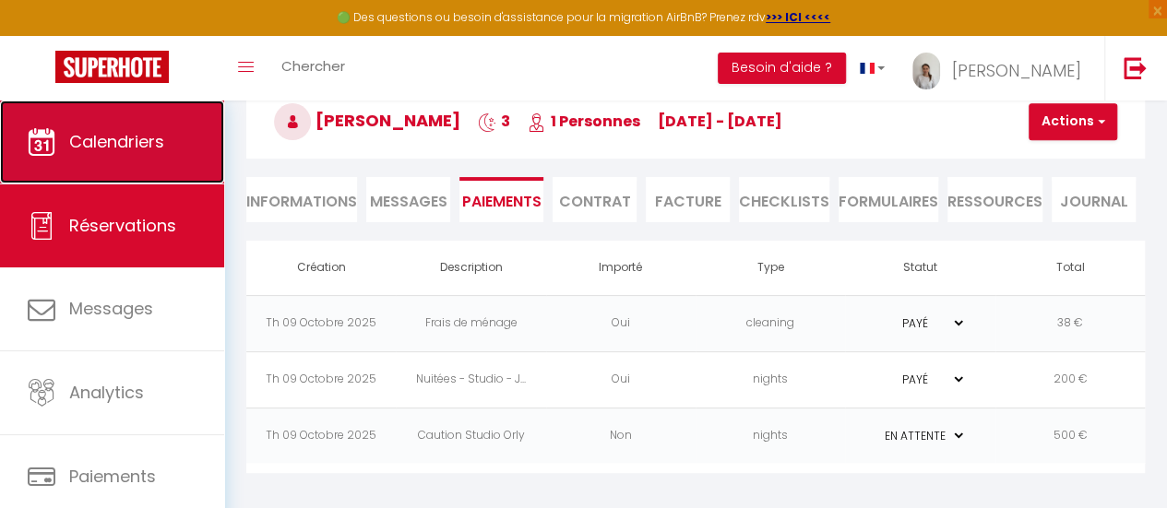
click at [124, 137] on span "Calendriers" at bounding box center [116, 141] width 95 height 23
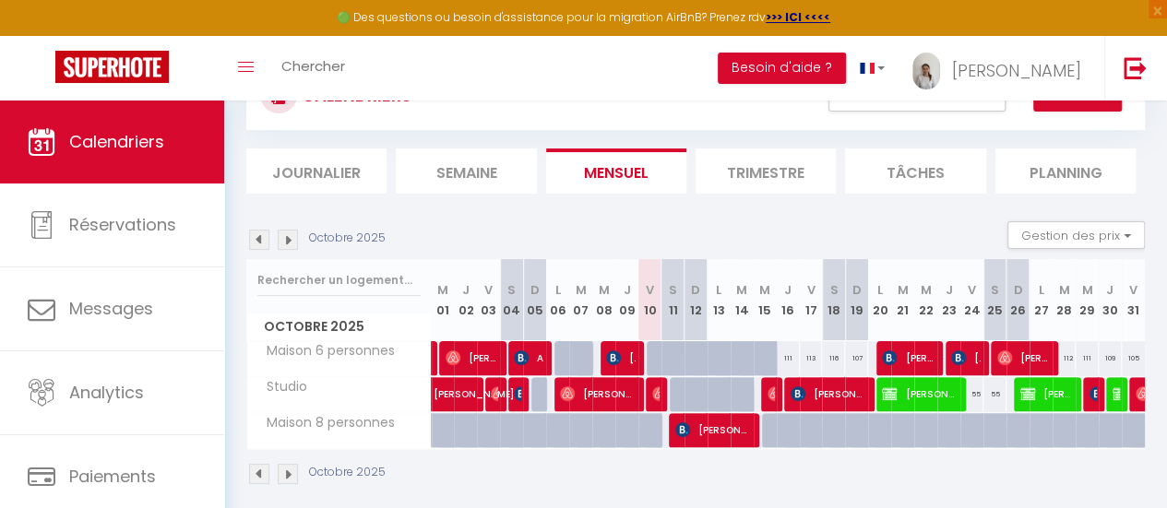
scroll to position [75, 0]
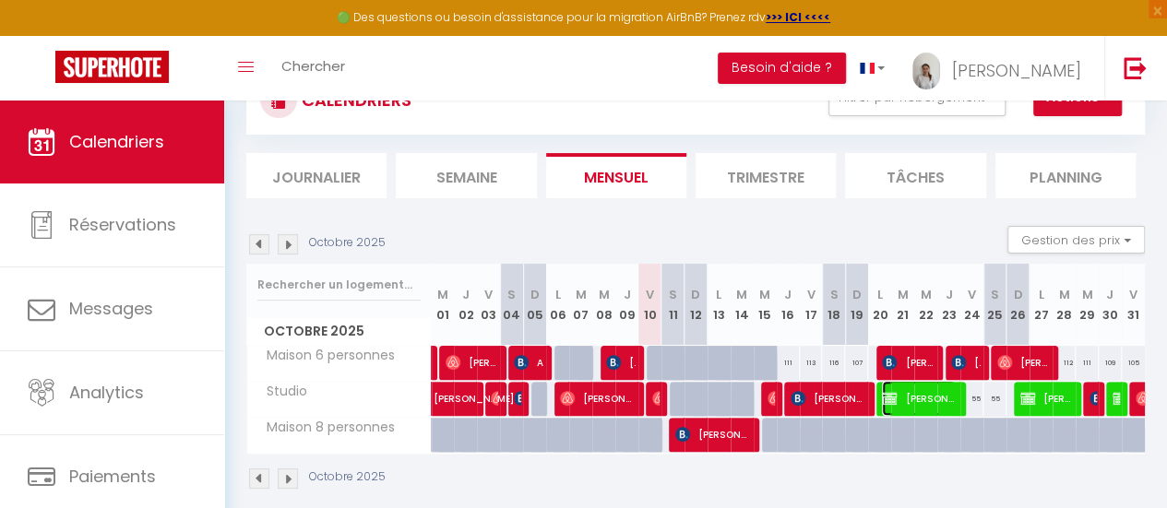
click at [926, 389] on span "Jules Feltin" at bounding box center [919, 398] width 74 height 35
select select "KO"
select select "0"
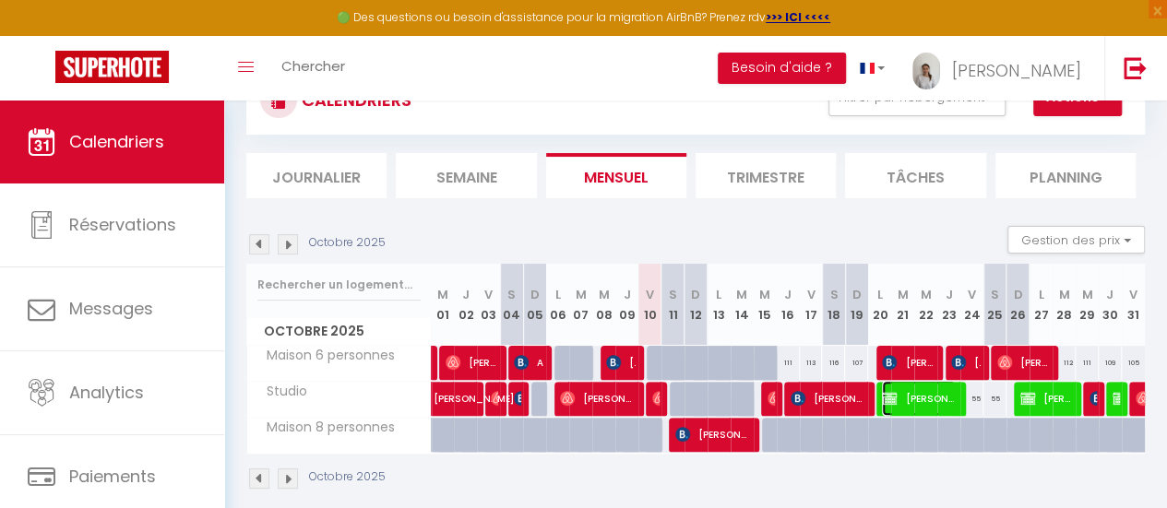
select select "1"
select select
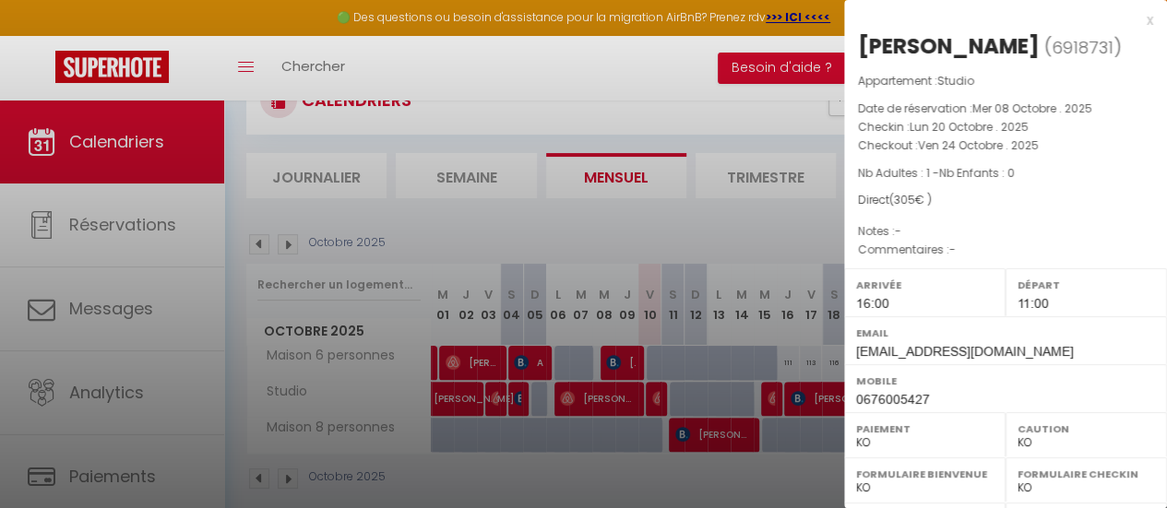
scroll to position [347, 0]
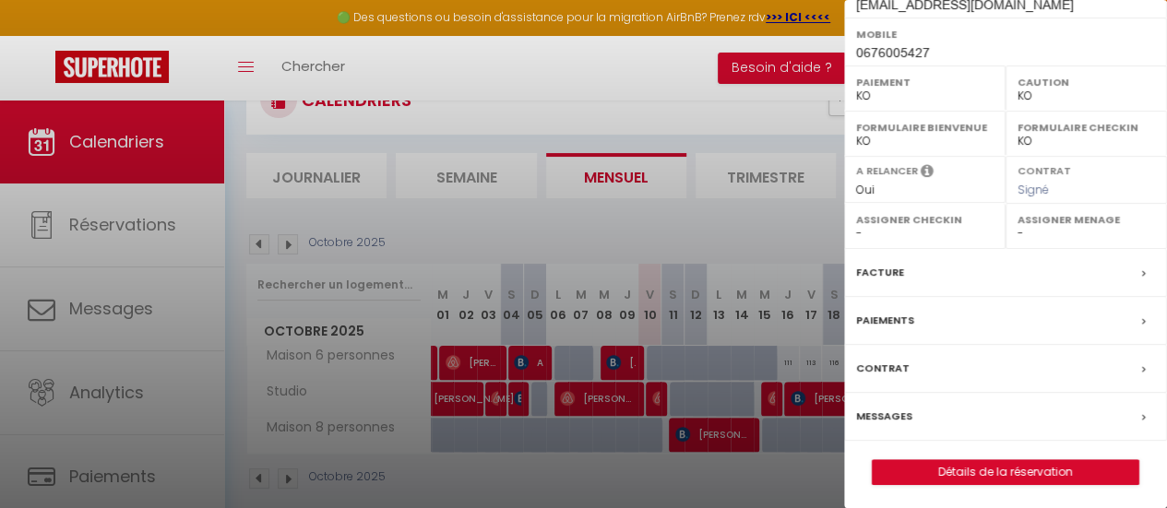
click at [962, 322] on div "Paiements" at bounding box center [1005, 321] width 323 height 48
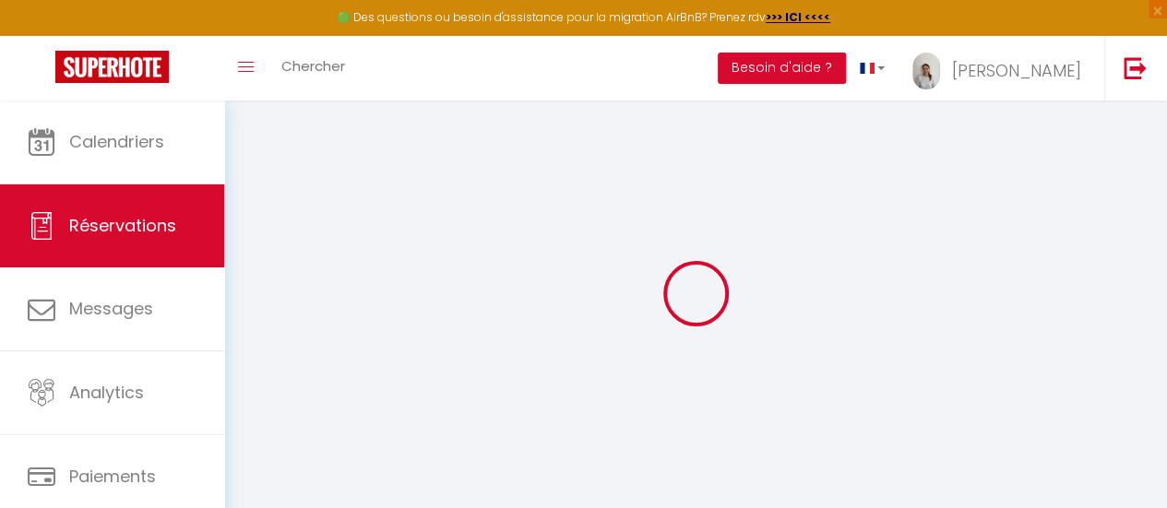
select select
checkbox input "true"
select select
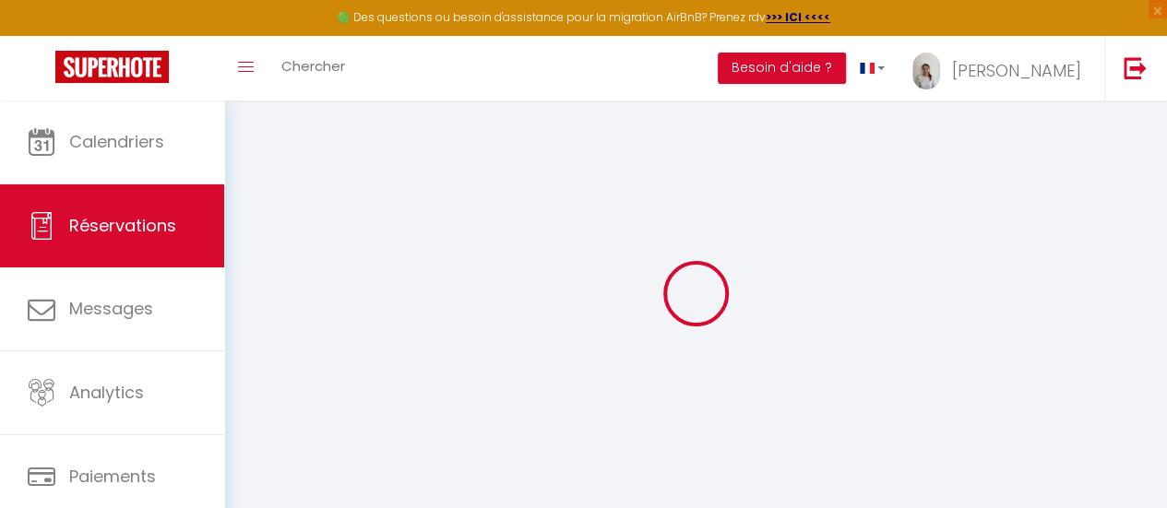
checkbox input "true"
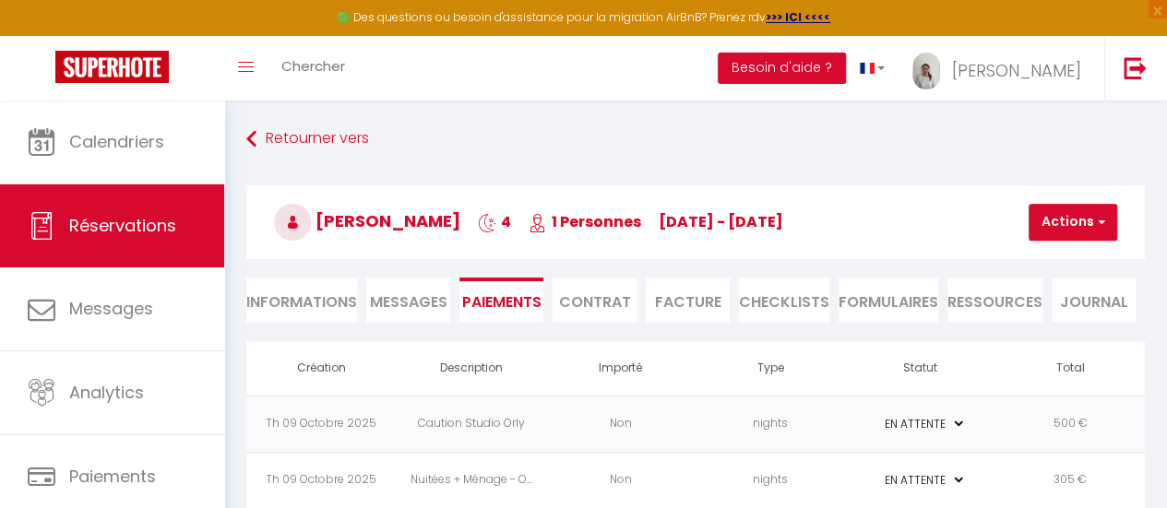
scroll to position [101, 0]
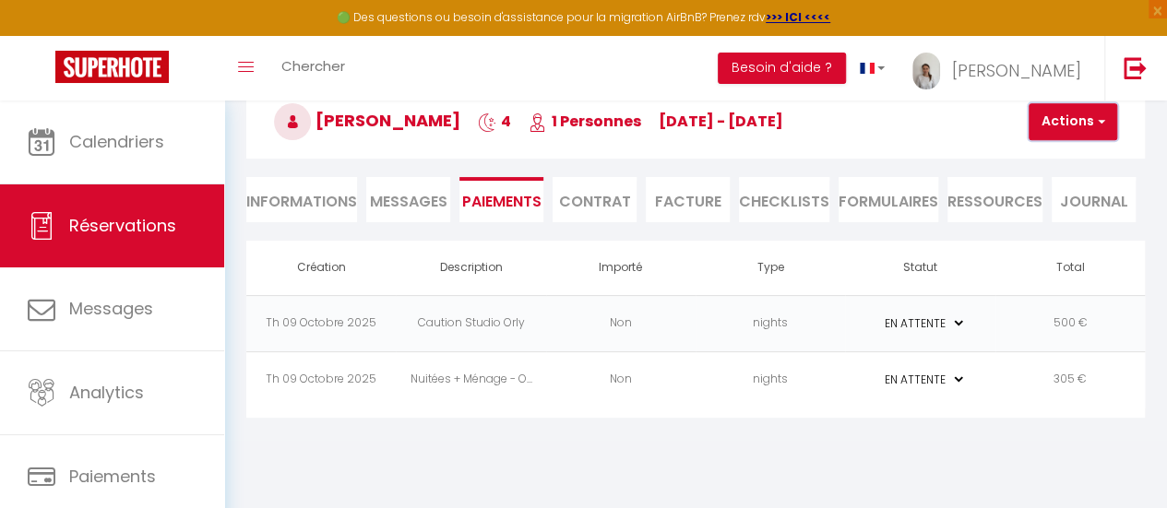
click at [1099, 127] on span "button" at bounding box center [1098, 121] width 11 height 17
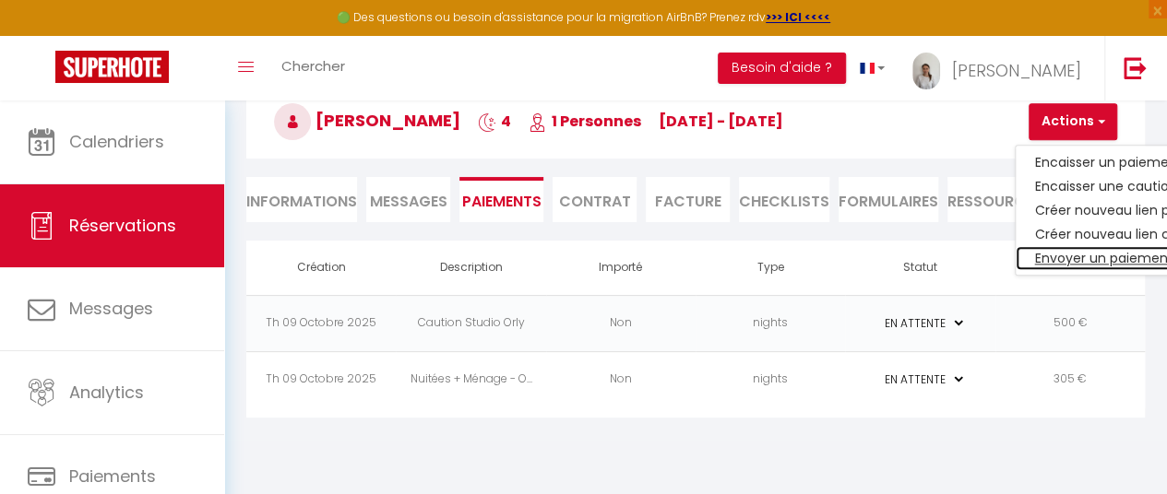
click at [1091, 256] on link "Envoyer un paiement global" at bounding box center [1129, 258] width 227 height 24
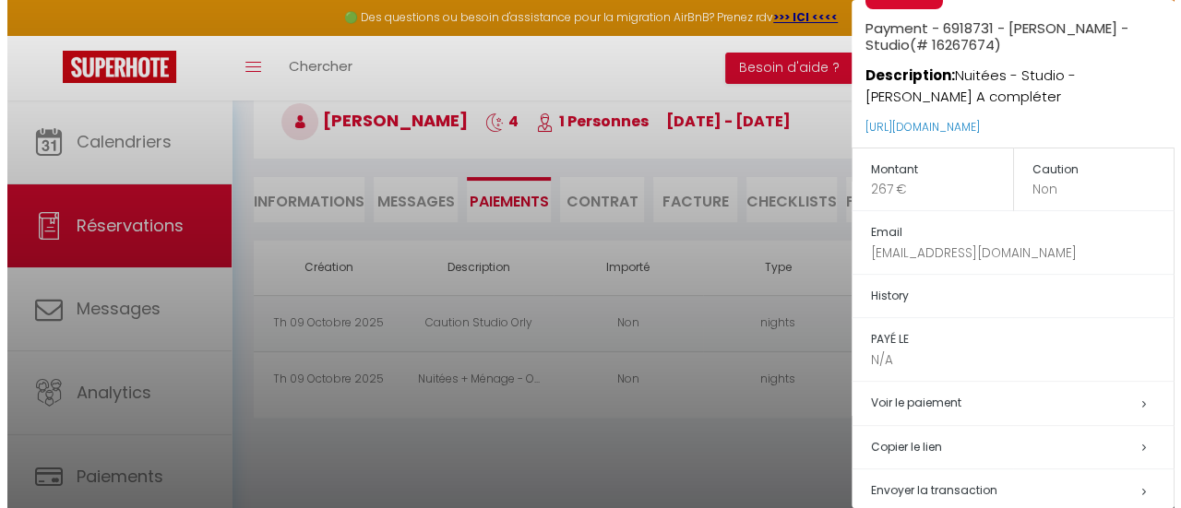
scroll to position [122, 0]
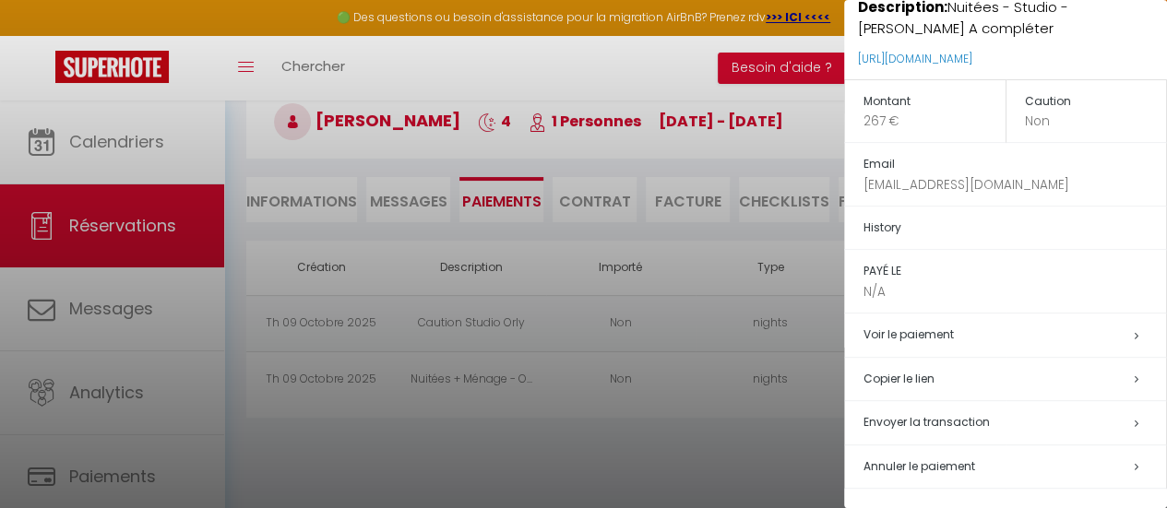
click at [961, 418] on span "Envoyer la transaction" at bounding box center [926, 422] width 126 height 16
select select "fr"
type input "julesfeltin@gmail.com"
type input "Demande de paiement"
type textarea "Bonjour, Nous vous invitons à cliquer sur le lien ci-dessous pour effectuer le …"
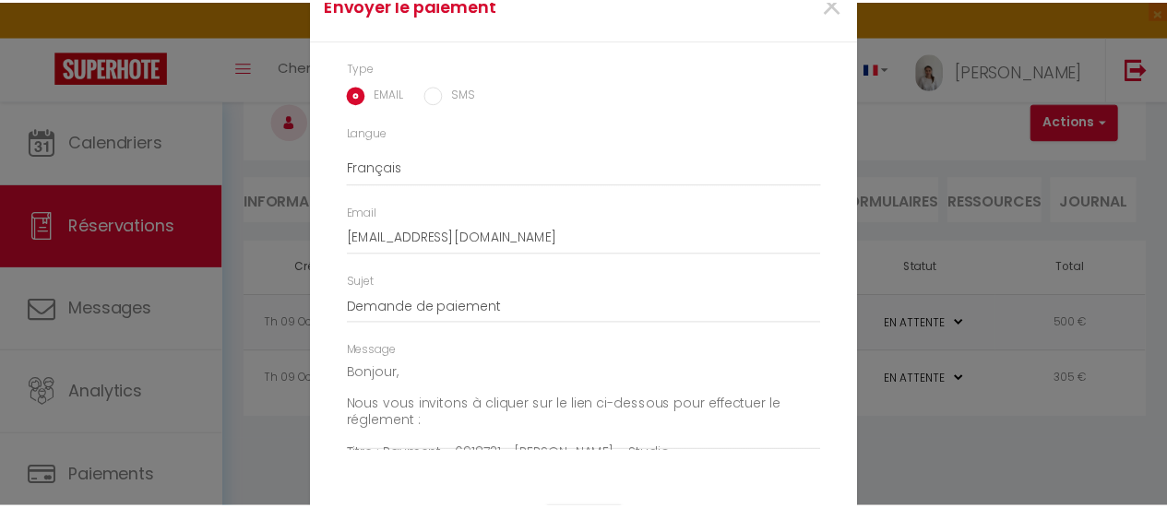
scroll to position [120, 0]
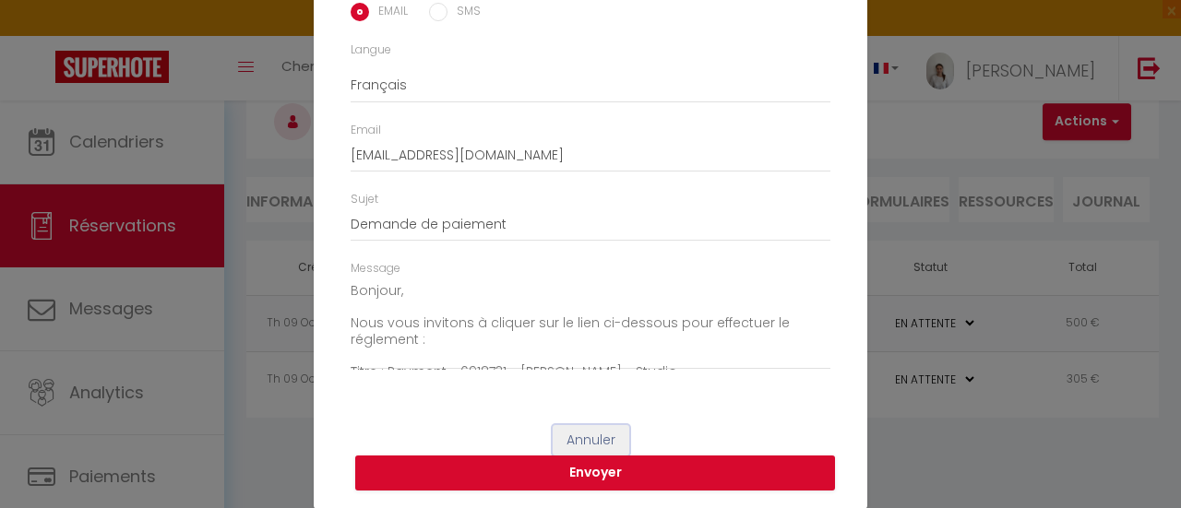
click at [588, 436] on button "Annuler" at bounding box center [590, 440] width 77 height 31
